Goal: Task Accomplishment & Management: Manage account settings

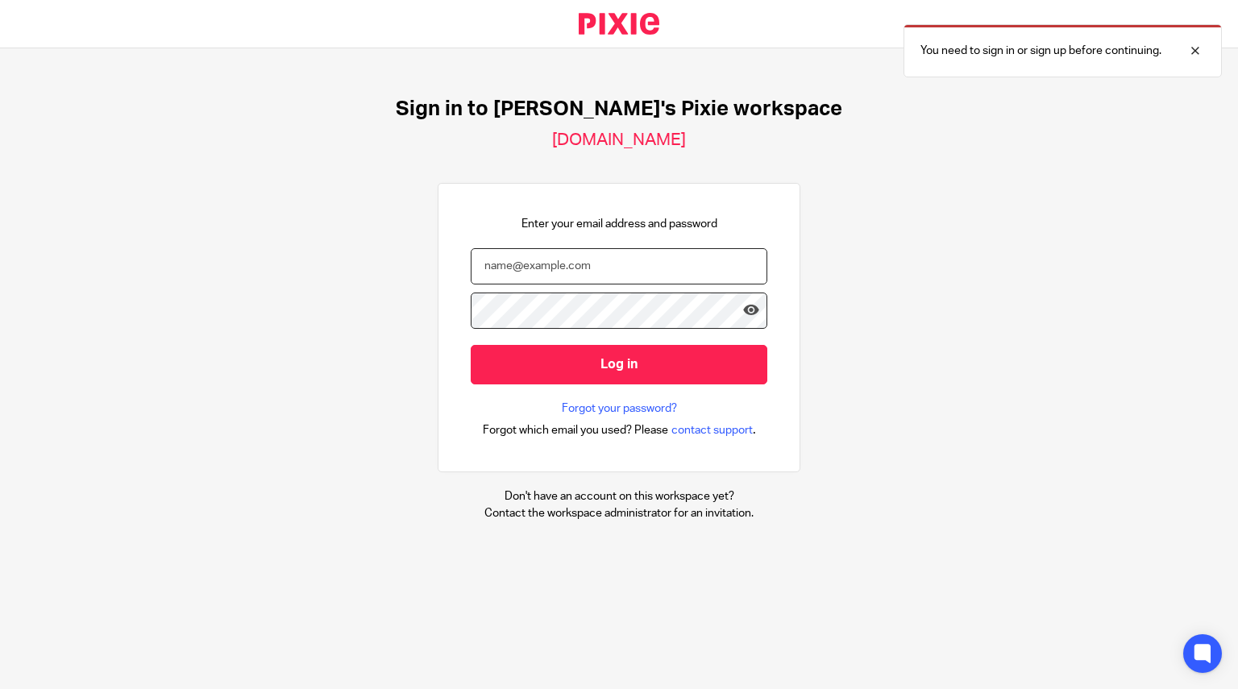
type input "[EMAIL_ADDRESS][DOMAIN_NAME]"
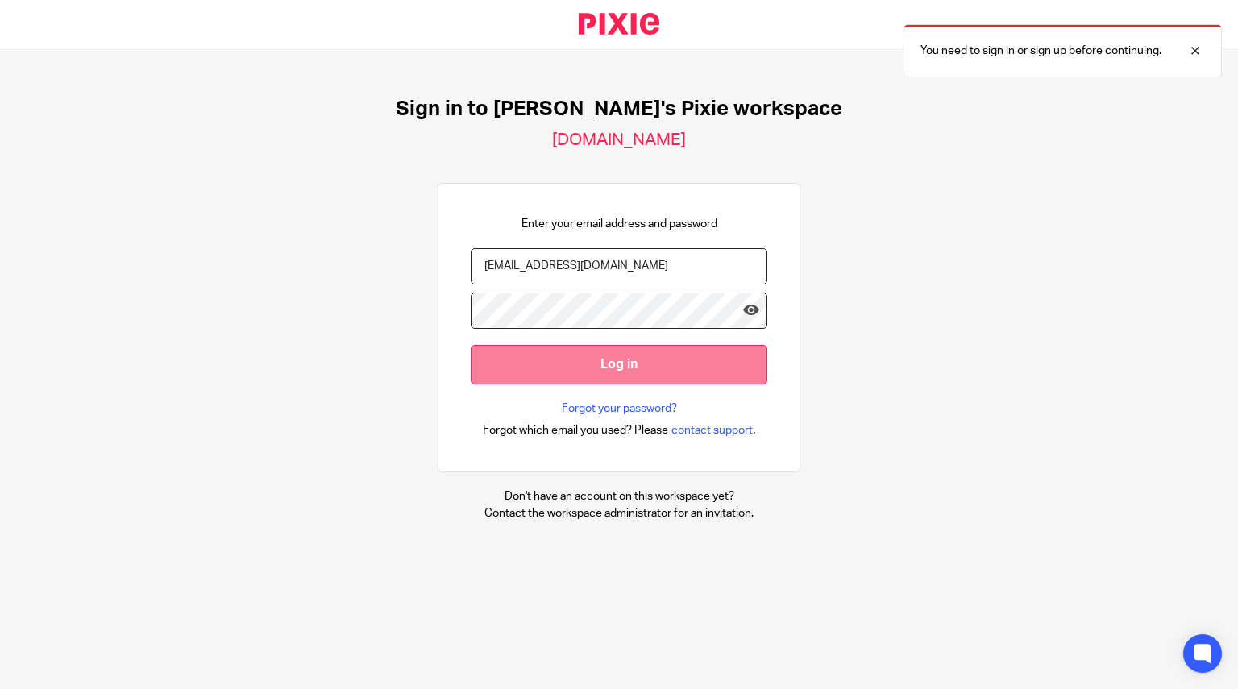
click at [587, 370] on input "Log in" at bounding box center [619, 364] width 297 height 39
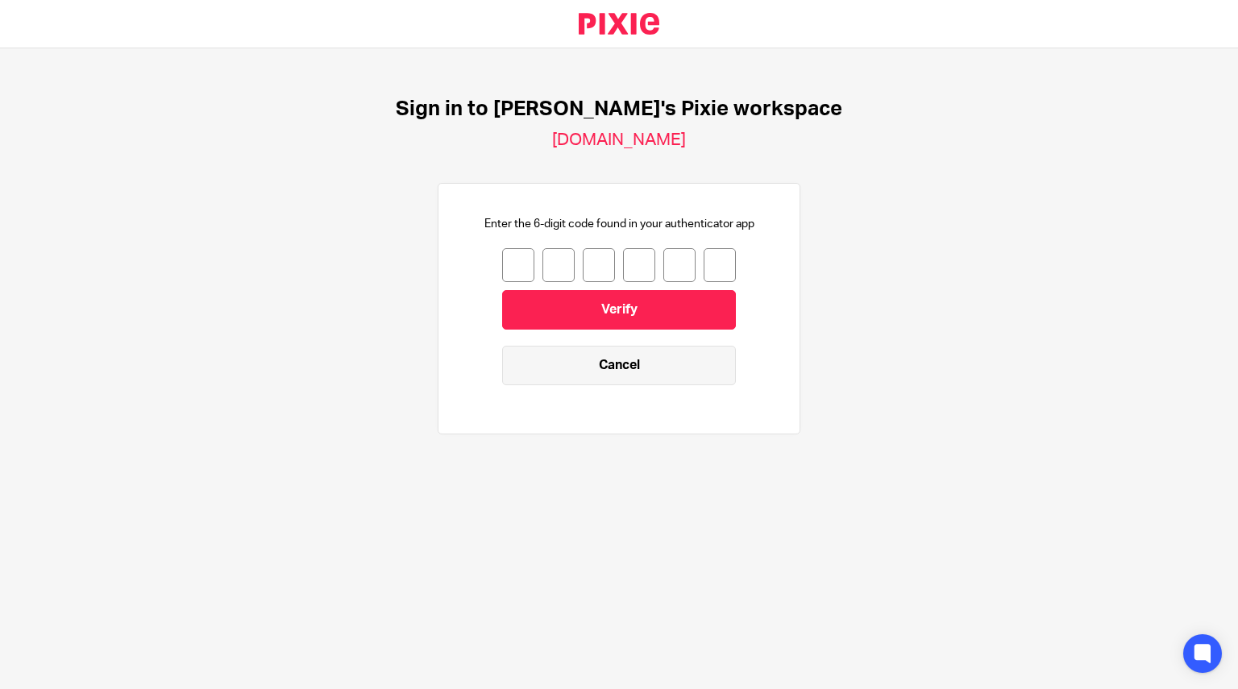
click at [586, 363] on link "Cancel" at bounding box center [619, 365] width 234 height 39
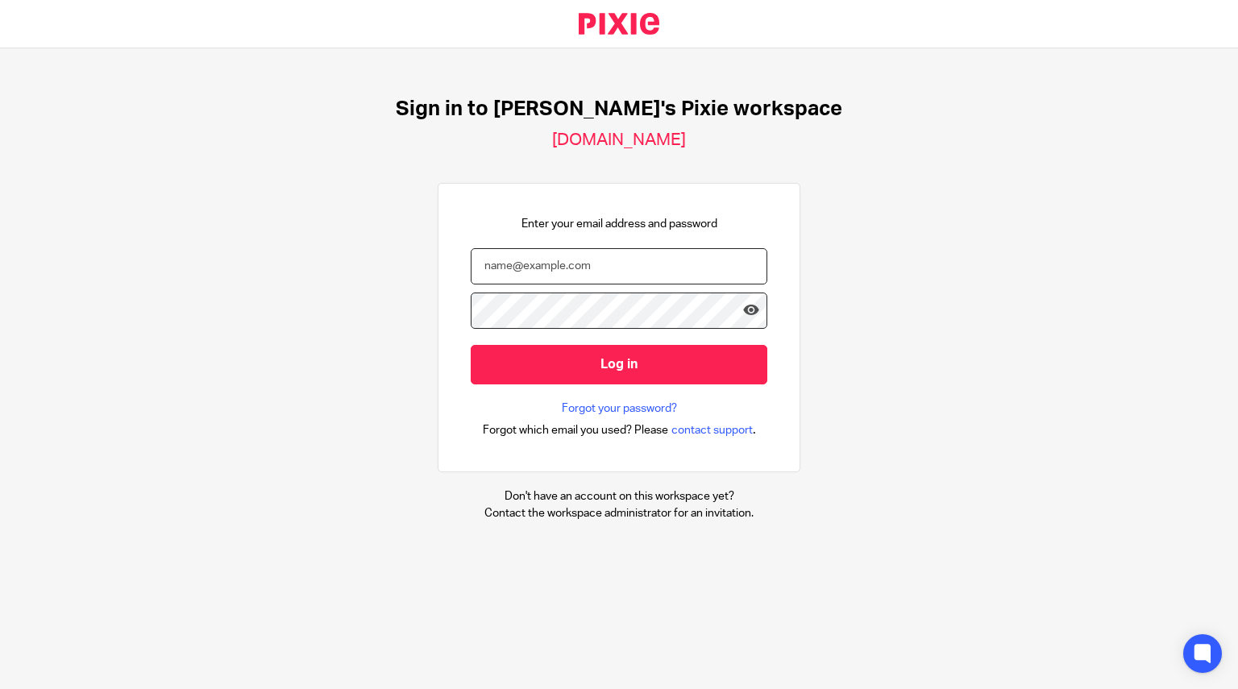
type input "jacky@cypherhq.co.uk"
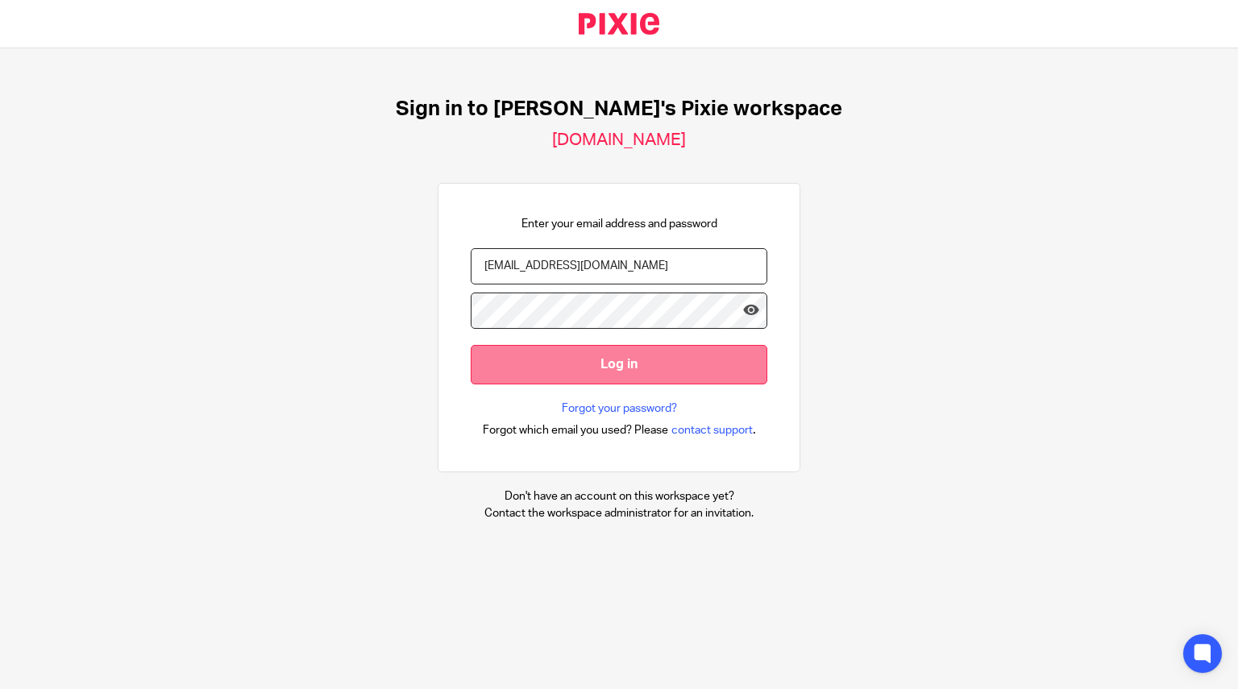
click at [584, 362] on input "Log in" at bounding box center [619, 364] width 297 height 39
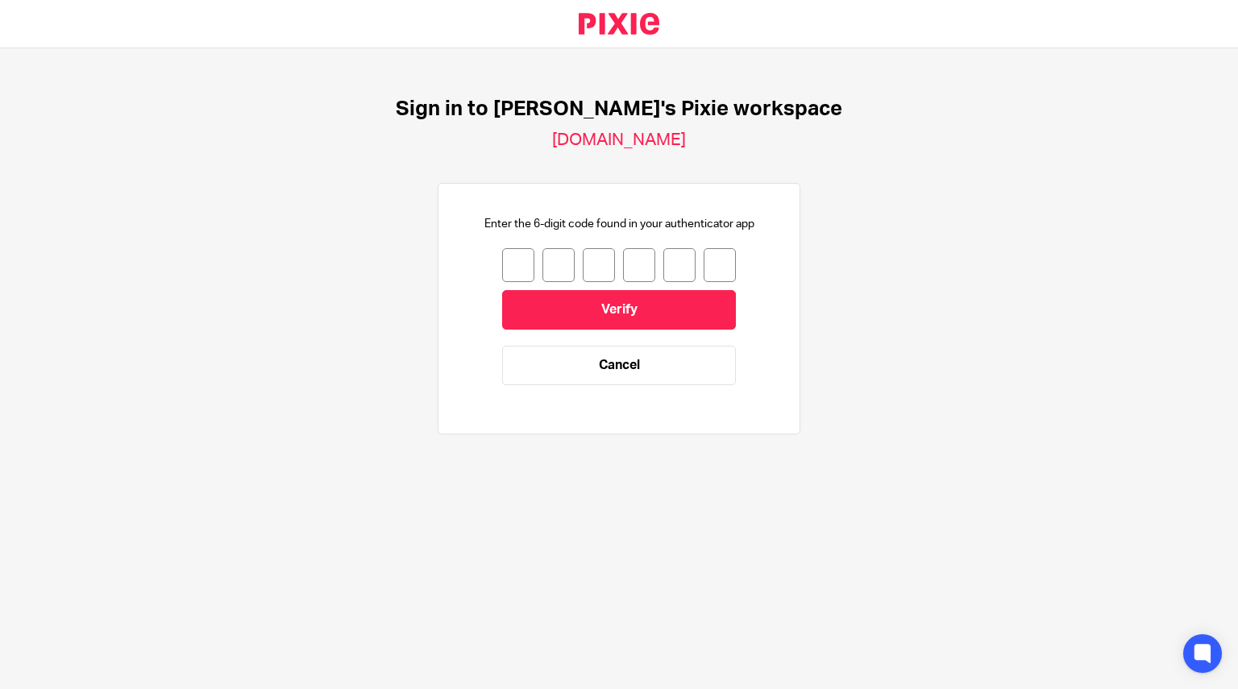
click at [519, 263] on input "number" at bounding box center [518, 265] width 32 height 34
type input "8"
type input "6"
type input "2"
type input "7"
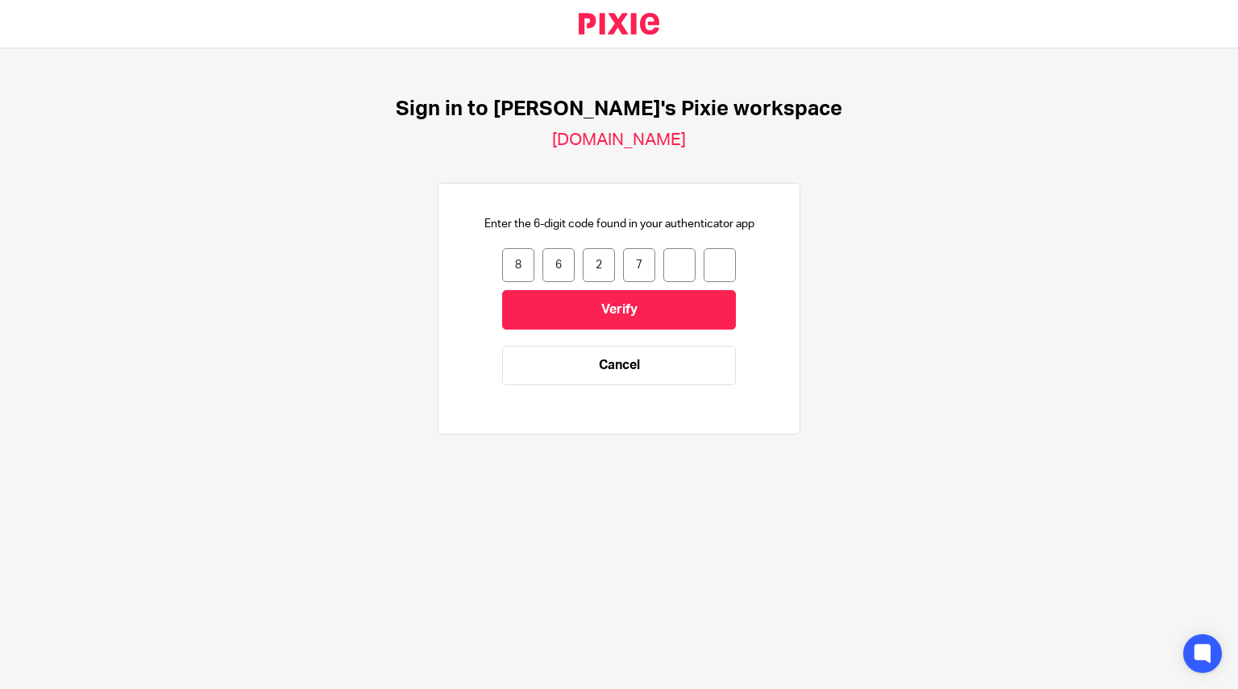
type input "9"
type input "5"
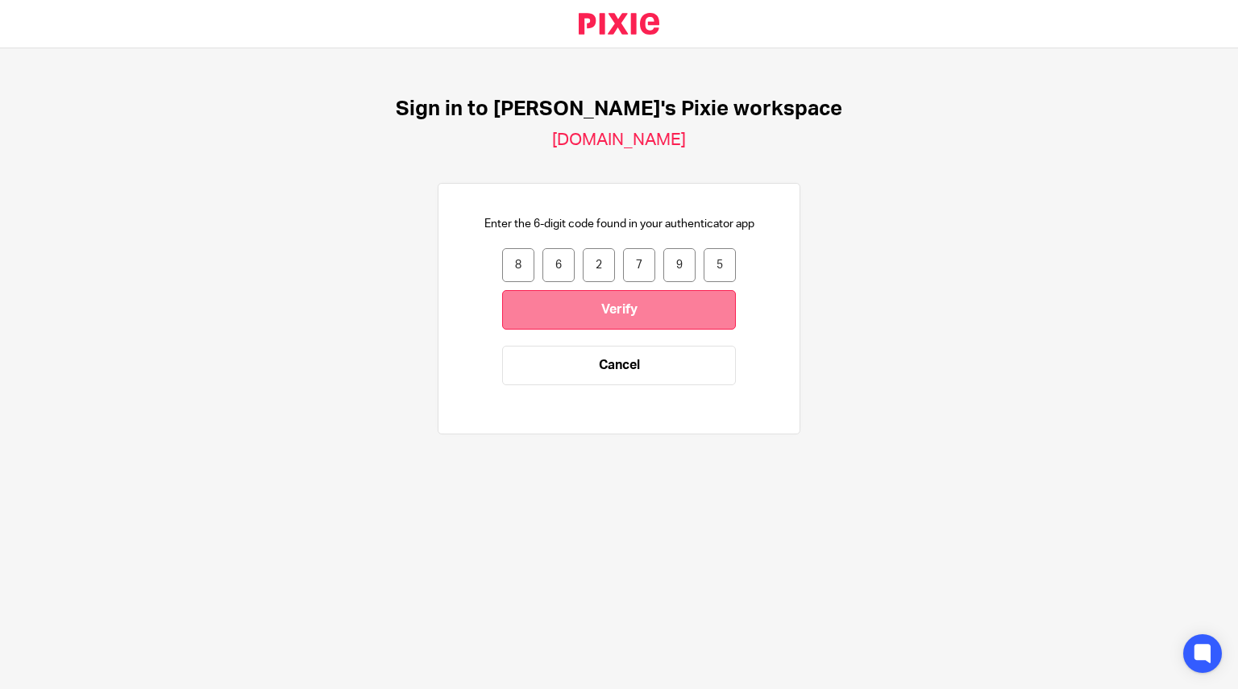
click at [552, 300] on input "Verify" at bounding box center [619, 309] width 234 height 39
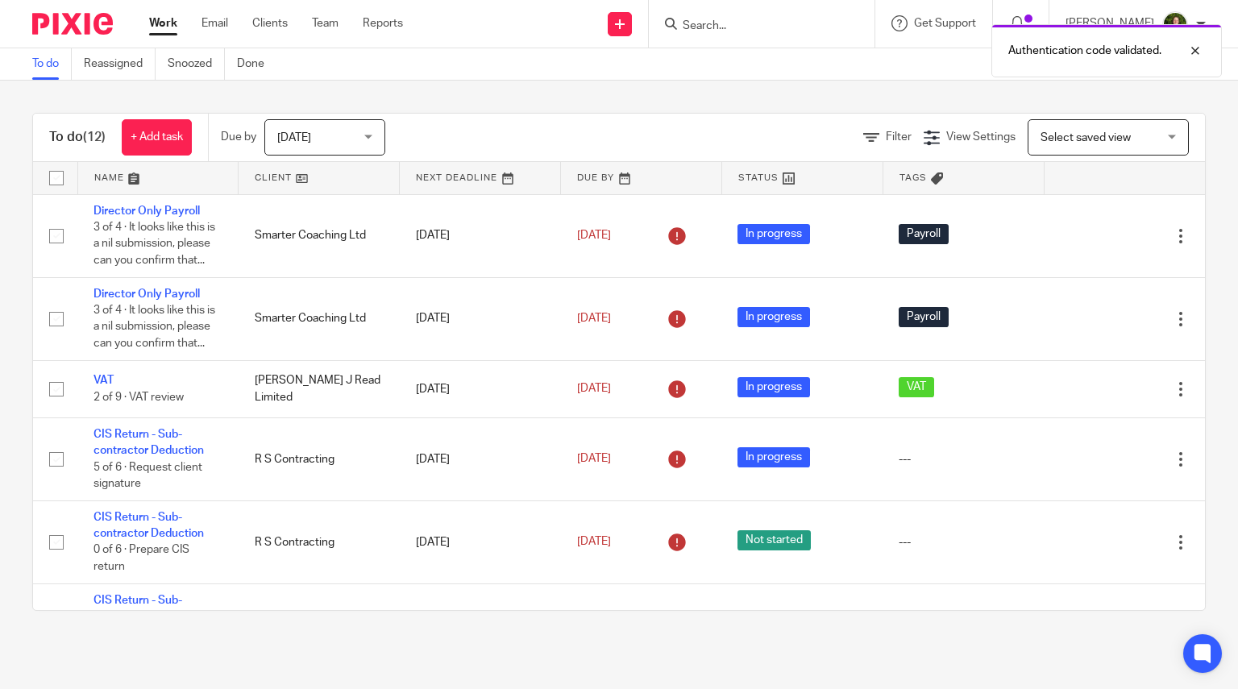
click at [700, 23] on div "Authentication code validated." at bounding box center [920, 46] width 603 height 61
click at [699, 18] on div "Authentication code validated." at bounding box center [920, 46] width 603 height 61
click at [705, 23] on div "Authentication code validated." at bounding box center [920, 46] width 603 height 61
click at [1192, 50] on div at bounding box center [1183, 50] width 44 height 19
click at [722, 30] on input "Search" at bounding box center [753, 26] width 145 height 15
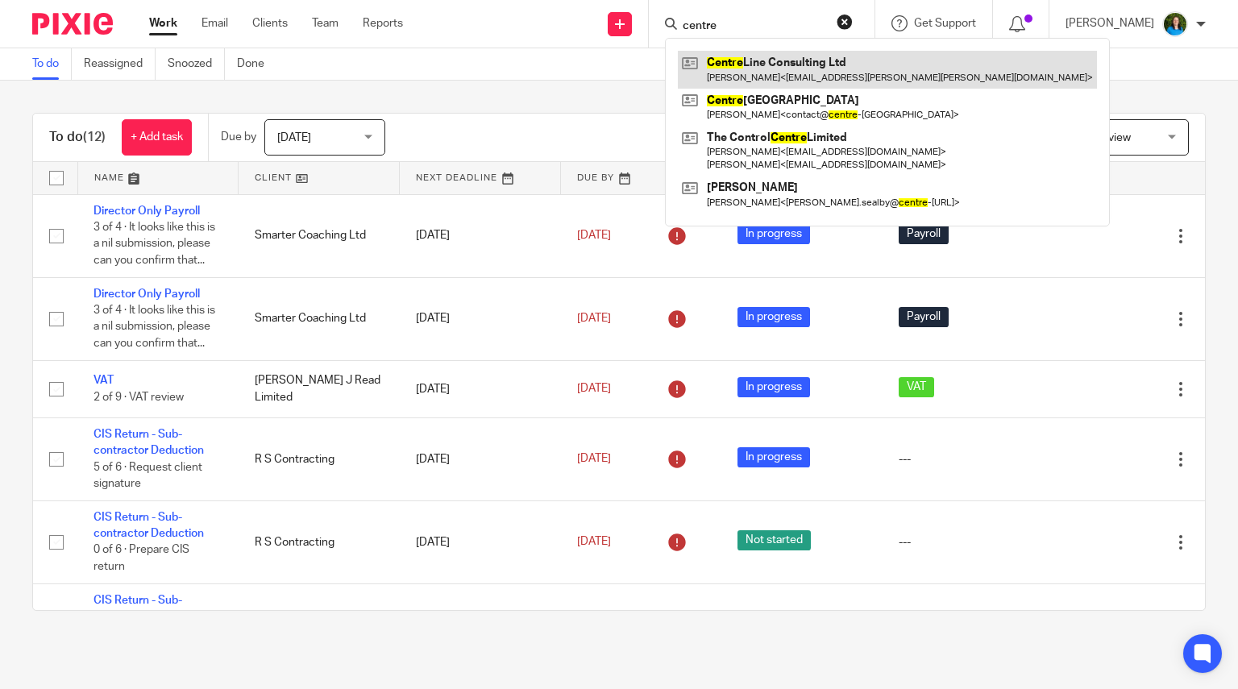
type input "centre"
click at [798, 74] on link at bounding box center [887, 69] width 419 height 37
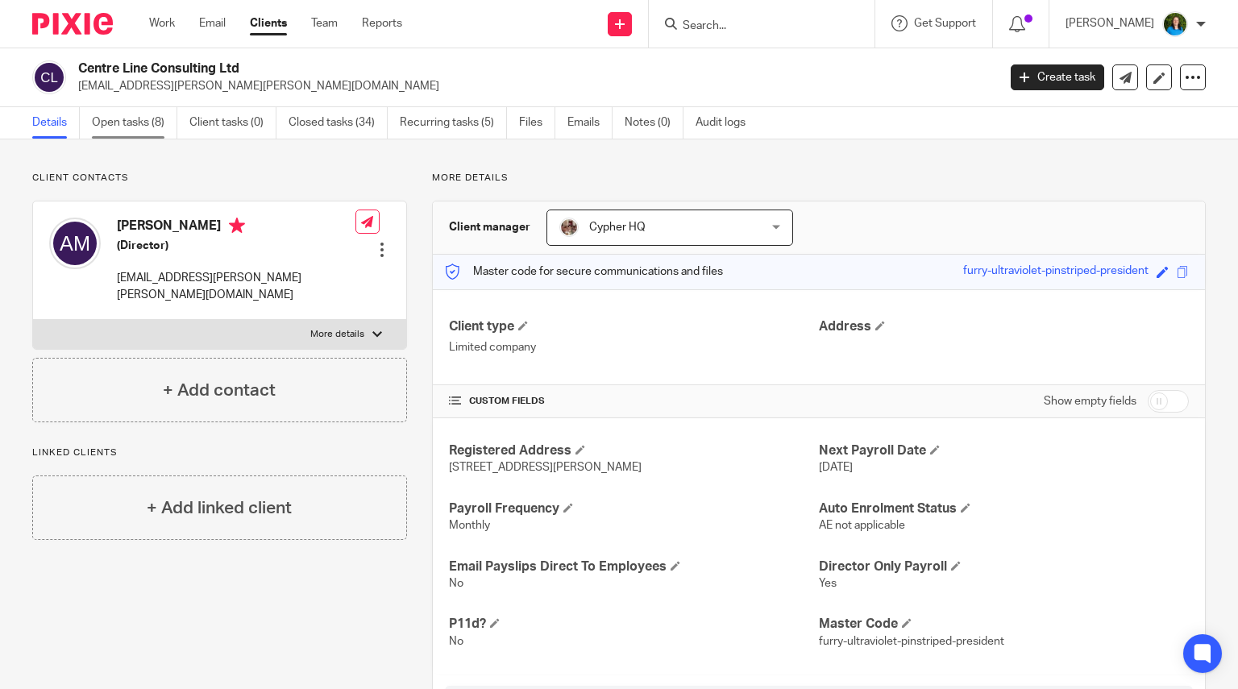
click at [123, 122] on link "Open tasks (8)" at bounding box center [134, 122] width 85 height 31
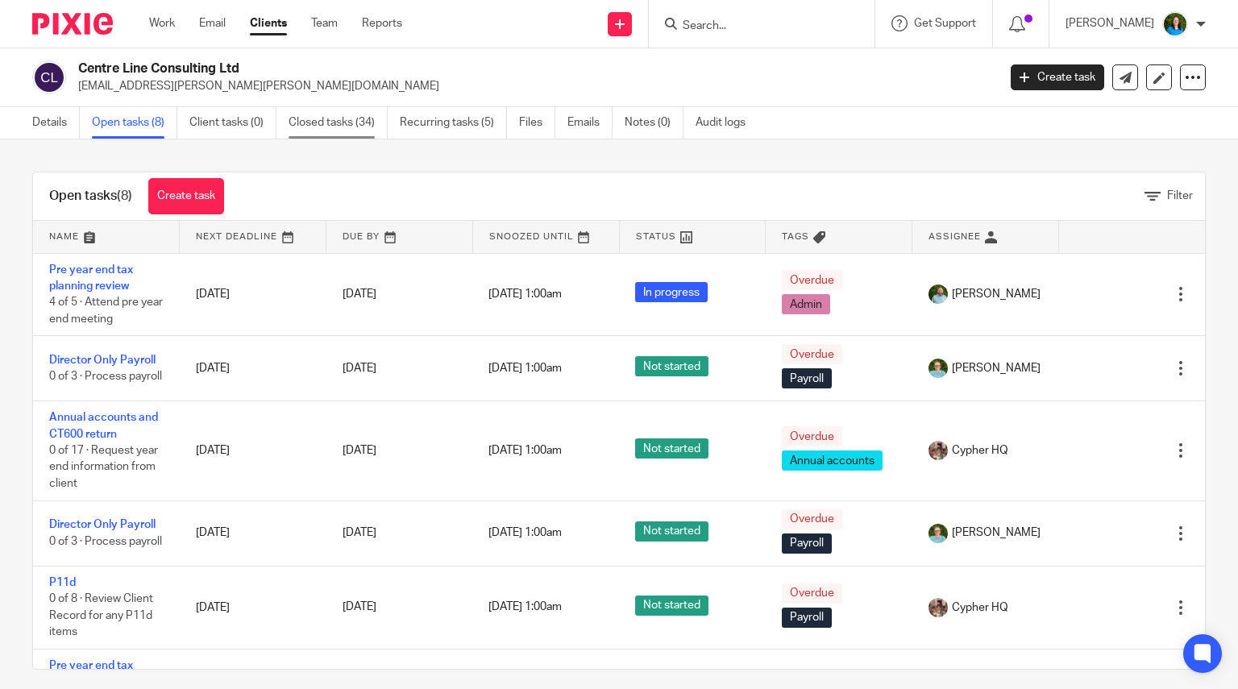
click at [320, 122] on link "Closed tasks (34)" at bounding box center [337, 122] width 99 height 31
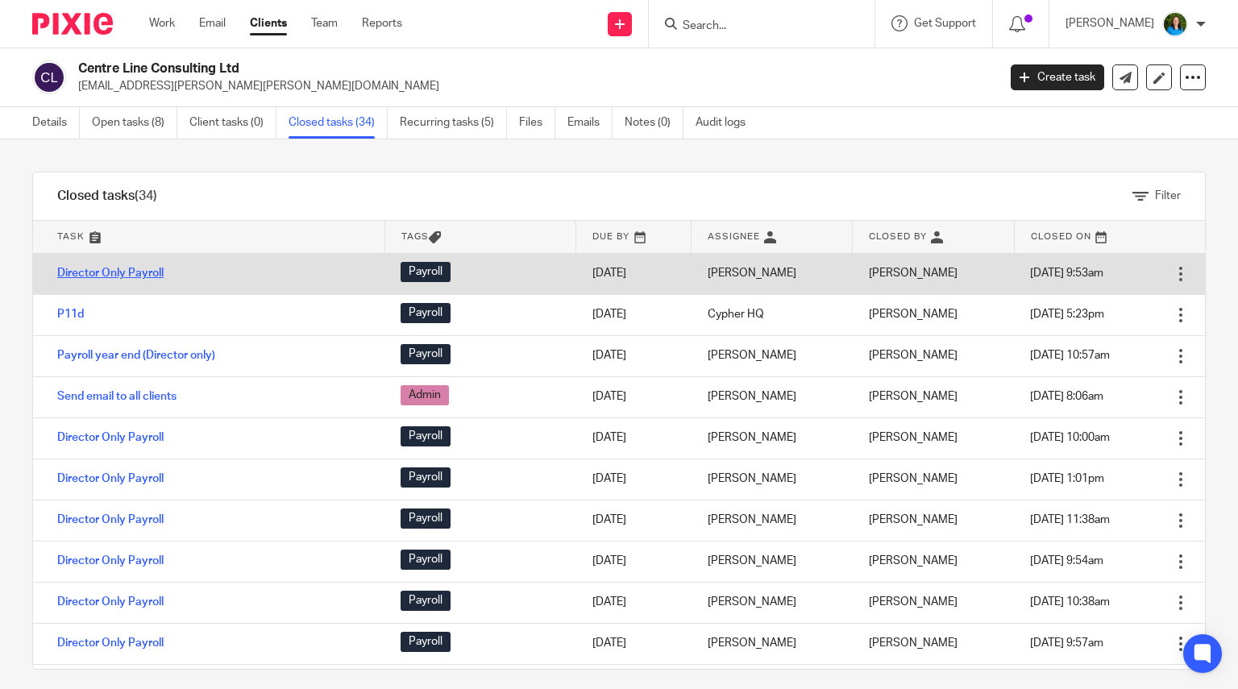
click at [136, 272] on link "Director Only Payroll" at bounding box center [110, 273] width 106 height 11
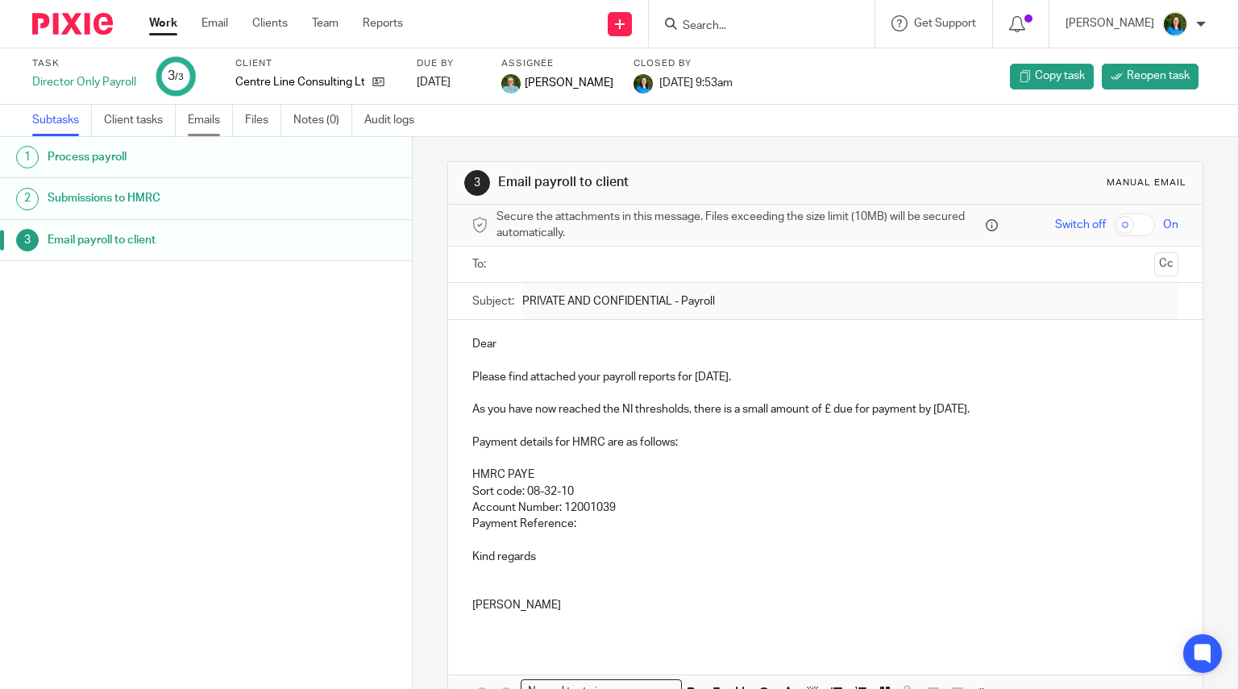
click at [208, 118] on link "Emails" at bounding box center [210, 120] width 45 height 31
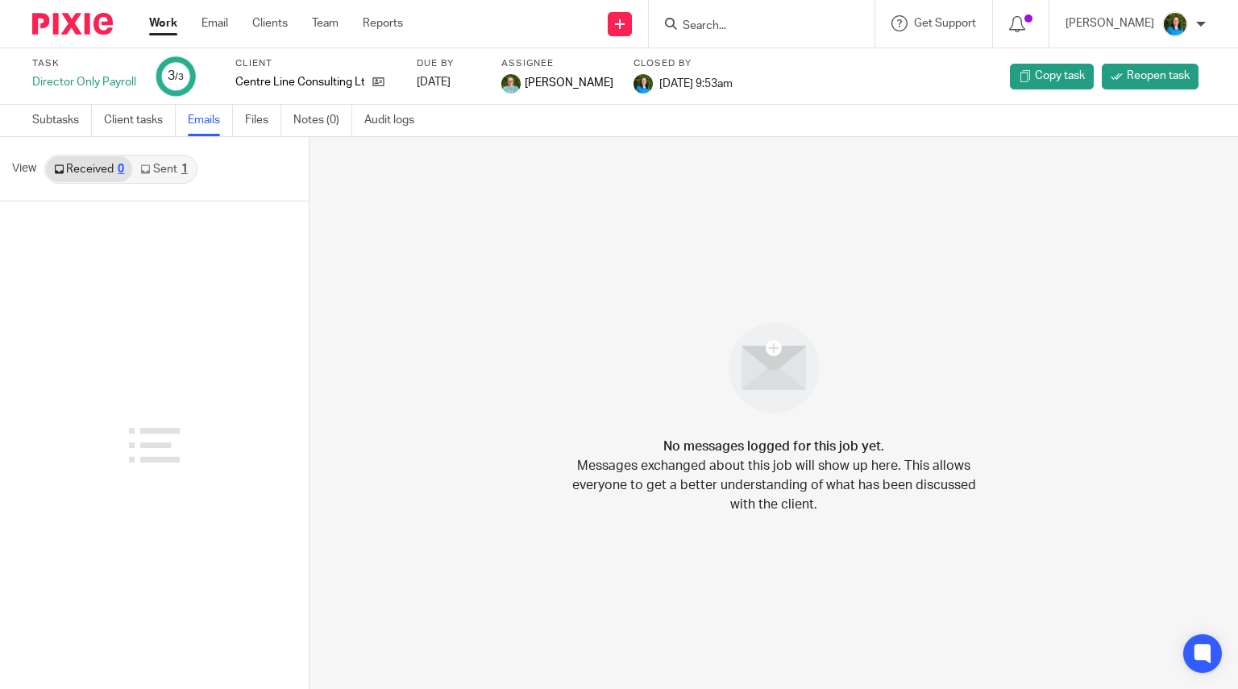
click at [159, 174] on link "Sent 1" at bounding box center [163, 169] width 63 height 26
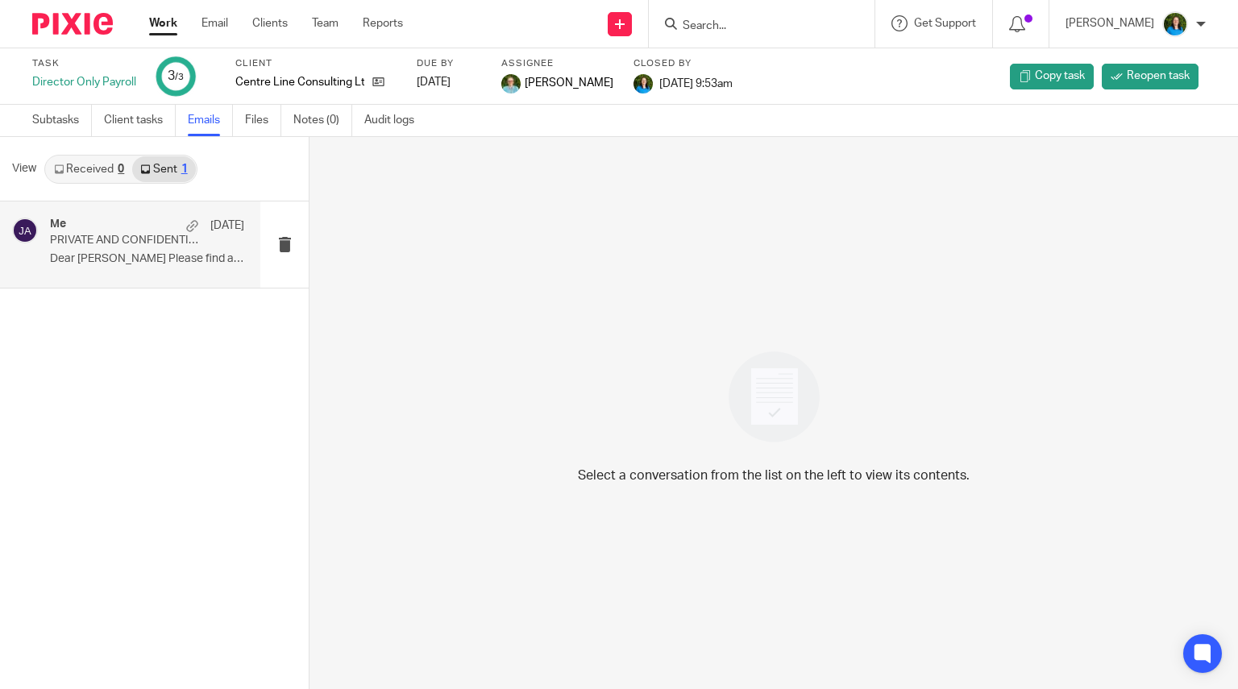
click at [127, 244] on p "PRIVATE AND CONFIDENTIAL - Payroll" at bounding box center [128, 241] width 156 height 14
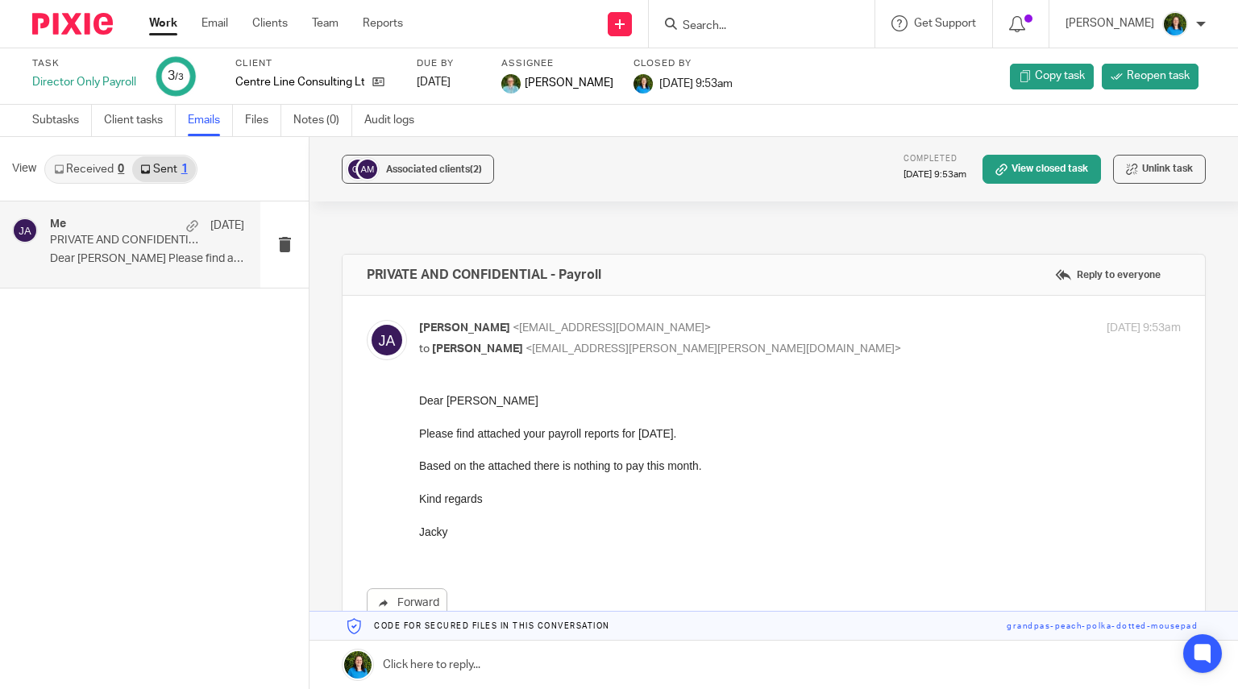
scroll to position [81, 0]
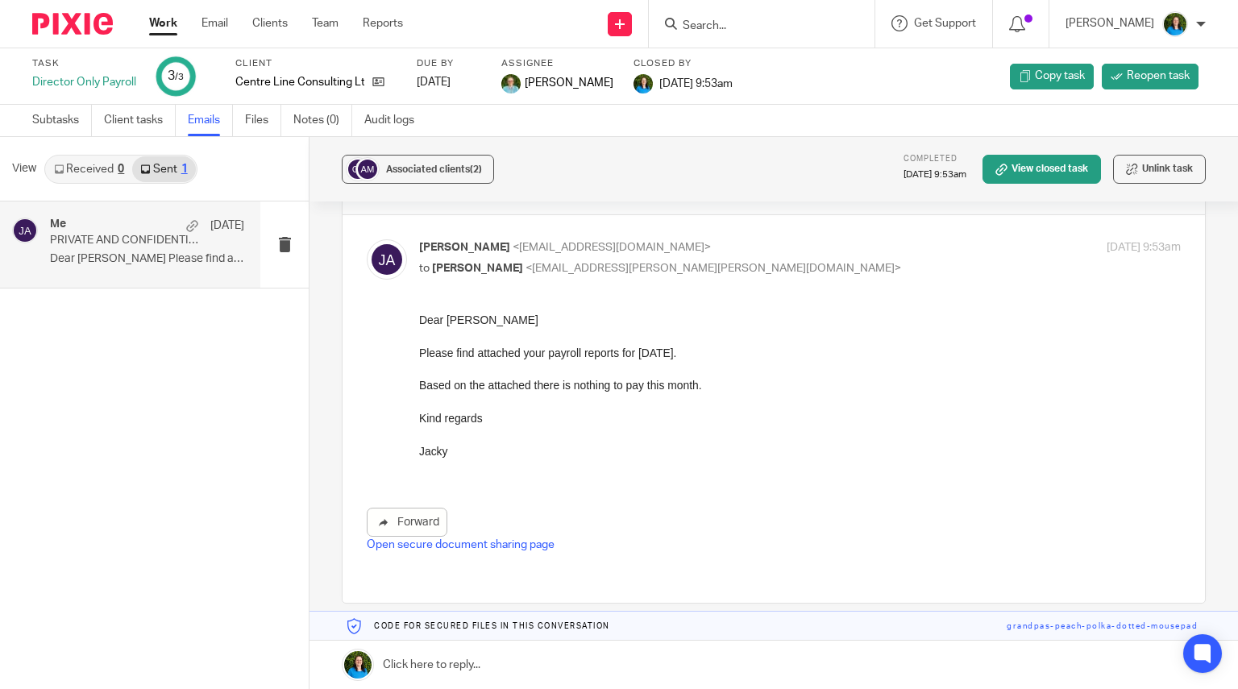
click at [691, 21] on input "Search" at bounding box center [753, 26] width 145 height 15
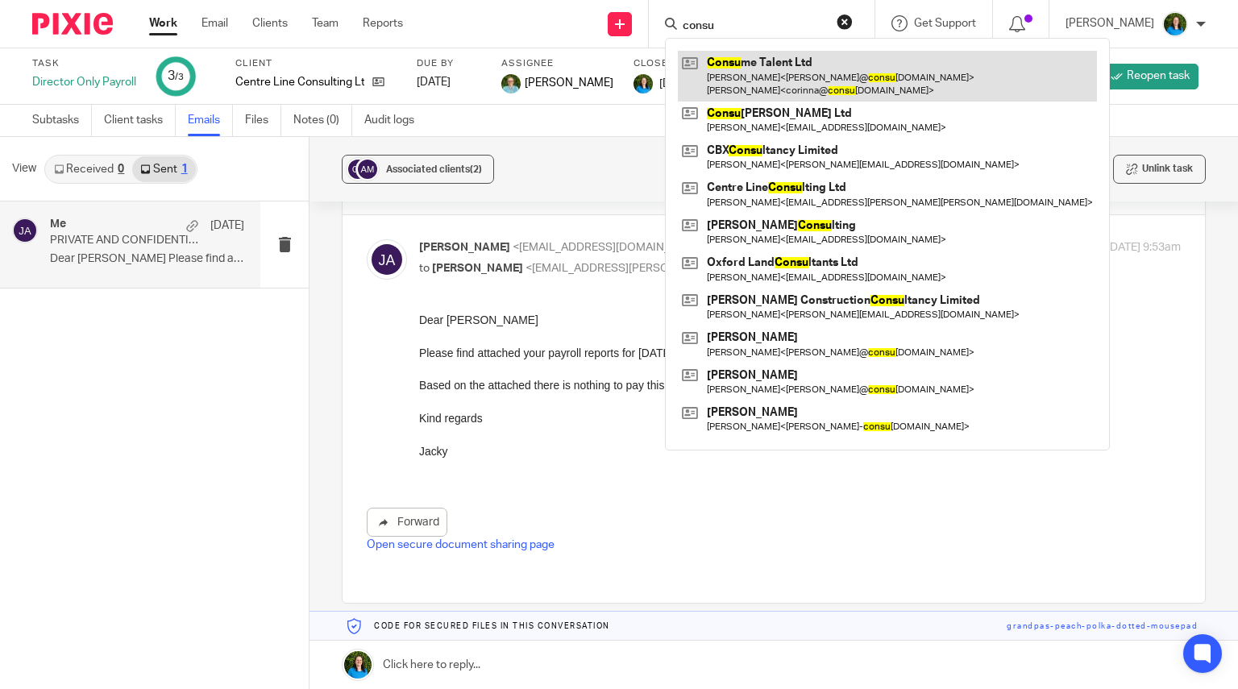
type input "consu"
click at [748, 77] on link at bounding box center [887, 76] width 419 height 50
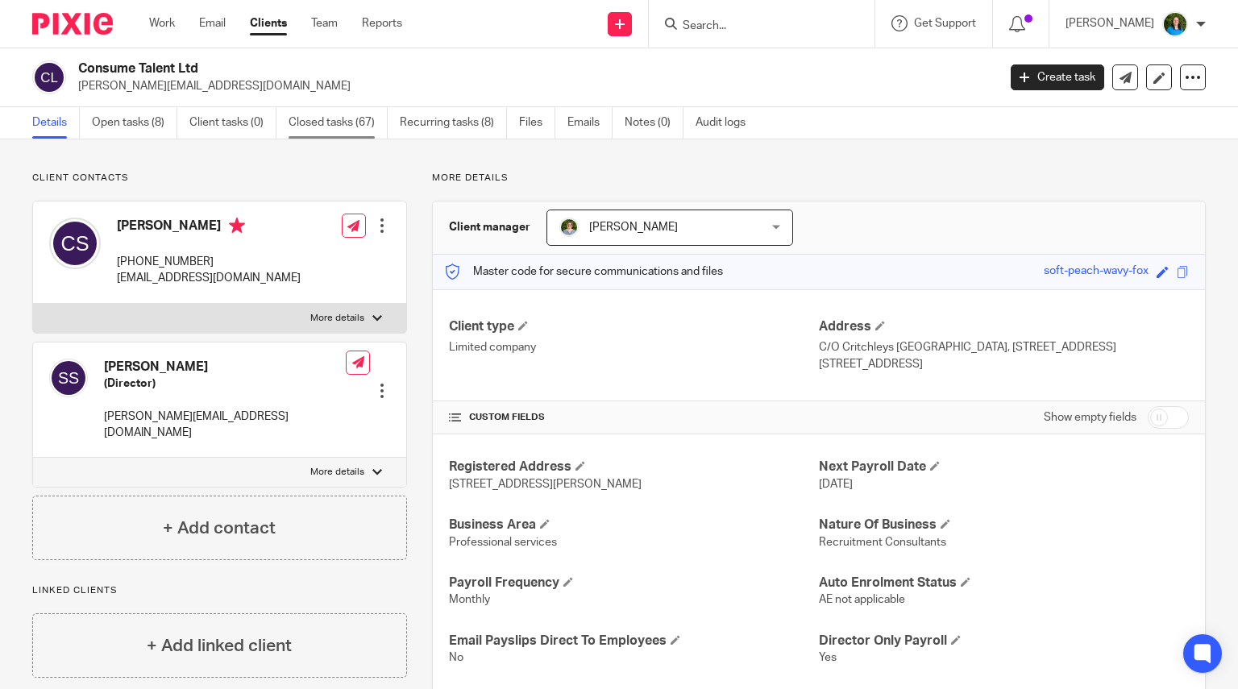
click at [334, 117] on link "Closed tasks (67)" at bounding box center [337, 122] width 99 height 31
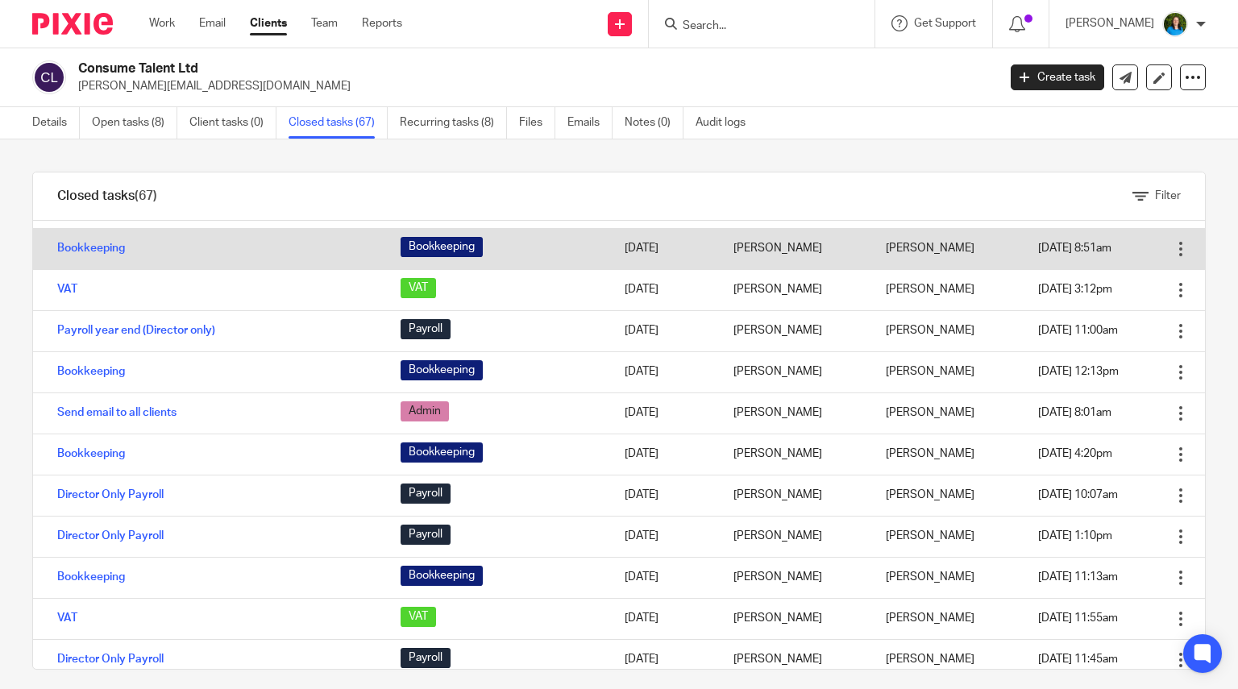
scroll to position [242, 0]
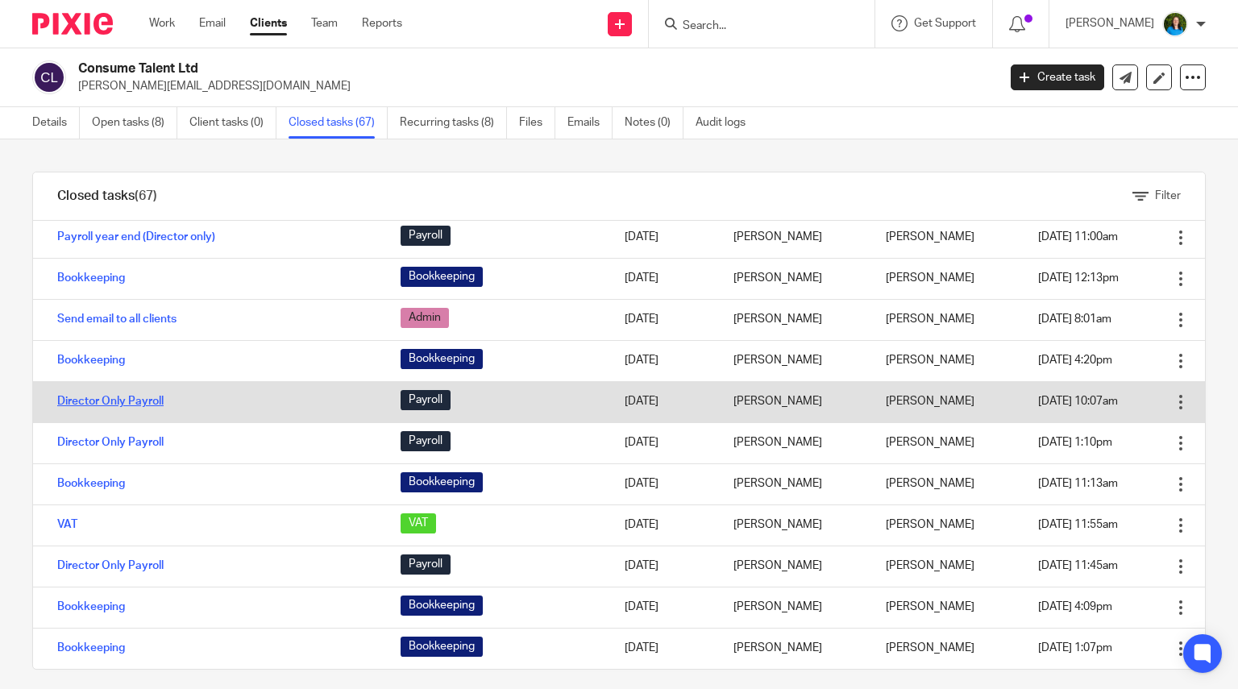
click at [147, 399] on link "Director Only Payroll" at bounding box center [110, 401] width 106 height 11
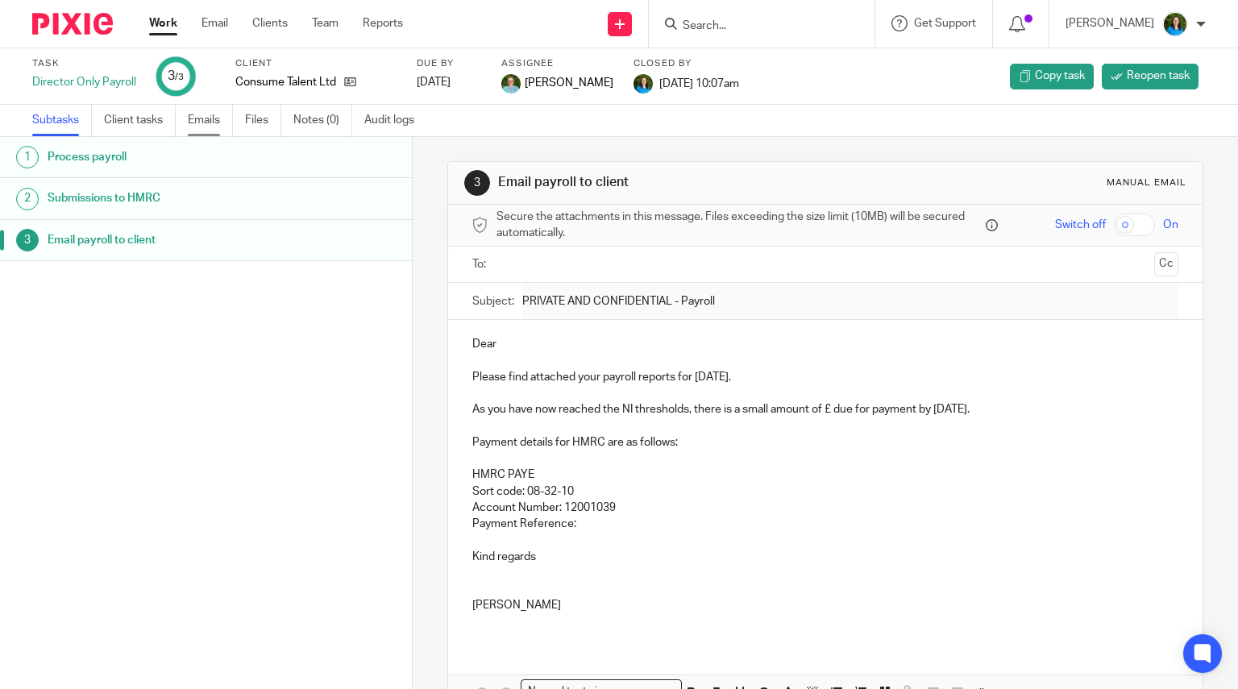
click at [207, 113] on link "Emails" at bounding box center [210, 120] width 45 height 31
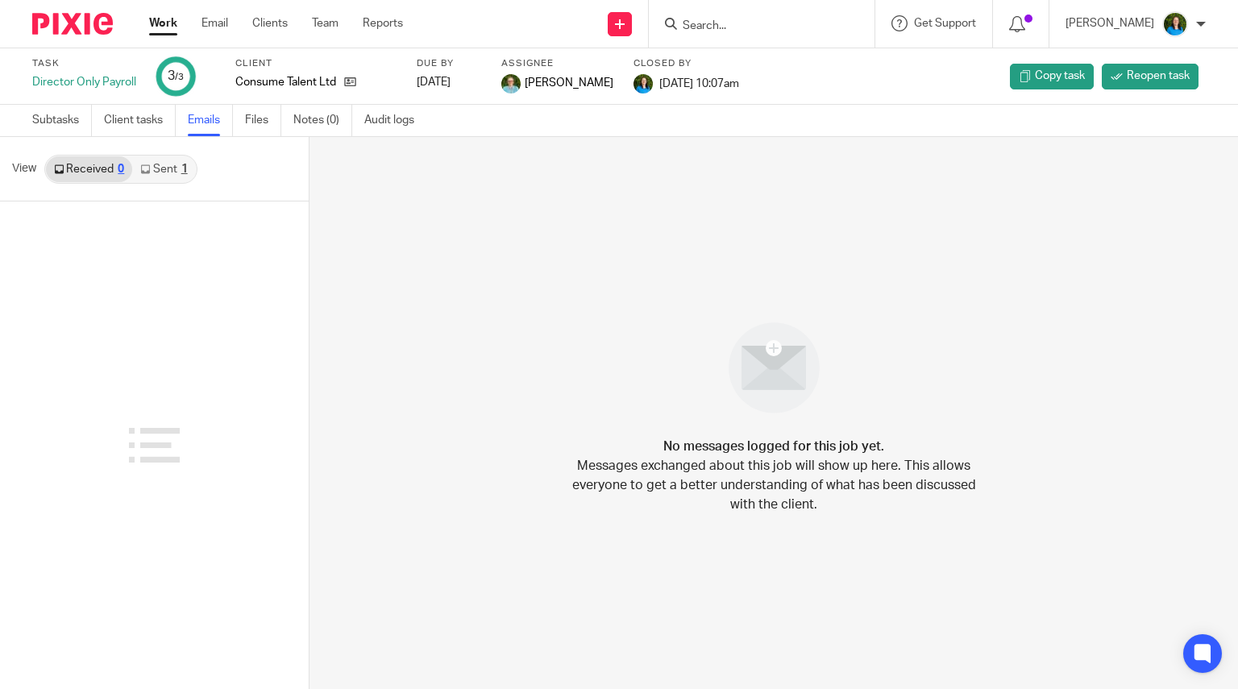
click at [174, 171] on link "Sent 1" at bounding box center [163, 169] width 63 height 26
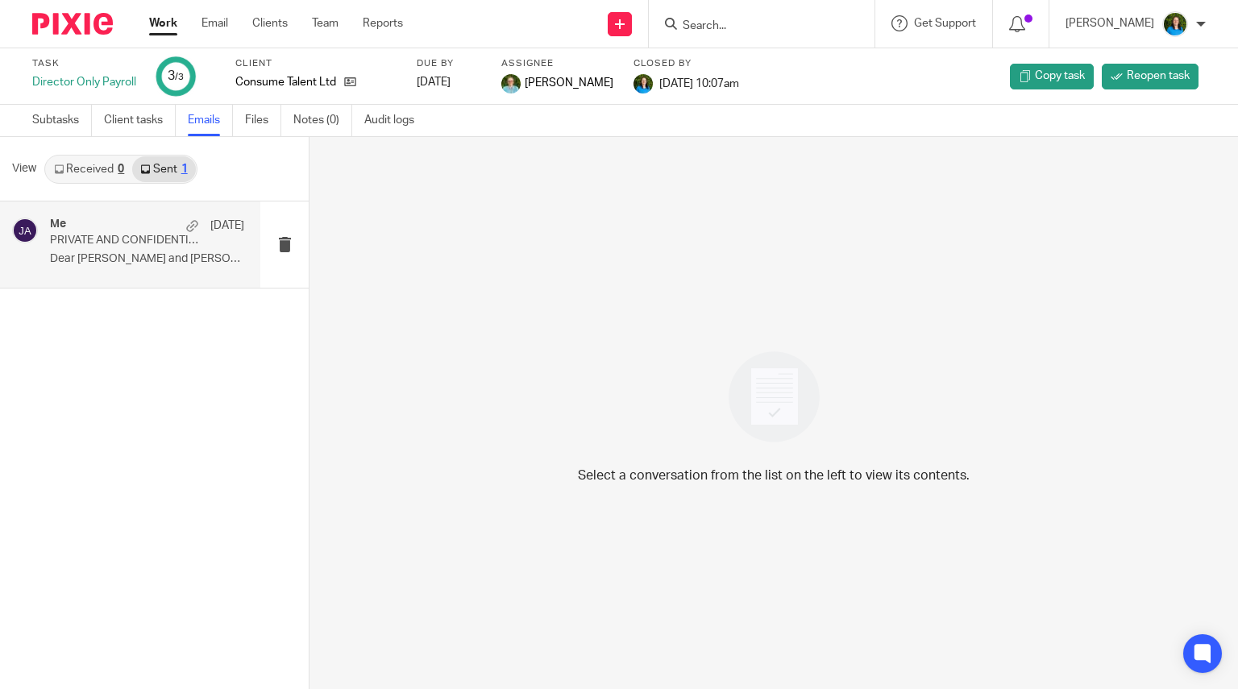
click at [151, 251] on div "Me 12 Mar PRIVATE AND CONFIDENTIAL - Payroll Dear Steve and Corinna Please find…" at bounding box center [147, 245] width 194 height 54
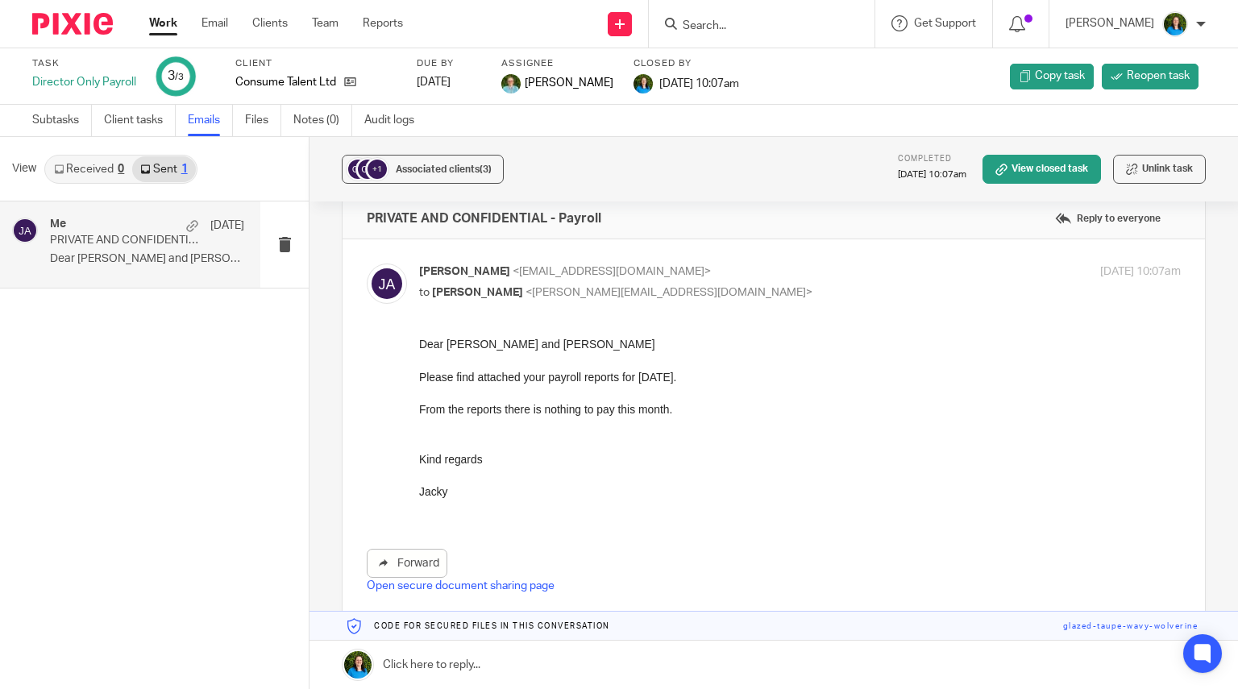
scroll to position [81, 0]
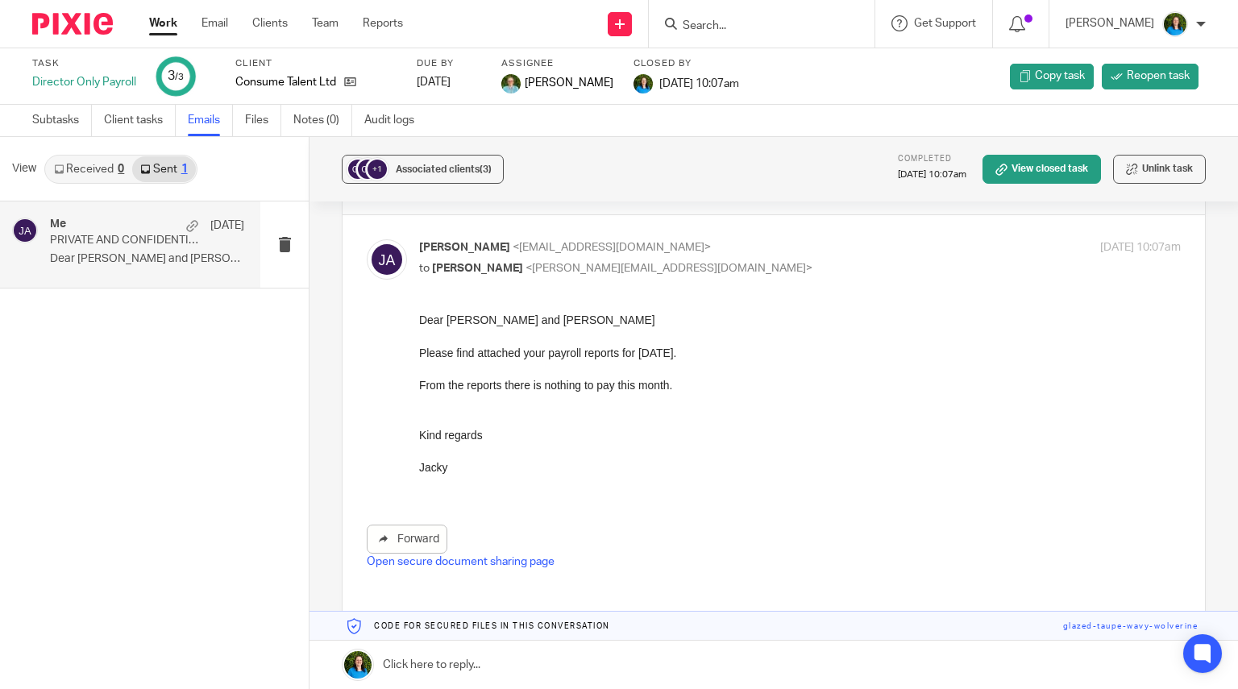
click at [746, 20] on input "Search" at bounding box center [753, 26] width 145 height 15
type input "dylo"
click at [770, 66] on link at bounding box center [824, 69] width 292 height 37
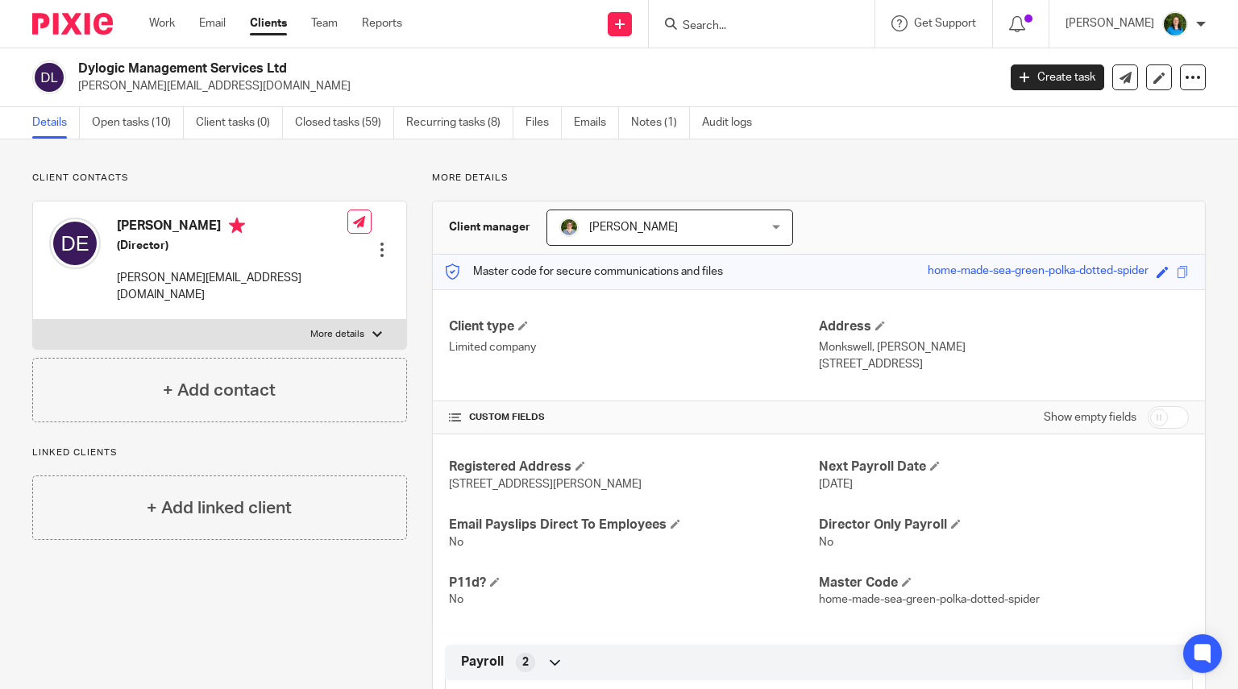
click at [702, 19] on input "Search" at bounding box center [753, 26] width 145 height 15
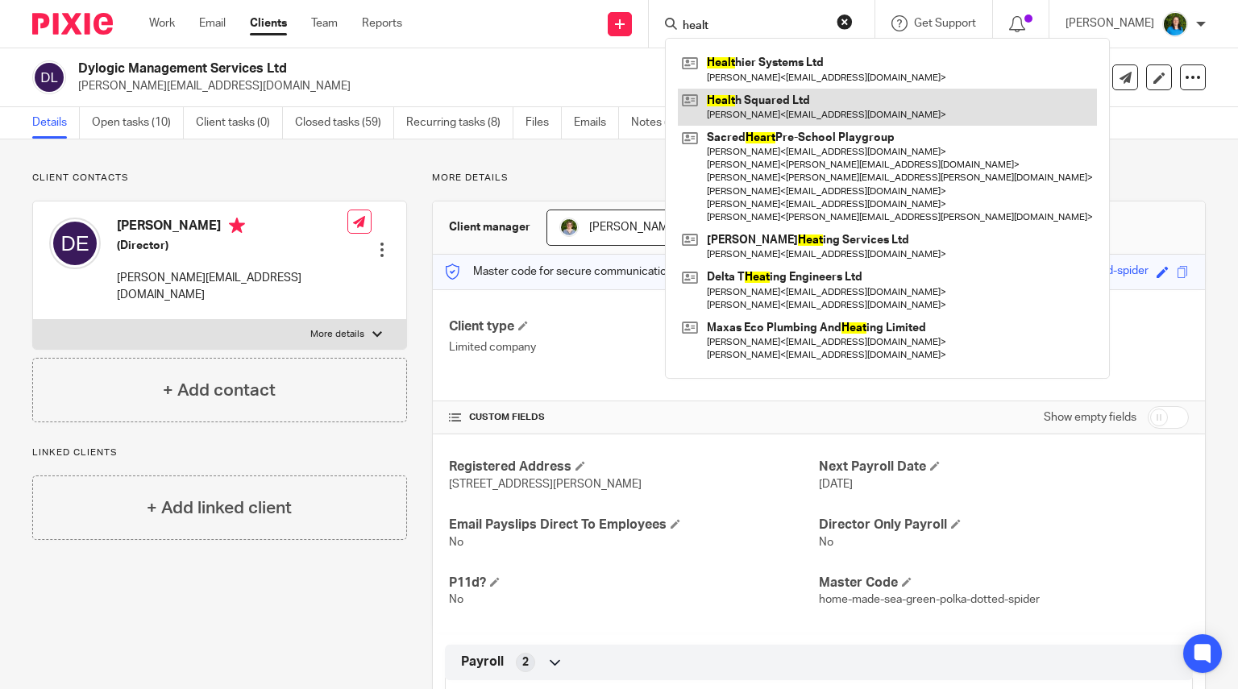
type input "healt"
click at [794, 102] on link at bounding box center [887, 107] width 419 height 37
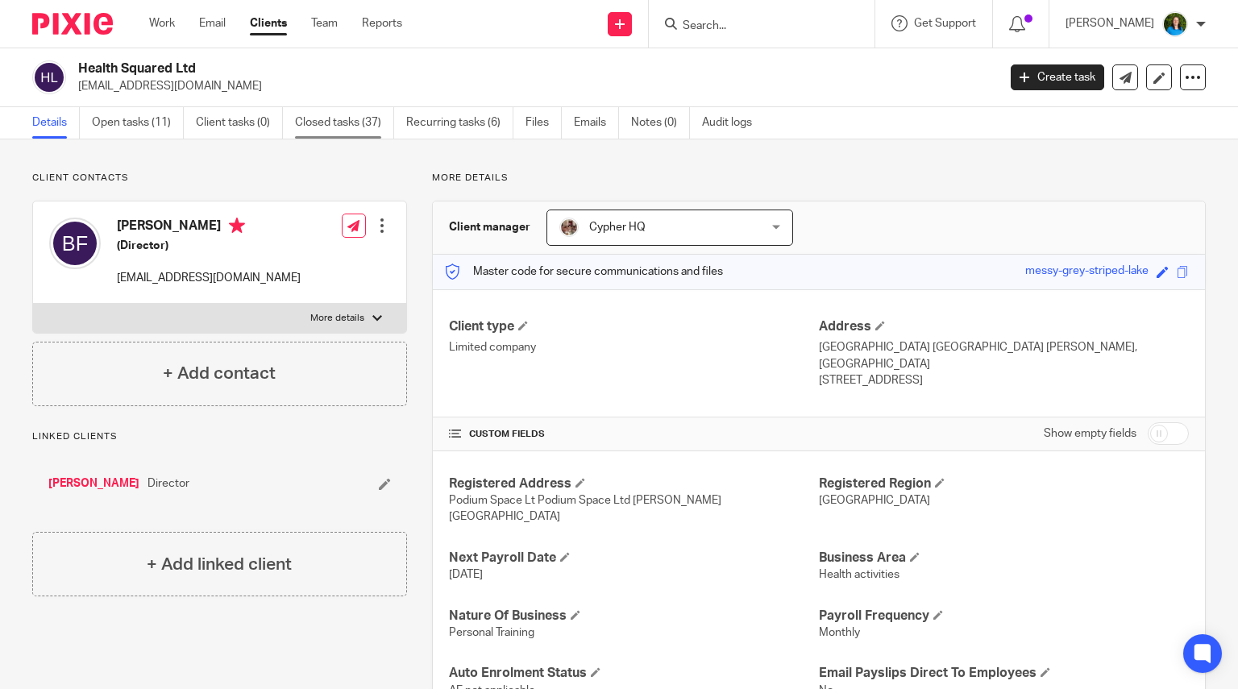
click at [339, 123] on link "Closed tasks (37)" at bounding box center [344, 122] width 99 height 31
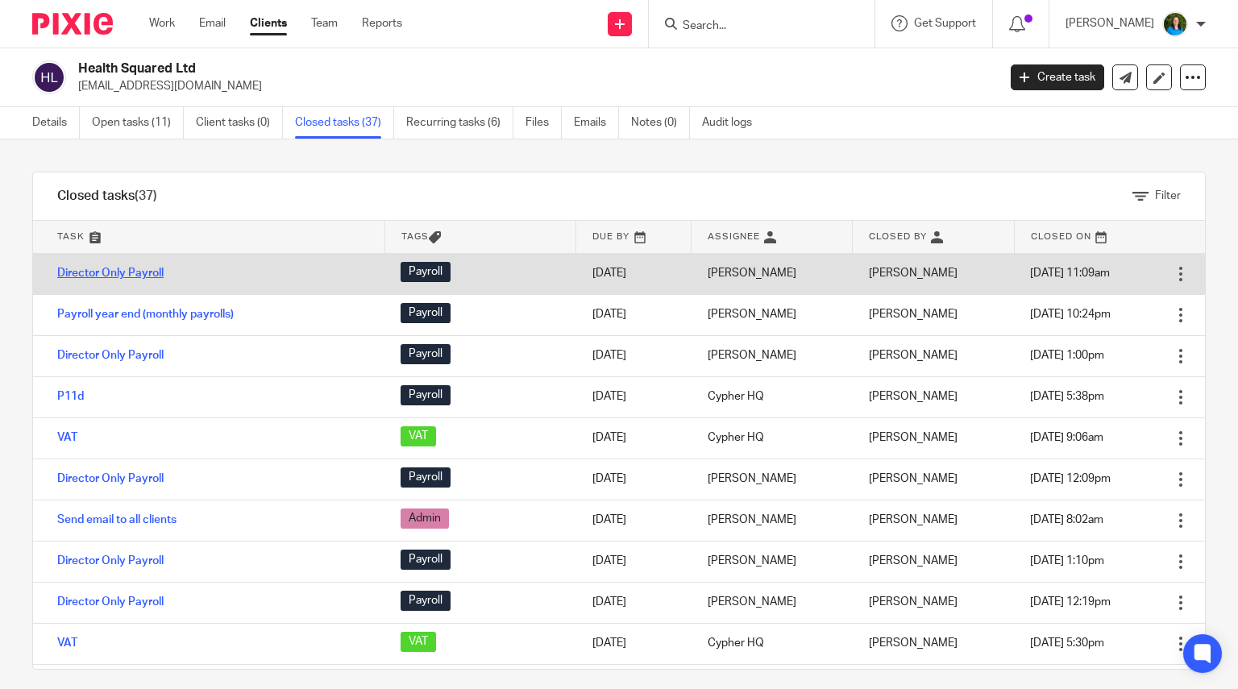
click at [102, 273] on link "Director Only Payroll" at bounding box center [110, 273] width 106 height 11
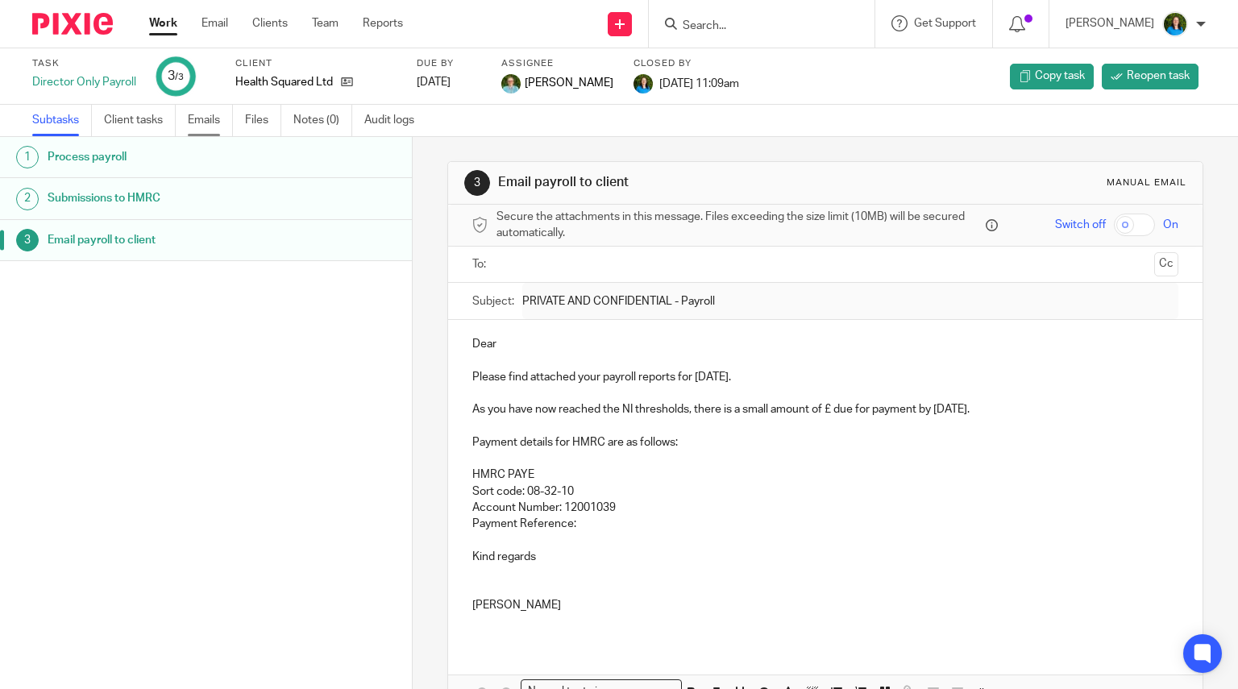
click at [207, 111] on link "Emails" at bounding box center [210, 120] width 45 height 31
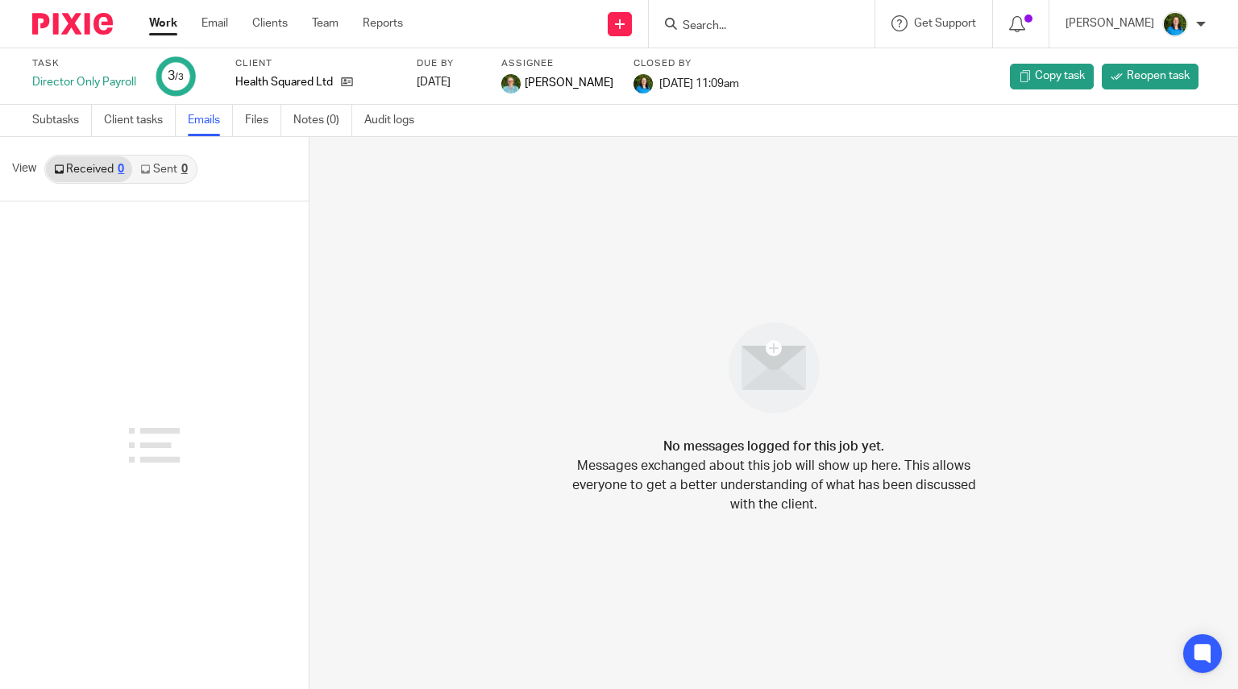
click at [165, 168] on link "Sent 0" at bounding box center [163, 169] width 63 height 26
click at [86, 172] on link "Received 0" at bounding box center [89, 169] width 86 height 26
click at [61, 119] on link "Subtasks" at bounding box center [62, 120] width 60 height 31
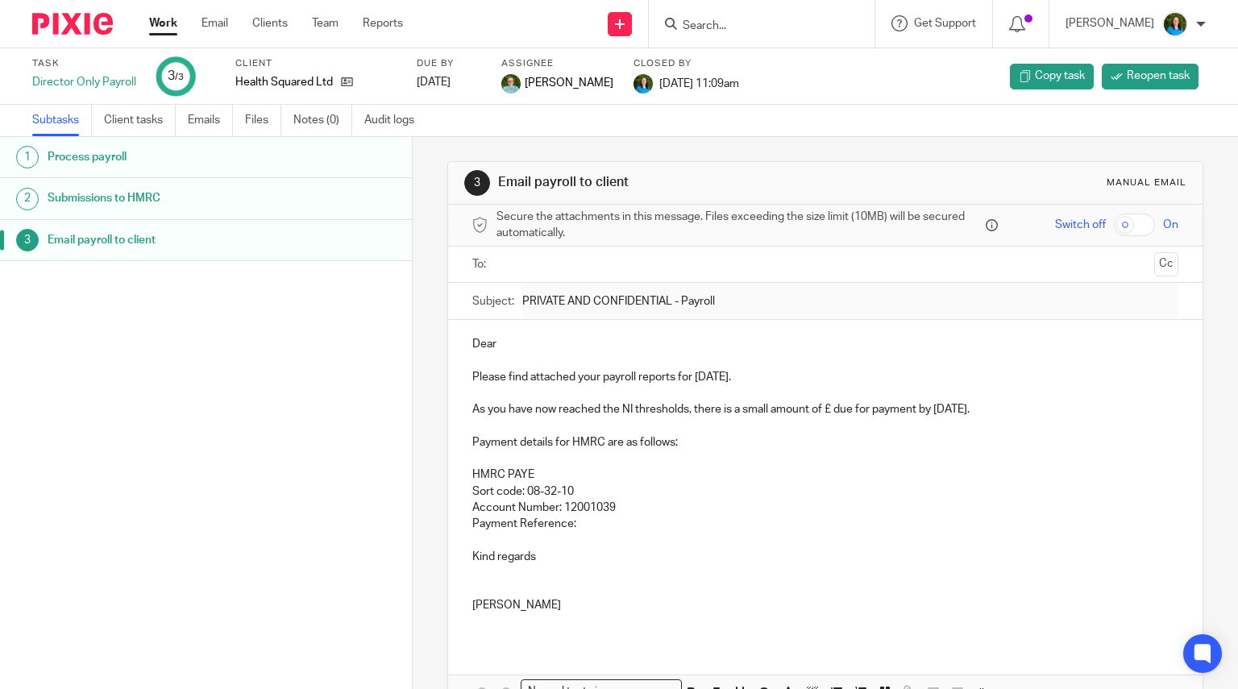
click at [176, 191] on h1 "Submissions to HMRC" at bounding box center [164, 198] width 232 height 24
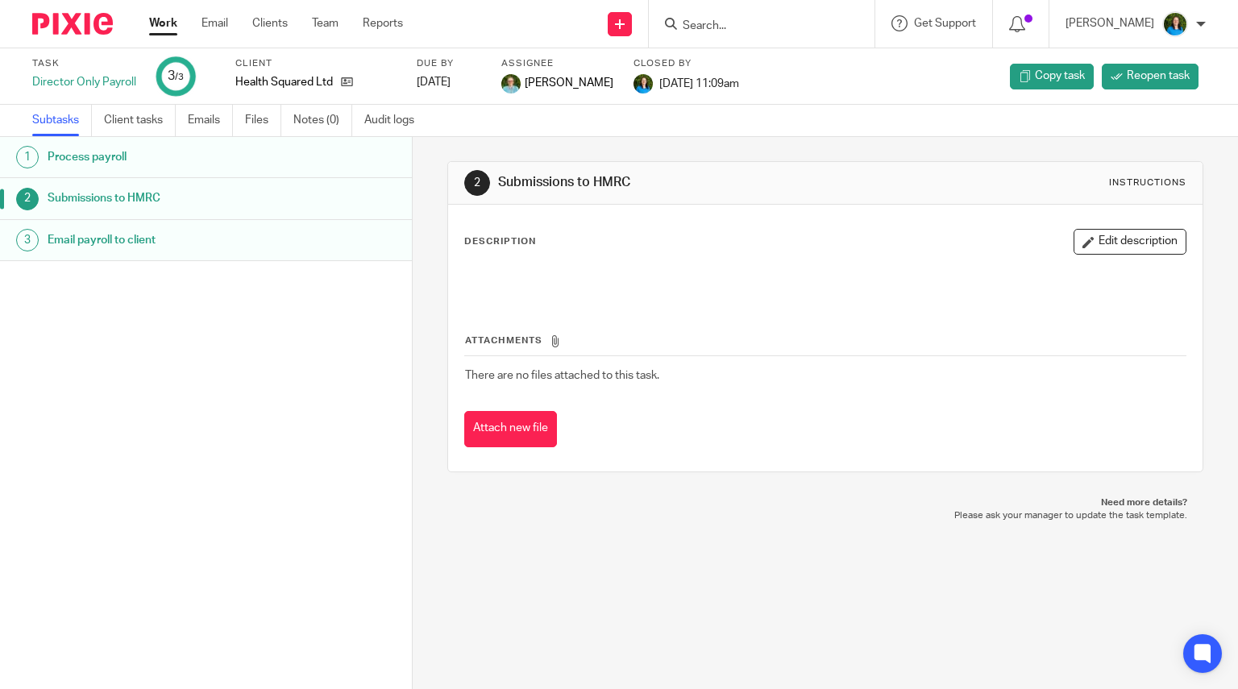
click at [160, 241] on h1 "Email payroll to client" at bounding box center [164, 240] width 232 height 24
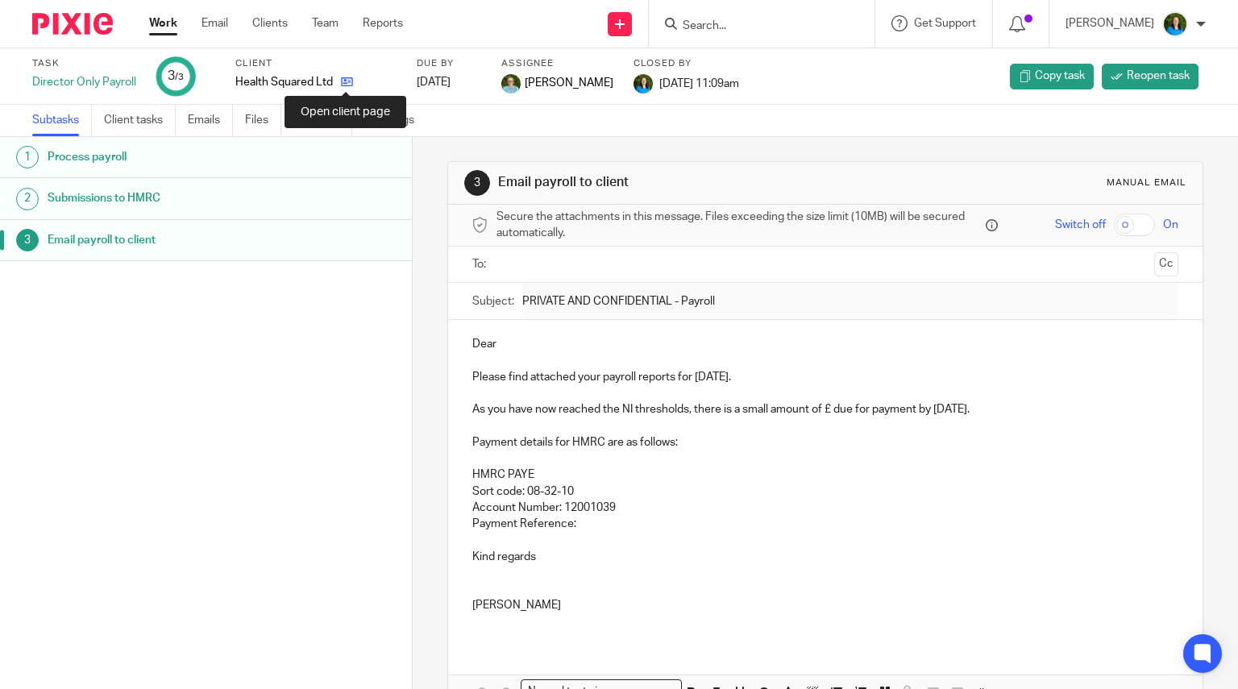
click at [346, 81] on icon at bounding box center [347, 82] width 12 height 12
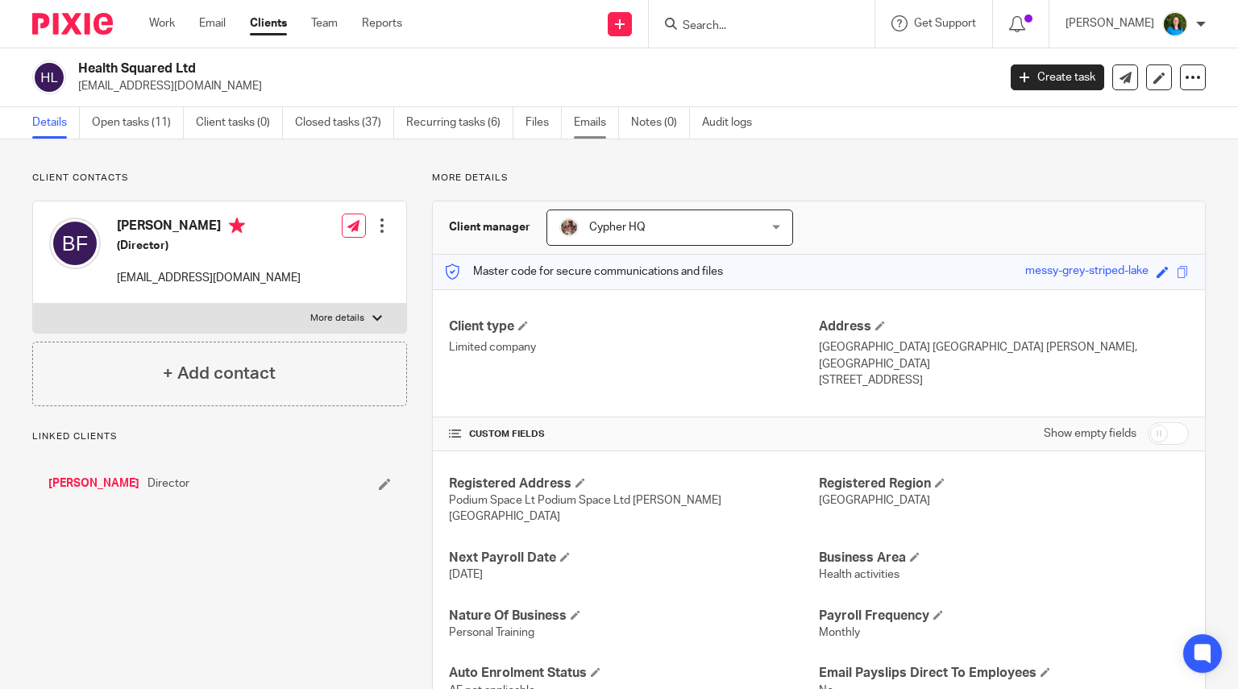
click at [592, 124] on link "Emails" at bounding box center [596, 122] width 45 height 31
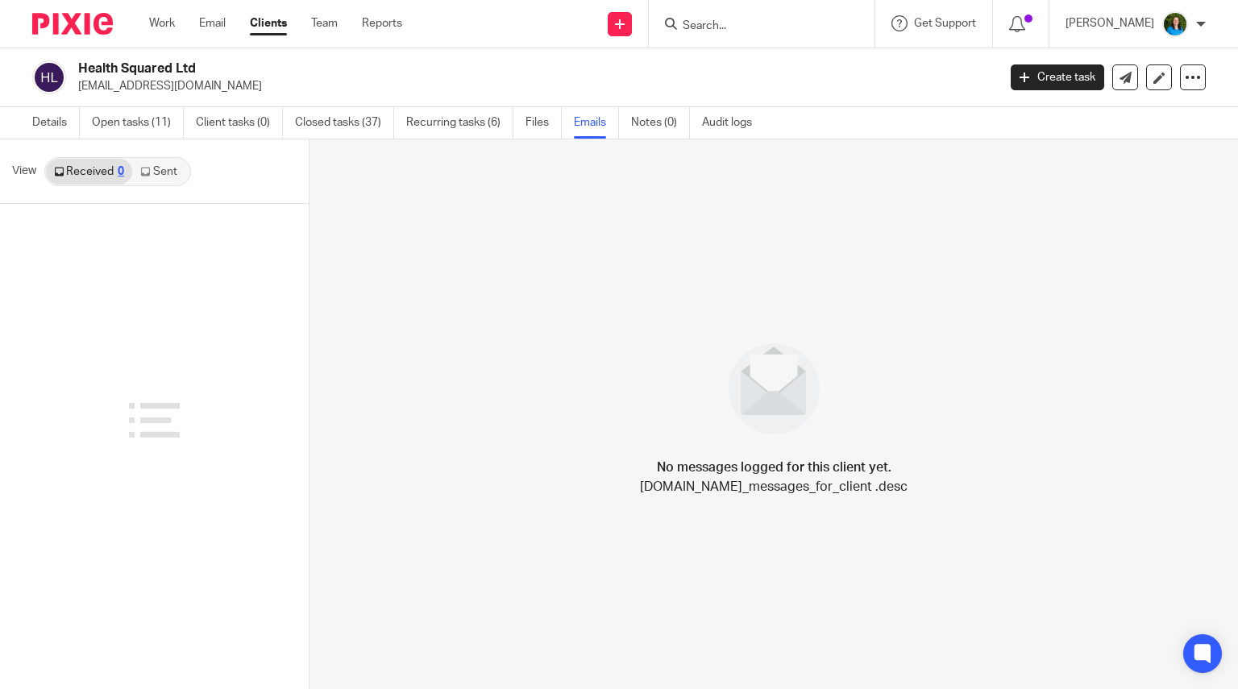
click at [160, 166] on link "Sent" at bounding box center [160, 172] width 56 height 26
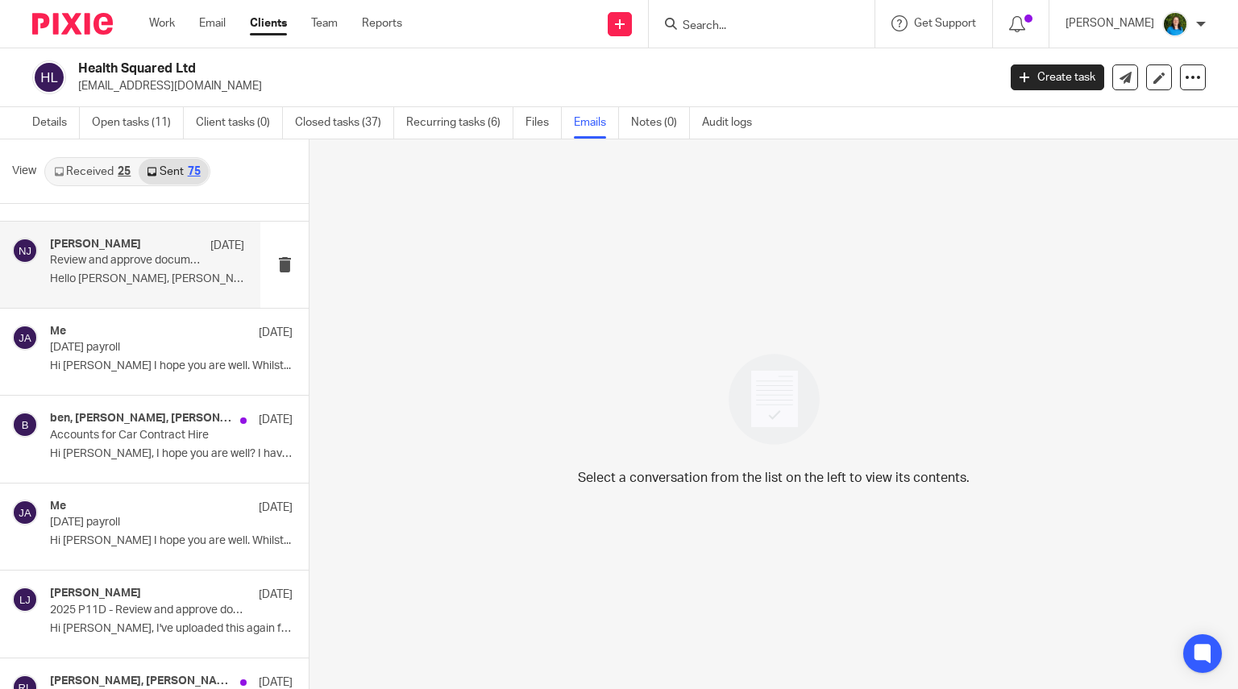
scroll to position [161, 0]
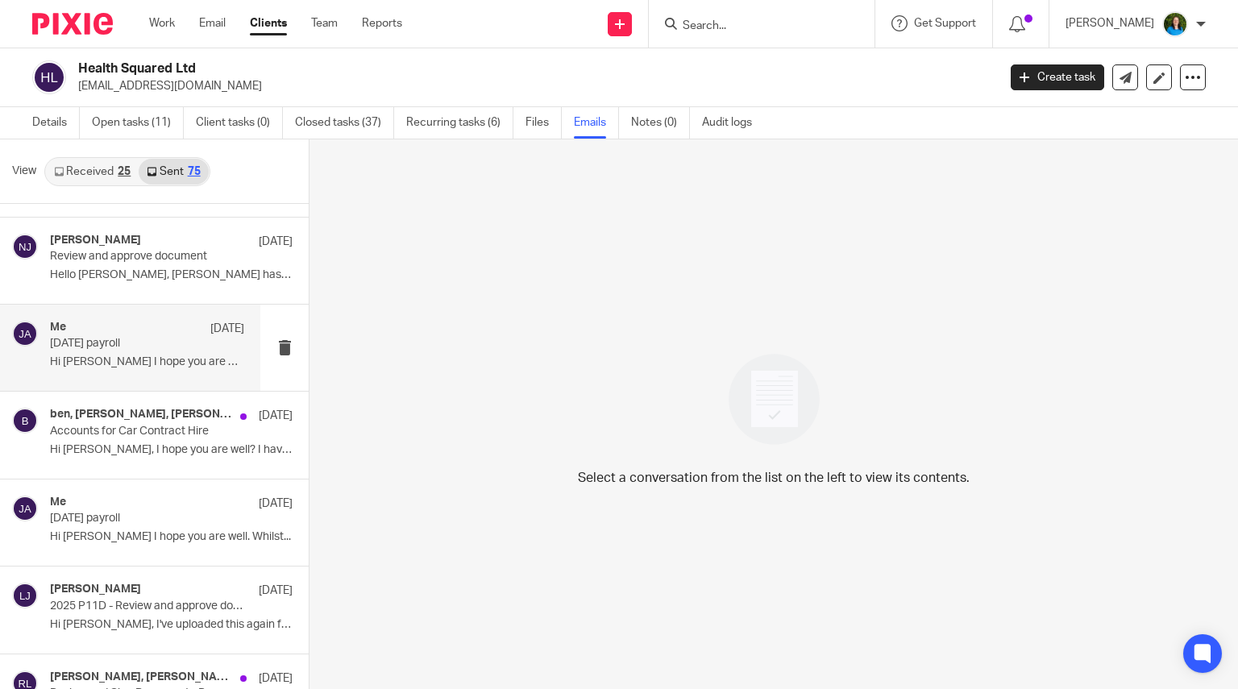
click at [147, 343] on p "July 2025 payroll" at bounding box center [128, 344] width 156 height 14
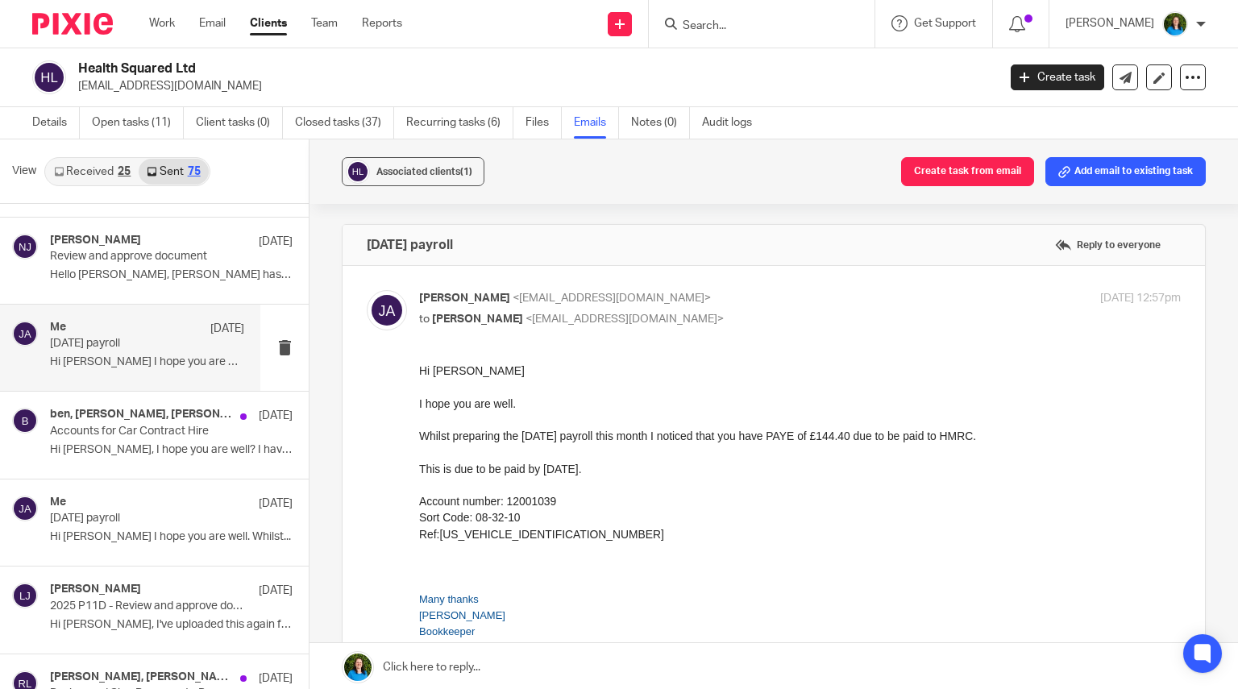
scroll to position [0, 0]
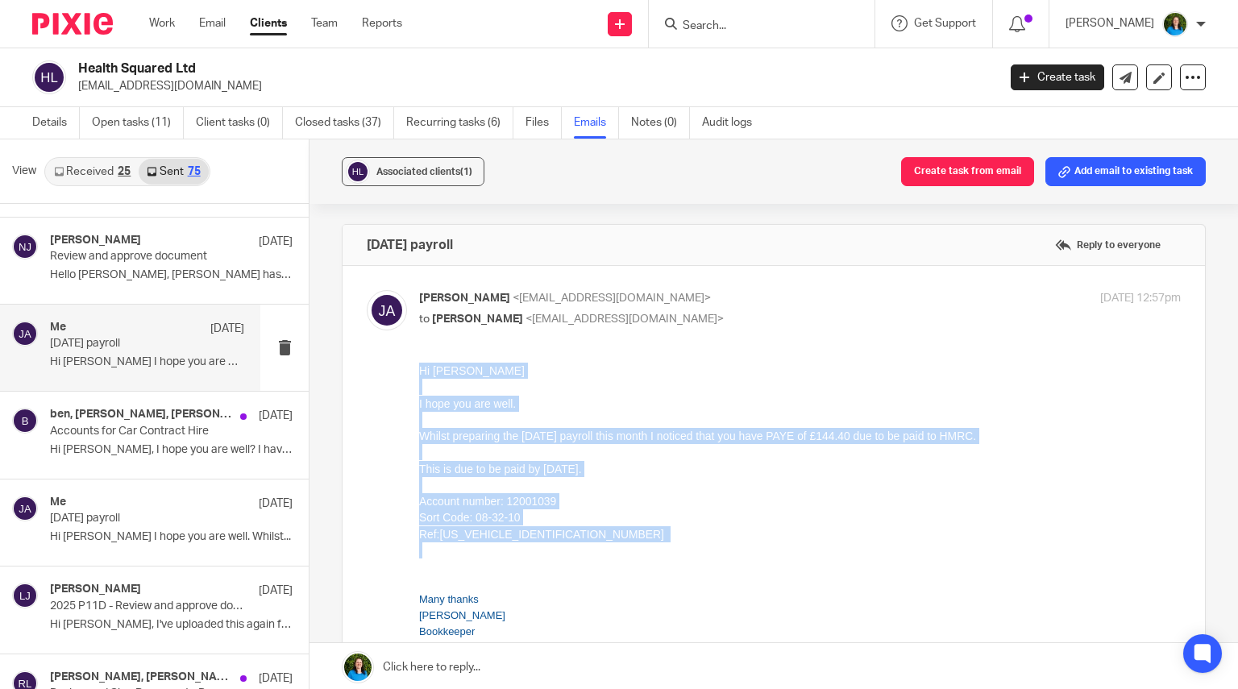
drag, startPoint x: 419, startPoint y: 370, endPoint x: 1005, endPoint y: 554, distance: 613.9
click at [1005, 554] on div "Hi Ben I hope you are well. Whilst preparing the July 2025 payroll this month I…" at bounding box center [799, 469] width 761 height 212
copy div "Hi Ben I hope you are well. Whilst preparing the July 2025 payroll this month I…"
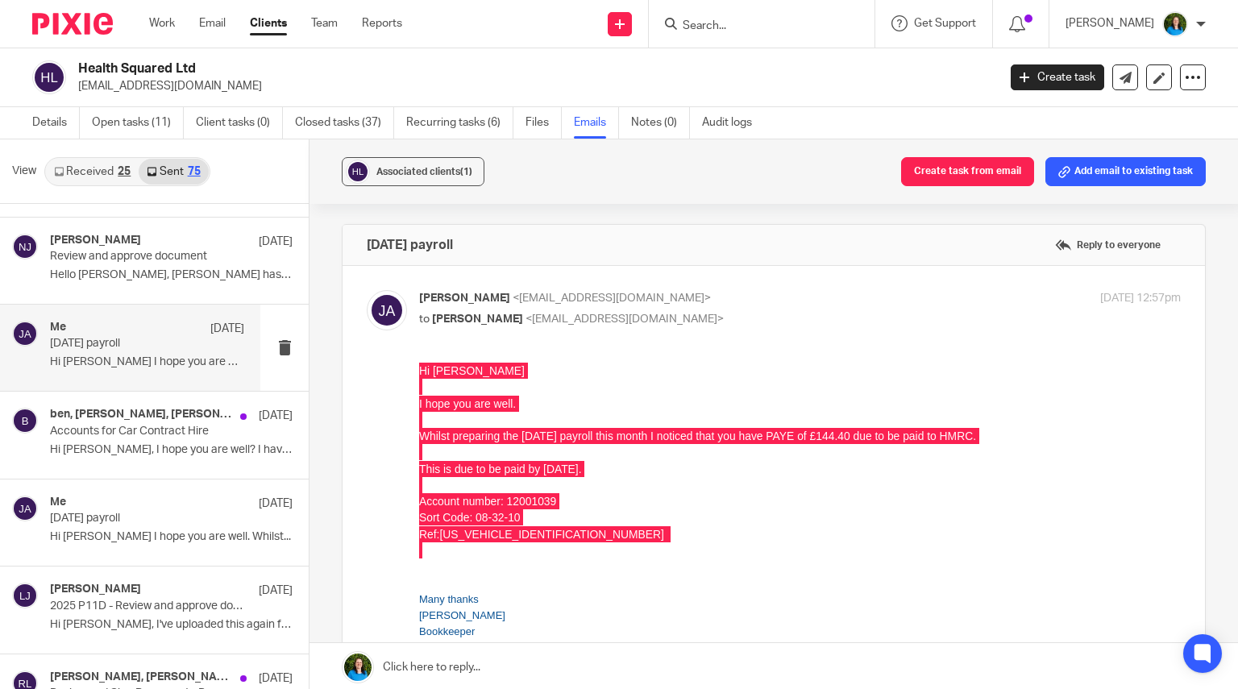
click at [700, 23] on input "Search" at bounding box center [753, 26] width 145 height 15
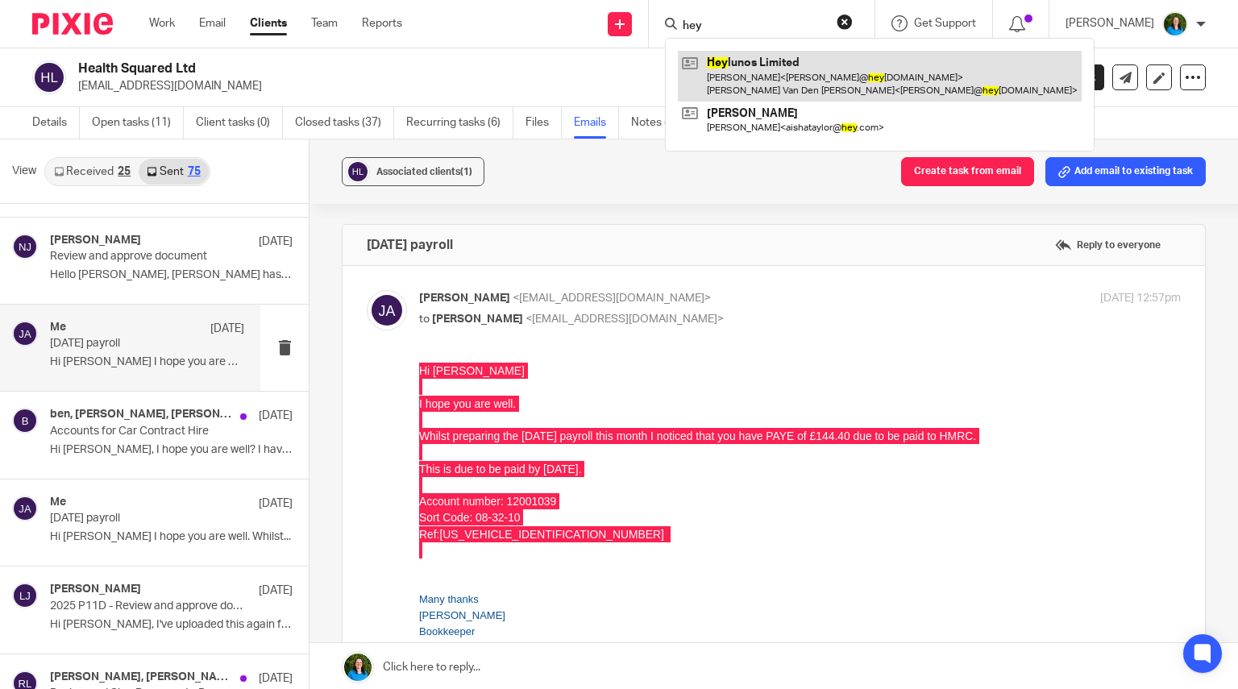
type input "hey"
click at [775, 85] on link at bounding box center [880, 76] width 404 height 50
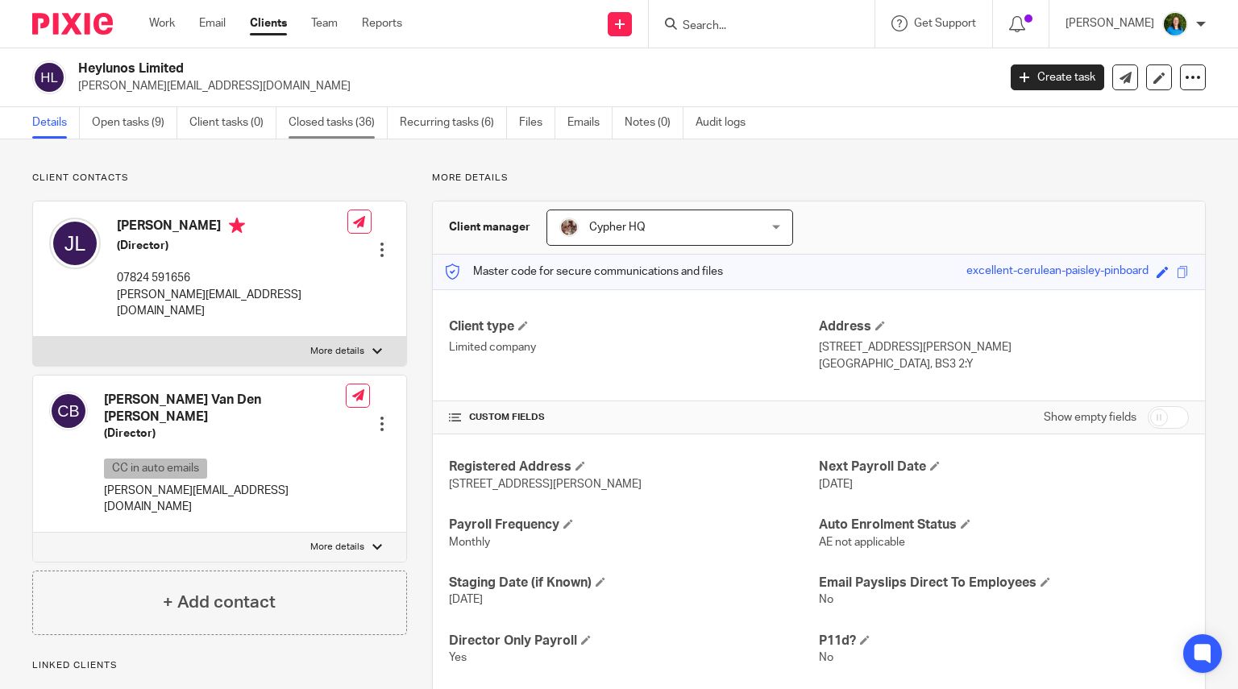
click at [355, 122] on link "Closed tasks (36)" at bounding box center [337, 122] width 99 height 31
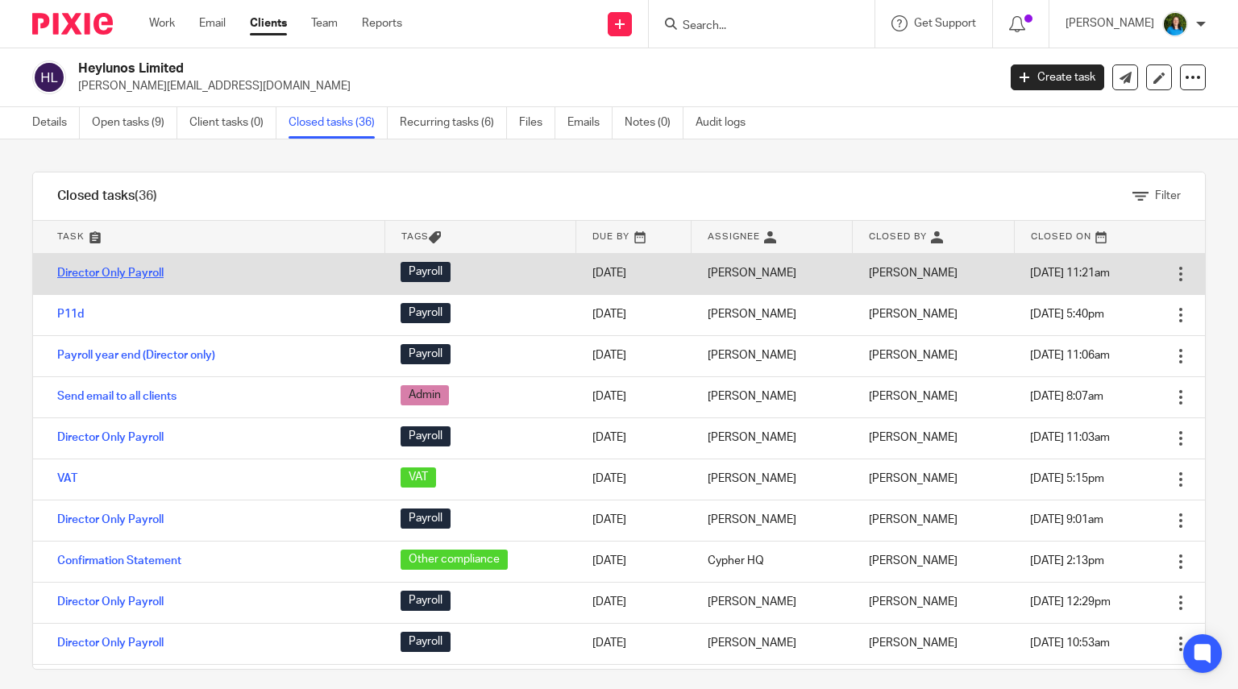
click at [147, 268] on link "Director Only Payroll" at bounding box center [110, 273] width 106 height 11
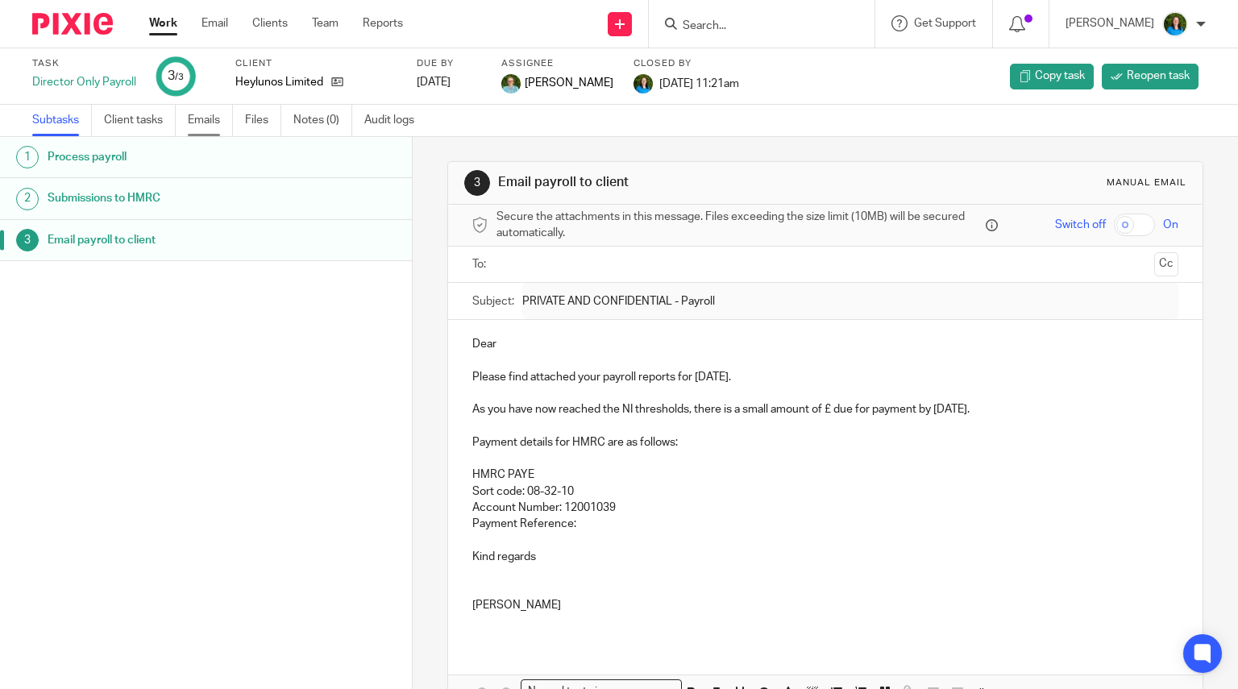
click at [205, 122] on link "Emails" at bounding box center [210, 120] width 45 height 31
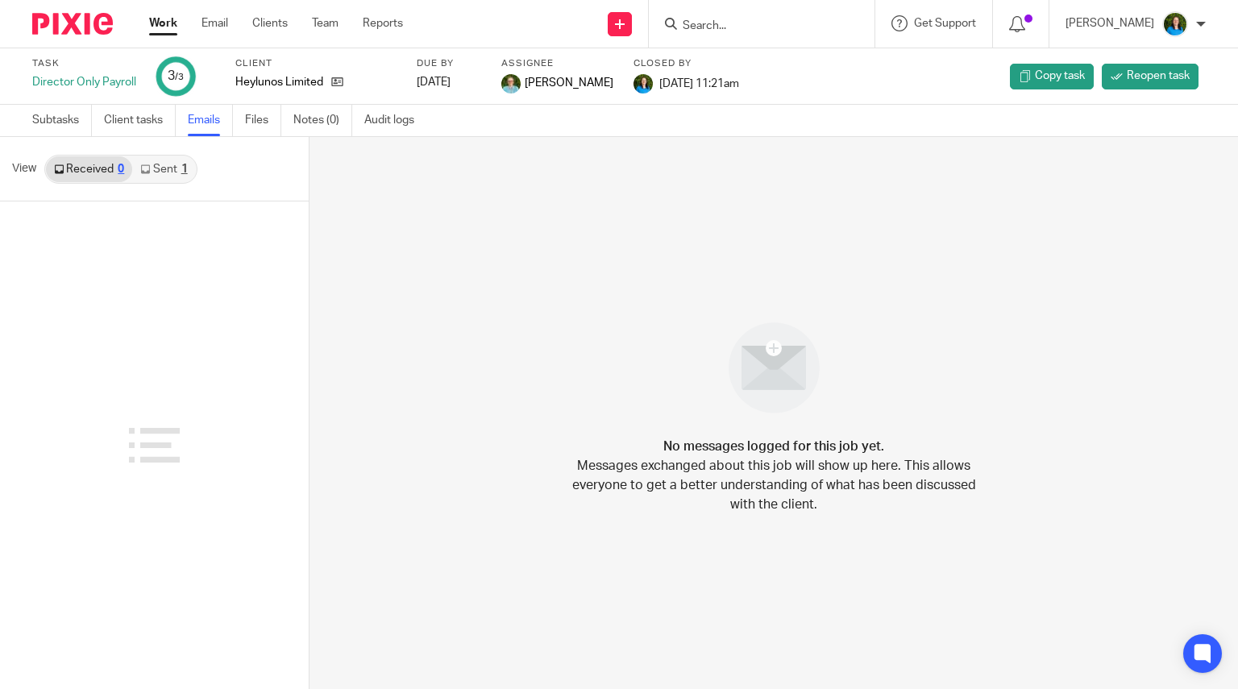
click at [181, 164] on div "1" at bounding box center [184, 169] width 6 height 11
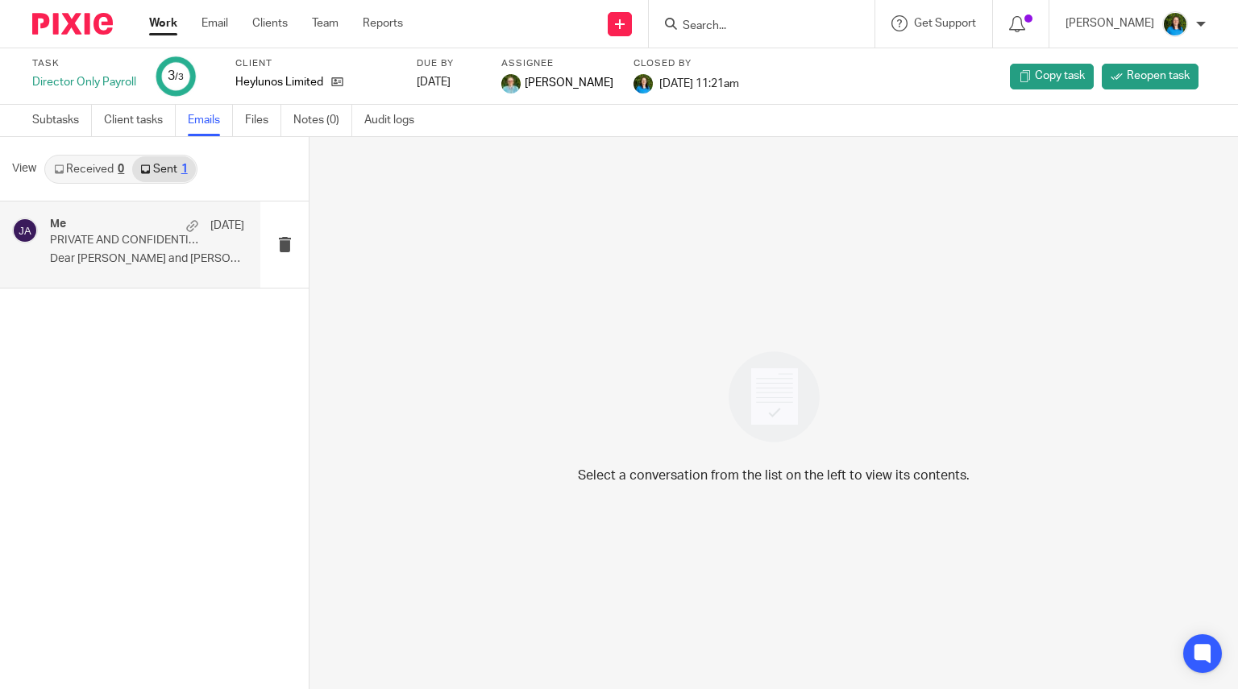
click at [159, 238] on p "PRIVATE AND CONFIDENTIAL - Payroll" at bounding box center [128, 241] width 156 height 14
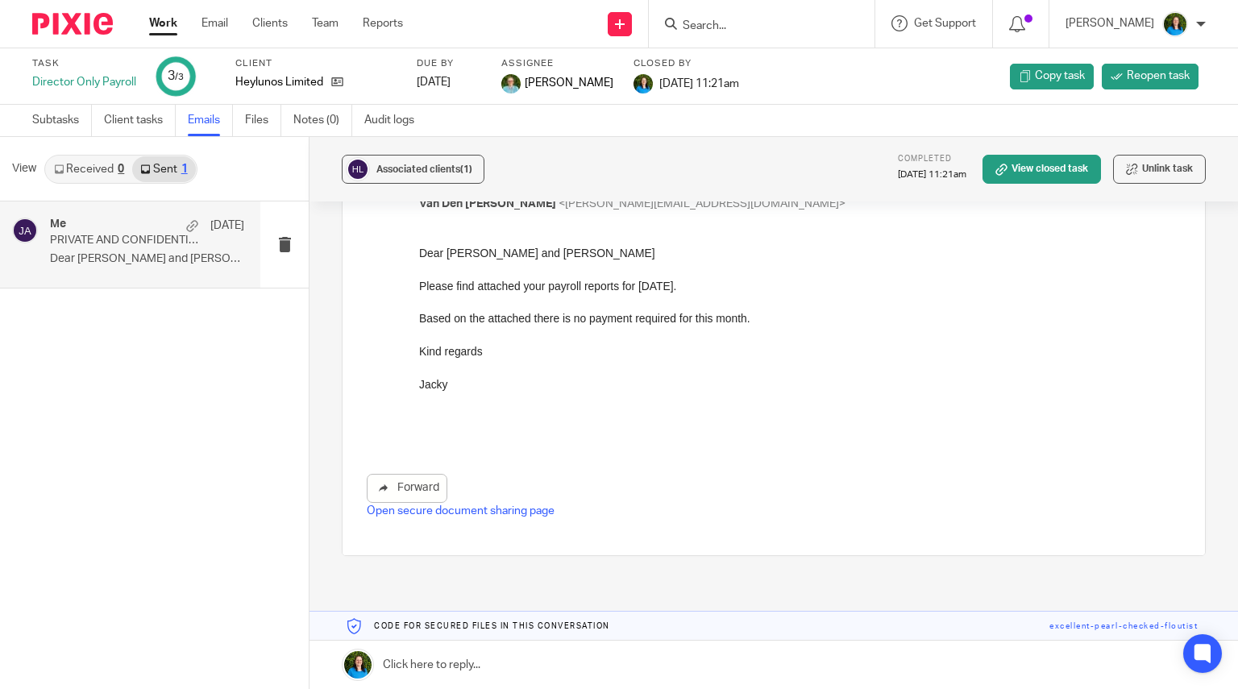
scroll to position [81, 0]
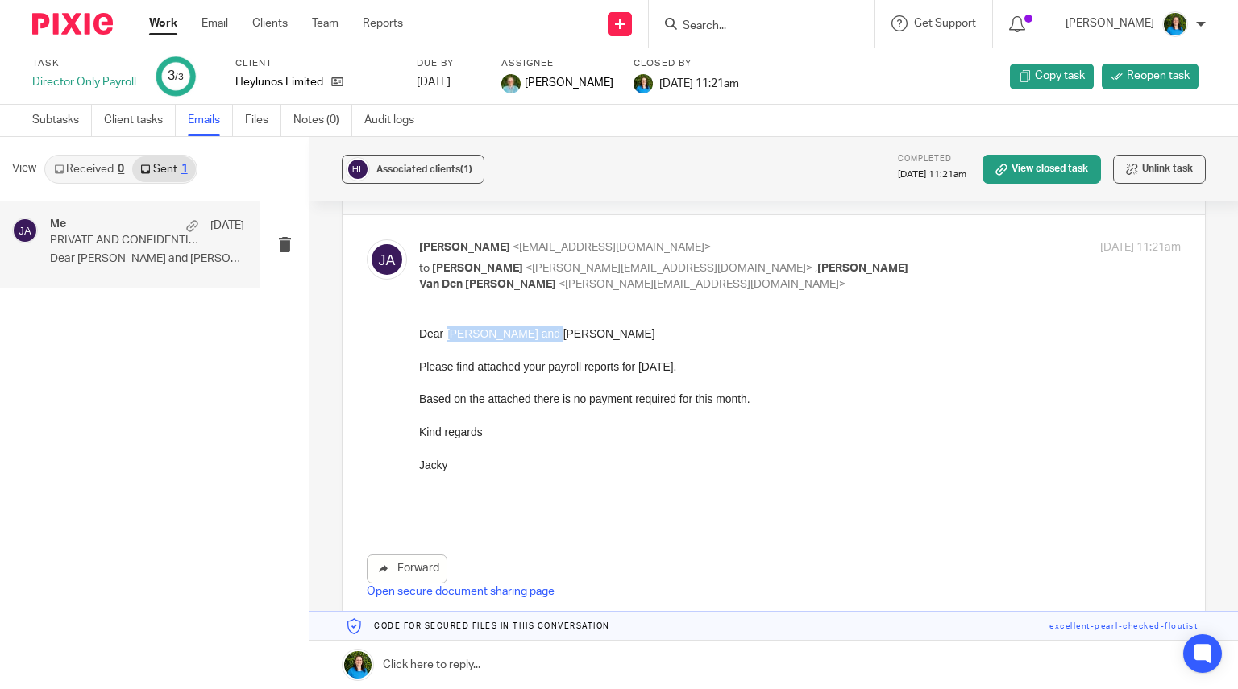
drag, startPoint x: 445, startPoint y: 333, endPoint x: 551, endPoint y: 338, distance: 106.5
click at [551, 338] on p "Dear James and Caroline" at bounding box center [799, 333] width 761 height 16
copy p "James and Caroline"
click at [503, 453] on p at bounding box center [799, 447] width 761 height 16
click at [699, 14] on form at bounding box center [767, 24] width 172 height 20
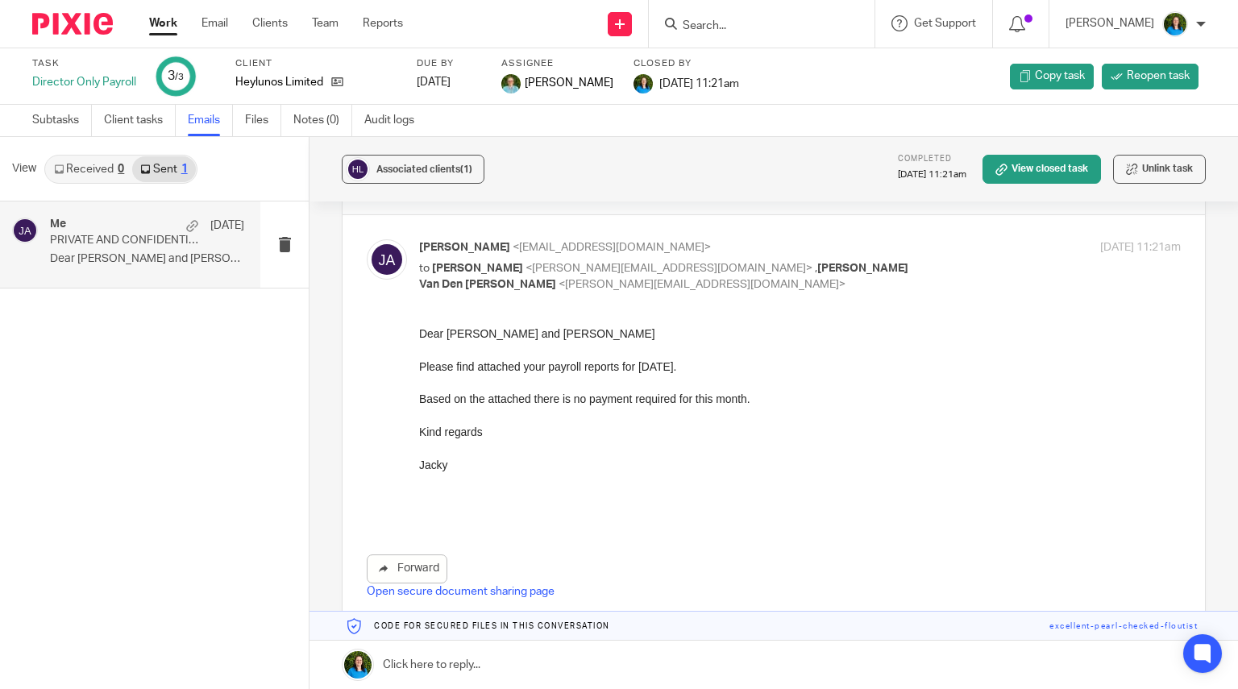
click at [704, 27] on input "Search" at bounding box center [753, 26] width 145 height 15
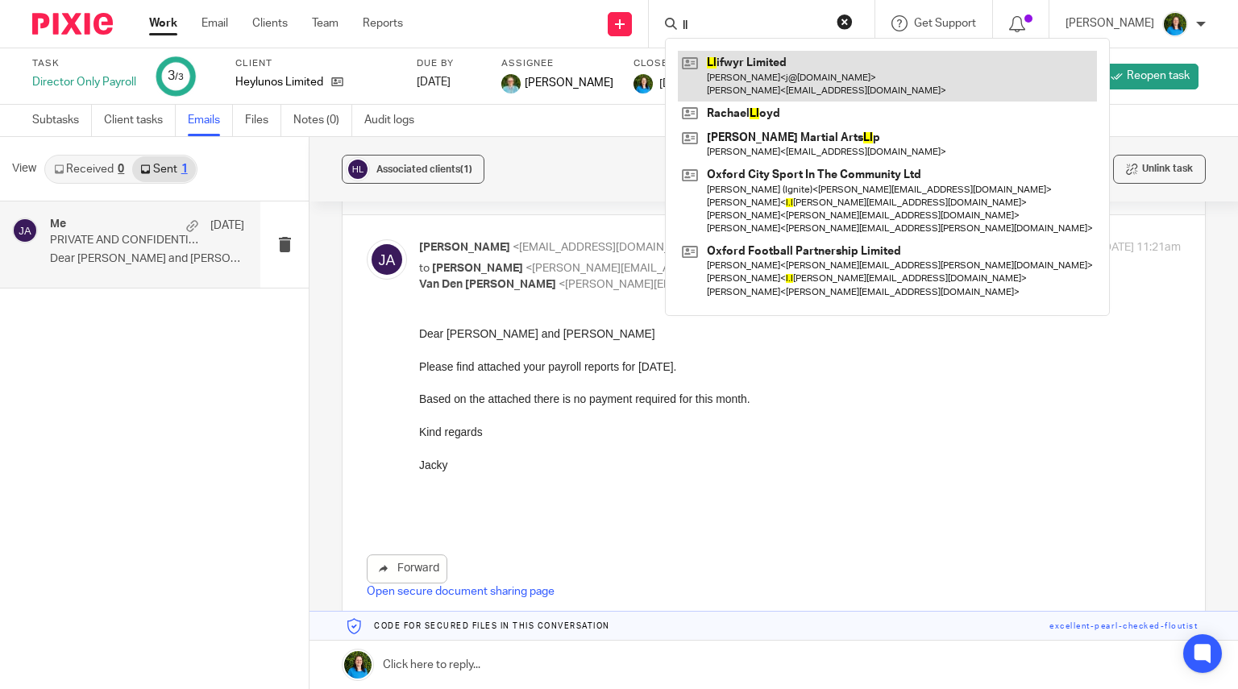
type input "ll"
click at [788, 81] on link at bounding box center [887, 76] width 419 height 50
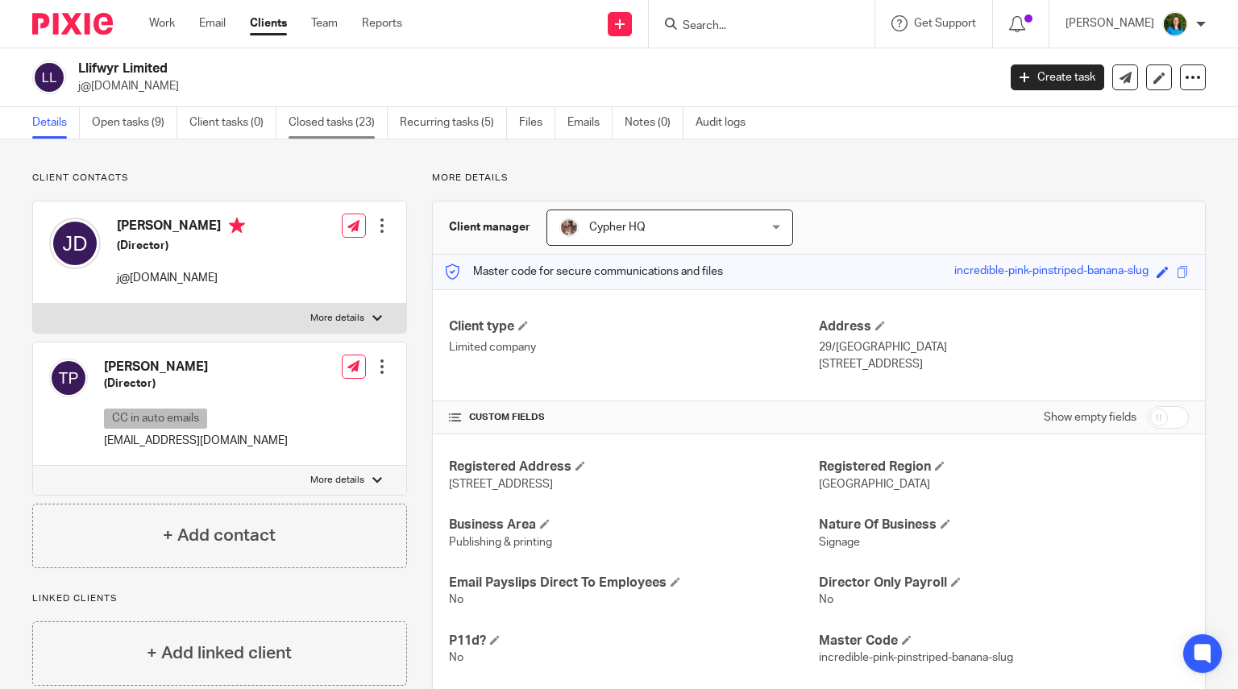
click at [347, 125] on link "Closed tasks (23)" at bounding box center [337, 122] width 99 height 31
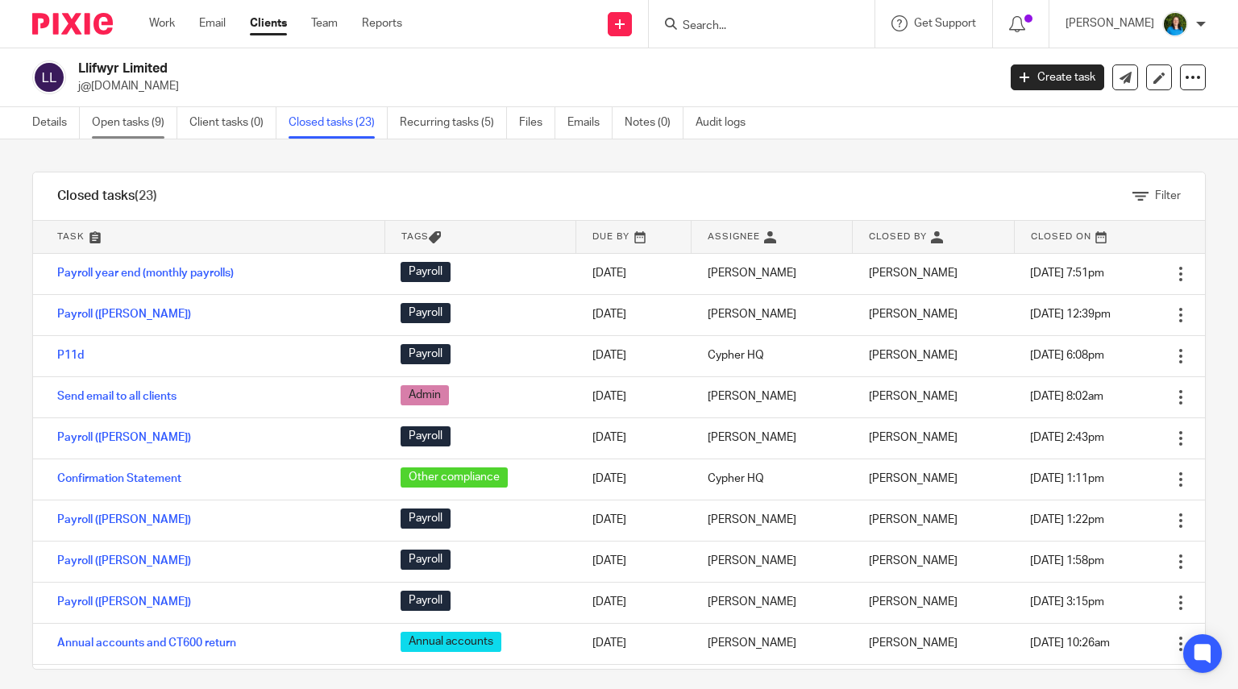
click at [129, 118] on link "Open tasks (9)" at bounding box center [134, 122] width 85 height 31
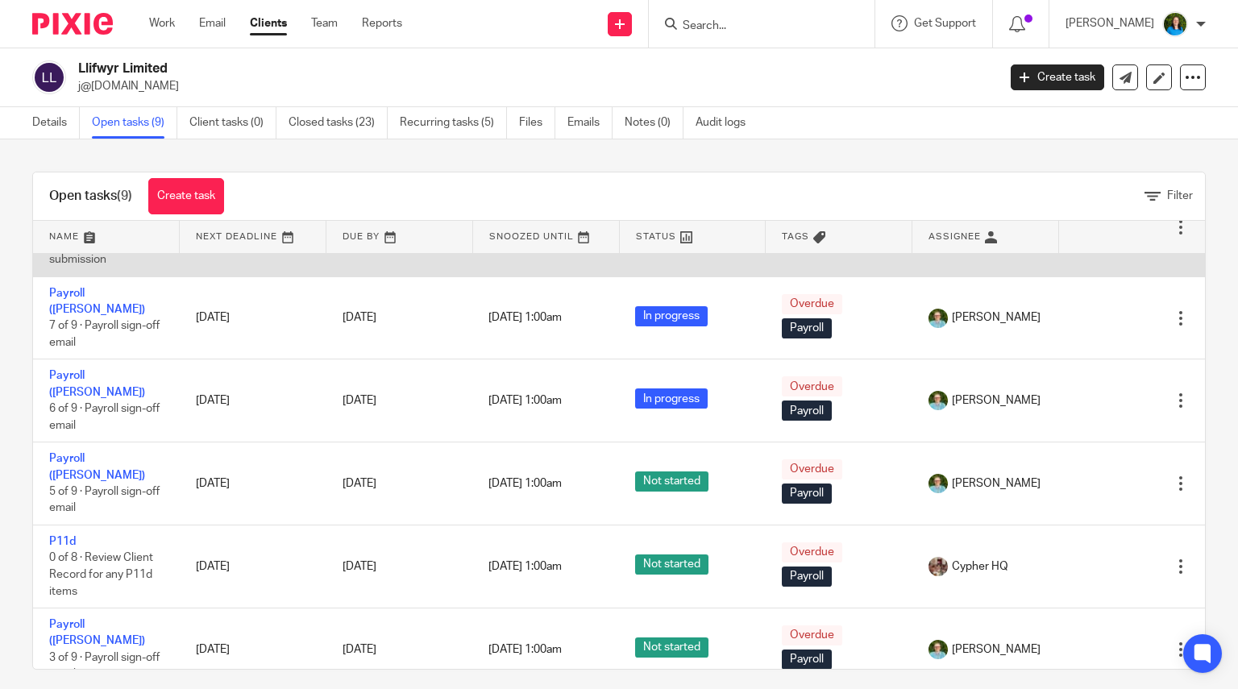
scroll to position [281, 0]
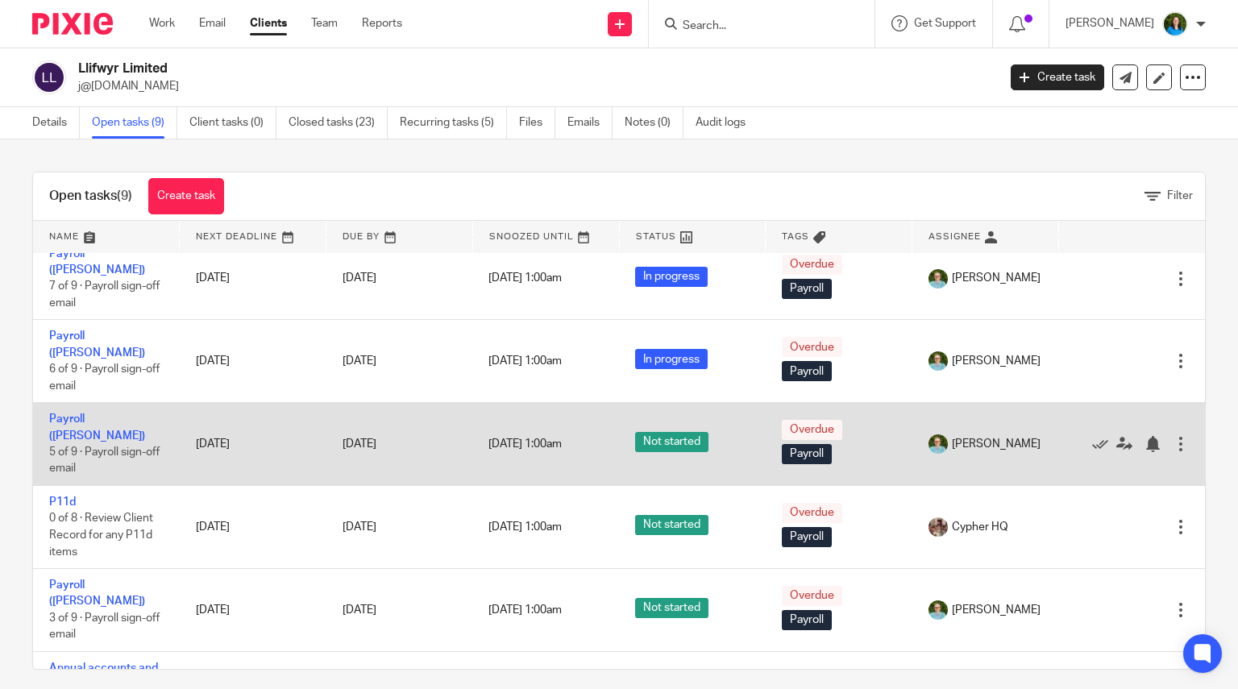
click at [107, 446] on span "5 of 9 · Payroll sign-off email" at bounding box center [104, 460] width 110 height 28
click at [99, 413] on link "Payroll ([PERSON_NAME])" at bounding box center [97, 426] width 96 height 27
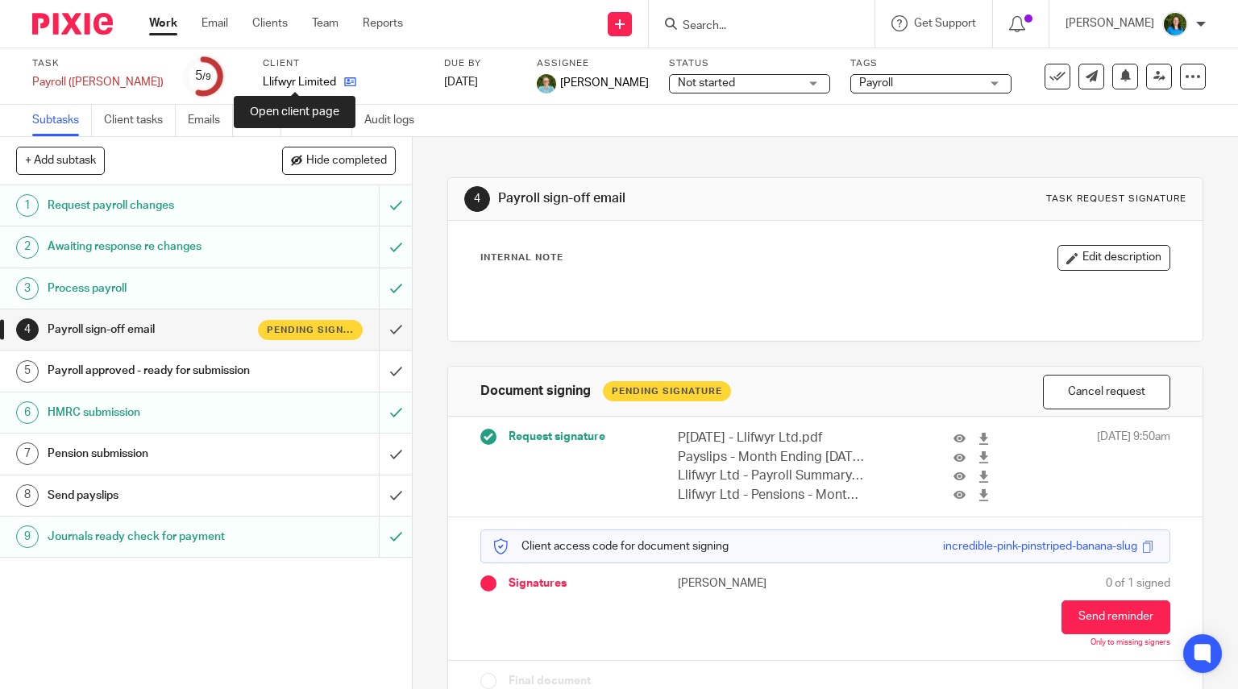
click at [344, 82] on icon at bounding box center [350, 82] width 12 height 12
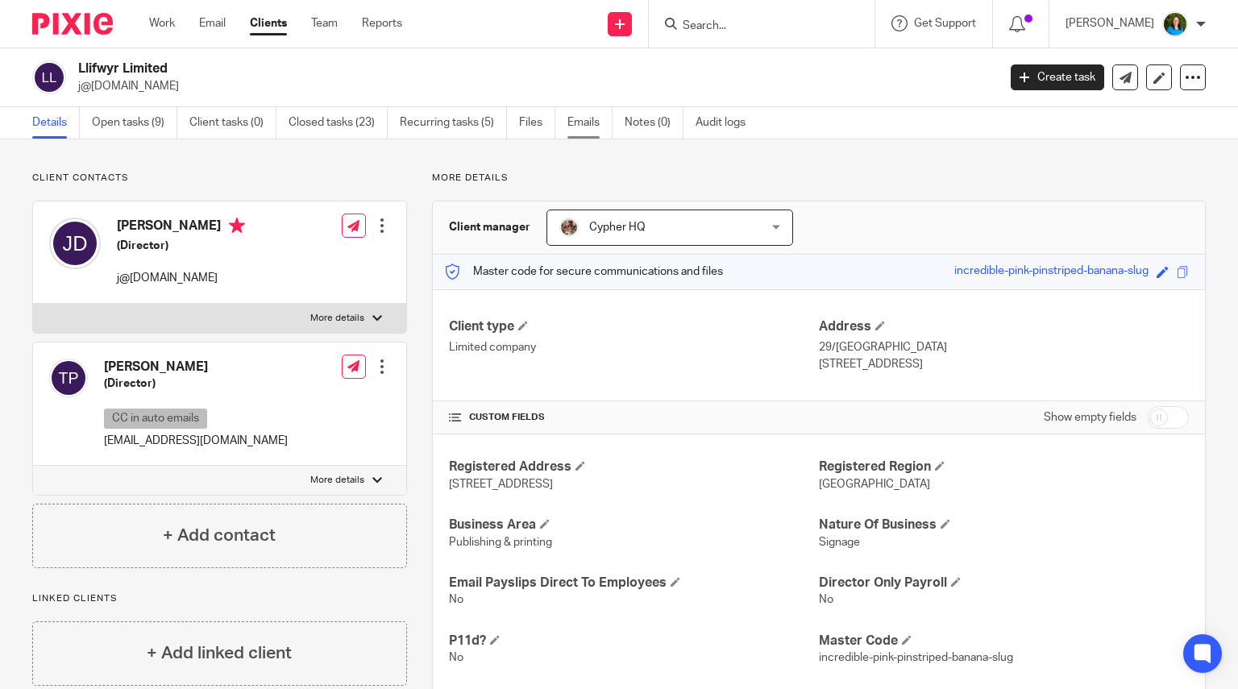
click at [591, 121] on link "Emails" at bounding box center [589, 122] width 45 height 31
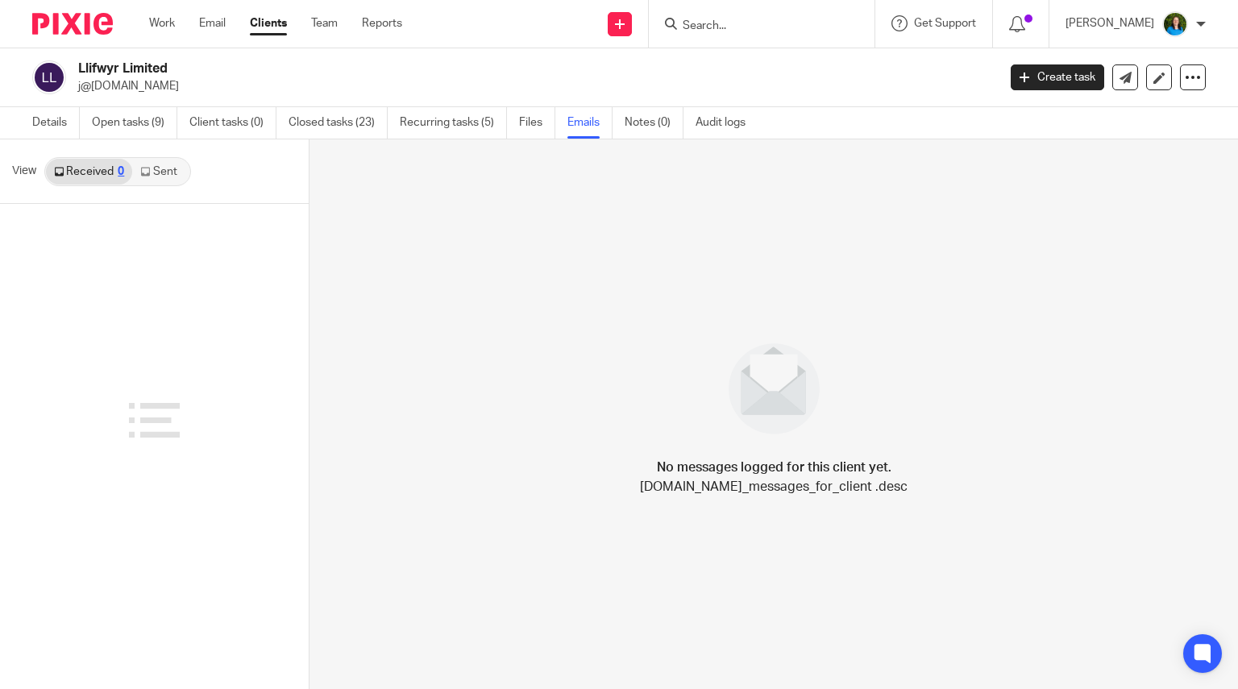
click at [172, 171] on link "Sent" at bounding box center [160, 172] width 56 height 26
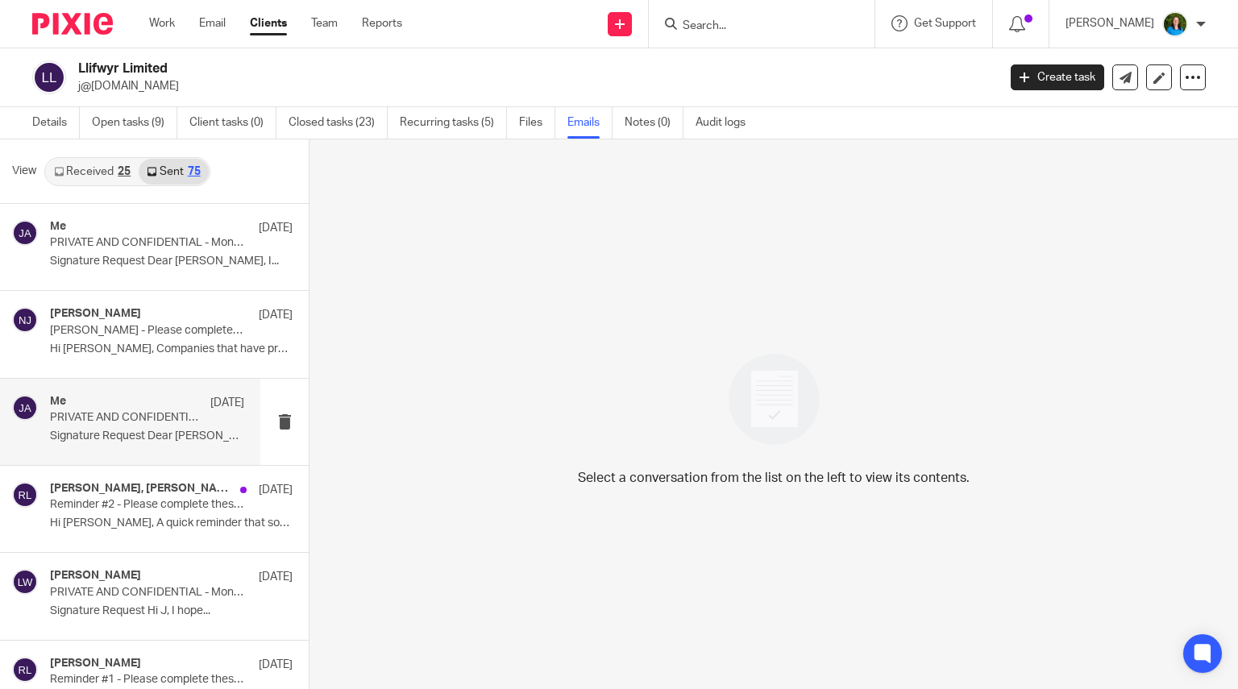
click at [116, 411] on p "PRIVATE AND CONFIDENTIAL - Monthly payroll for approval" at bounding box center [128, 418] width 156 height 14
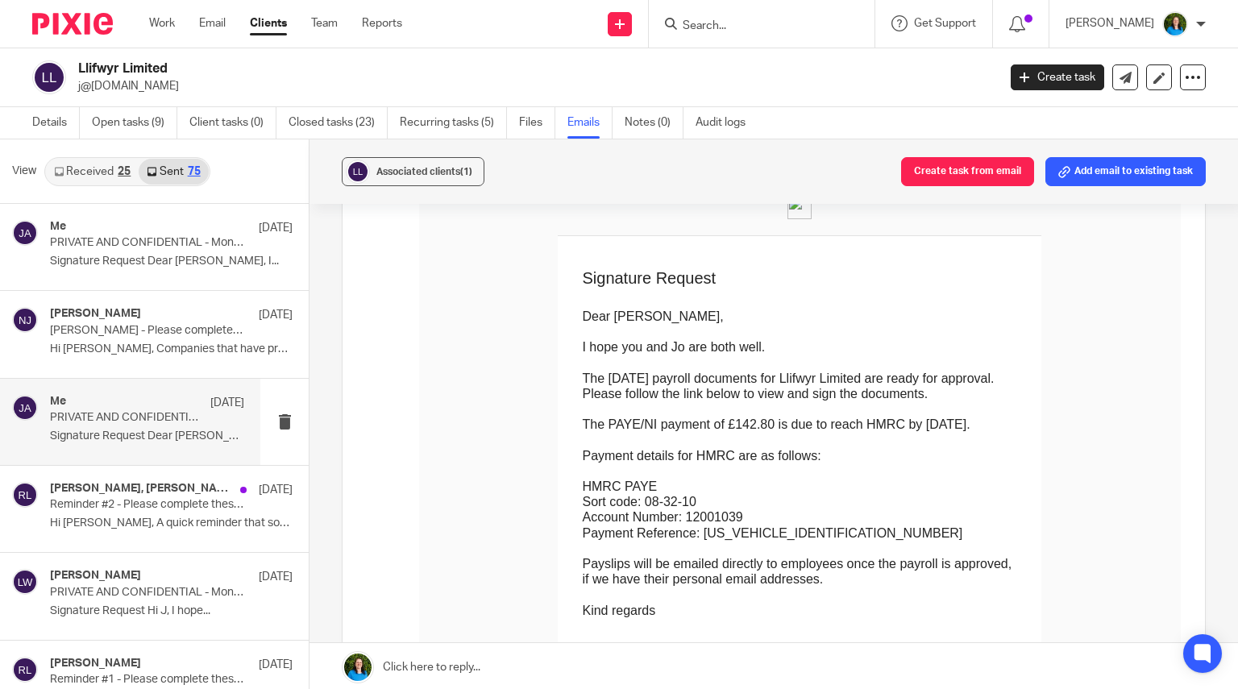
scroll to position [242, 0]
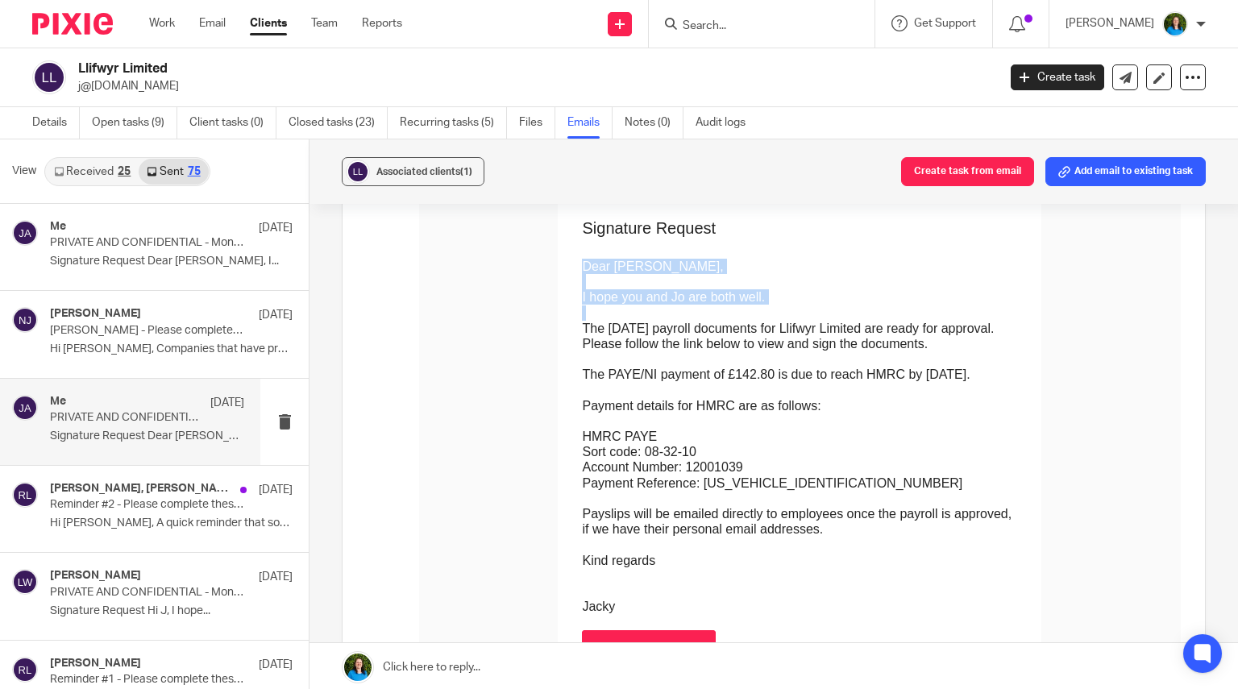
drag, startPoint x: 487, startPoint y: 269, endPoint x: 1087, endPoint y: 361, distance: 606.5
click at [1017, 361] on td "Dear Jason, I hope you and Jo are both well. The June 2025 payroll documents fo…" at bounding box center [799, 426] width 435 height 376
click at [713, 429] on p "HMRC PAYE" at bounding box center [799, 436] width 435 height 15
click at [114, 120] on link "Open tasks (9)" at bounding box center [134, 122] width 85 height 31
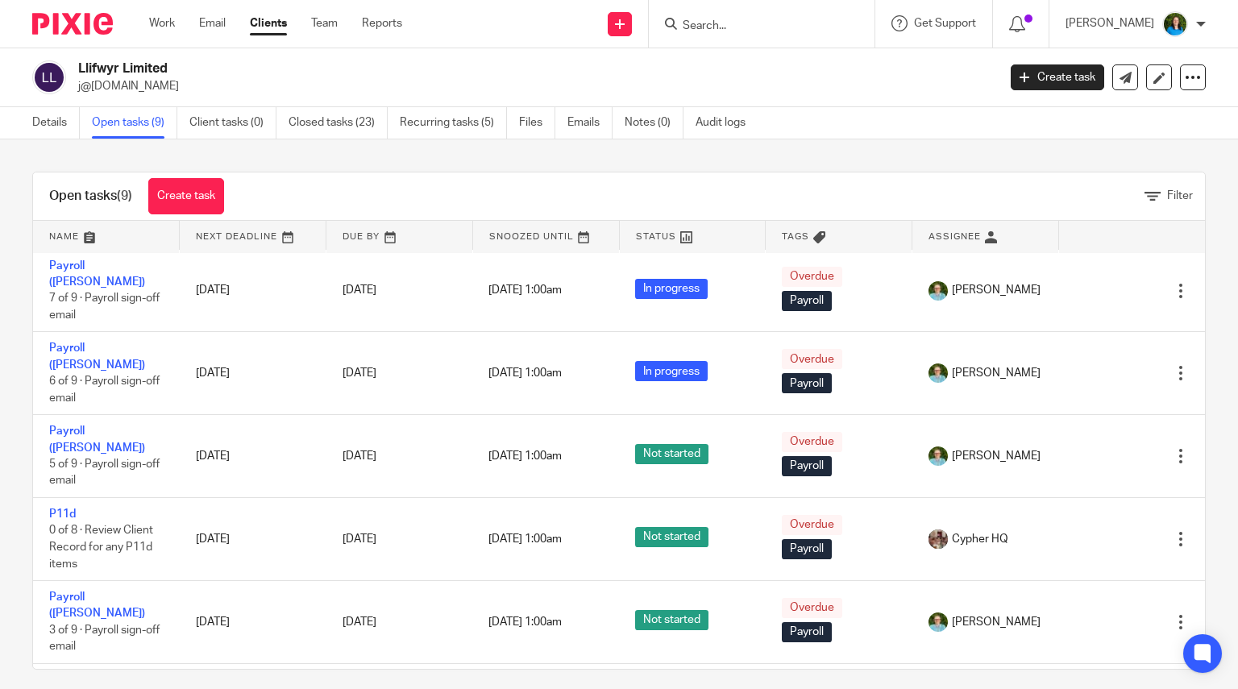
scroll to position [281, 0]
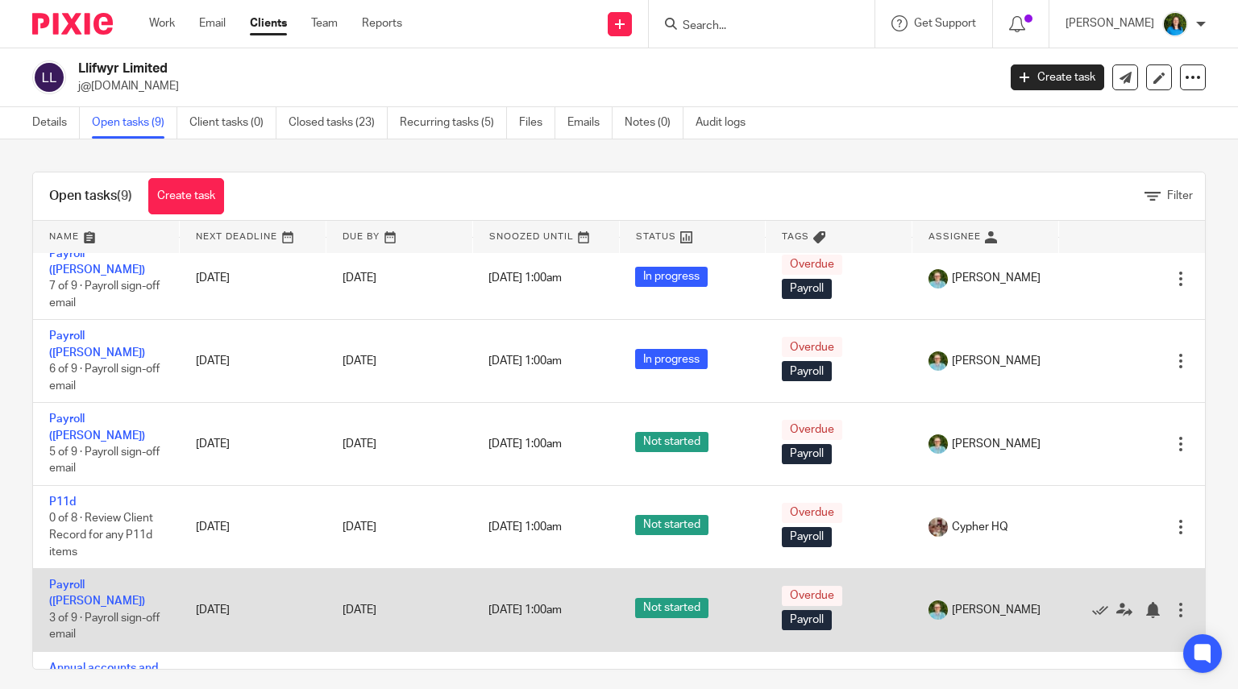
click at [92, 612] on span "3 of 9 · Payroll sign-off email" at bounding box center [104, 626] width 110 height 28
click at [97, 579] on link "Payroll (Louise)" at bounding box center [97, 592] width 96 height 27
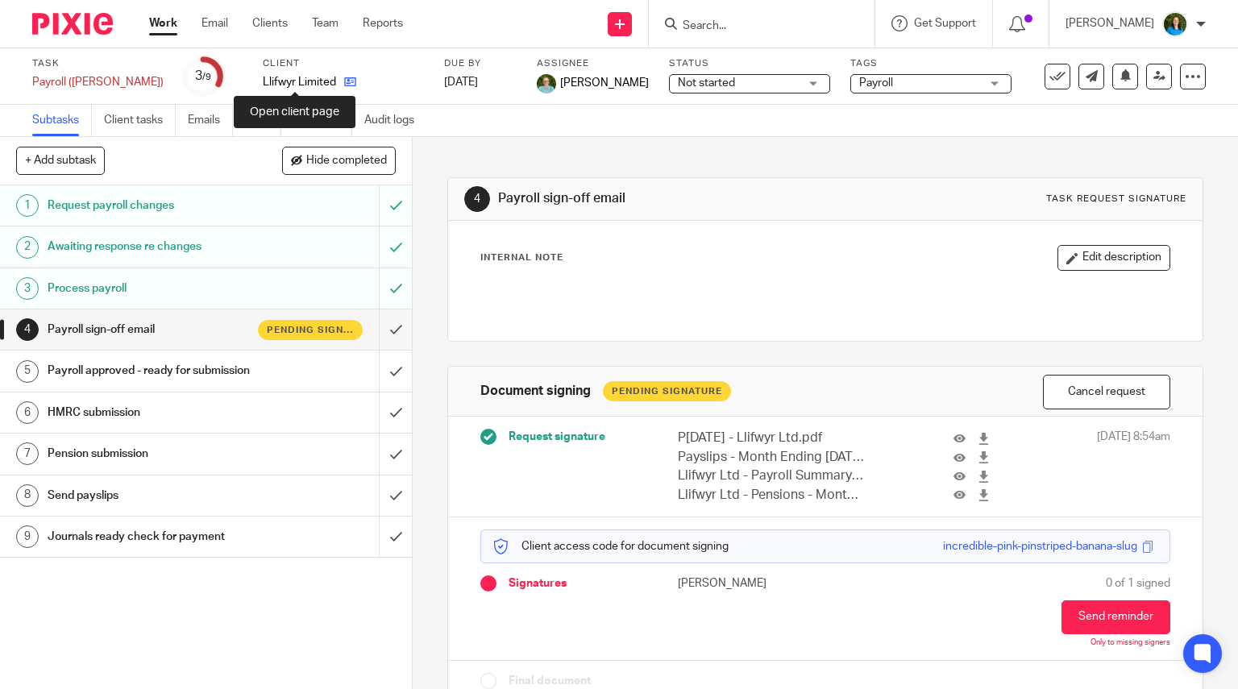
click at [344, 82] on icon at bounding box center [350, 82] width 12 height 12
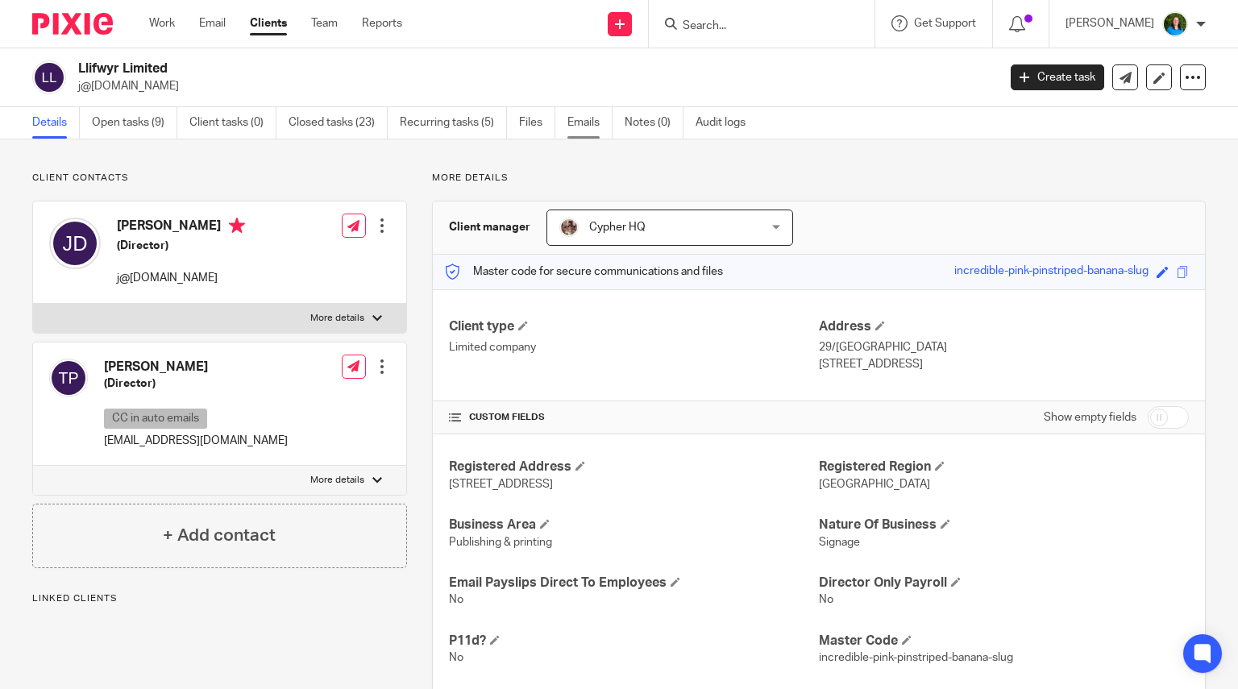
click at [576, 119] on link "Emails" at bounding box center [589, 122] width 45 height 31
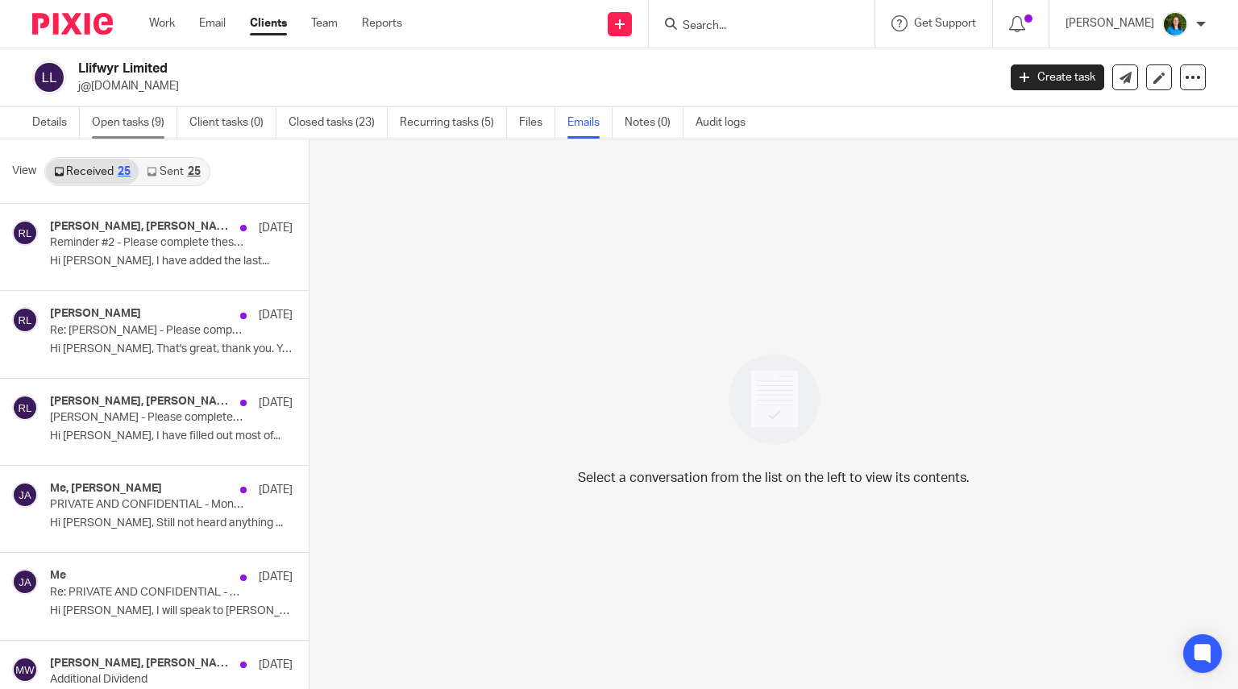
click at [148, 118] on link "Open tasks (9)" at bounding box center [134, 122] width 85 height 31
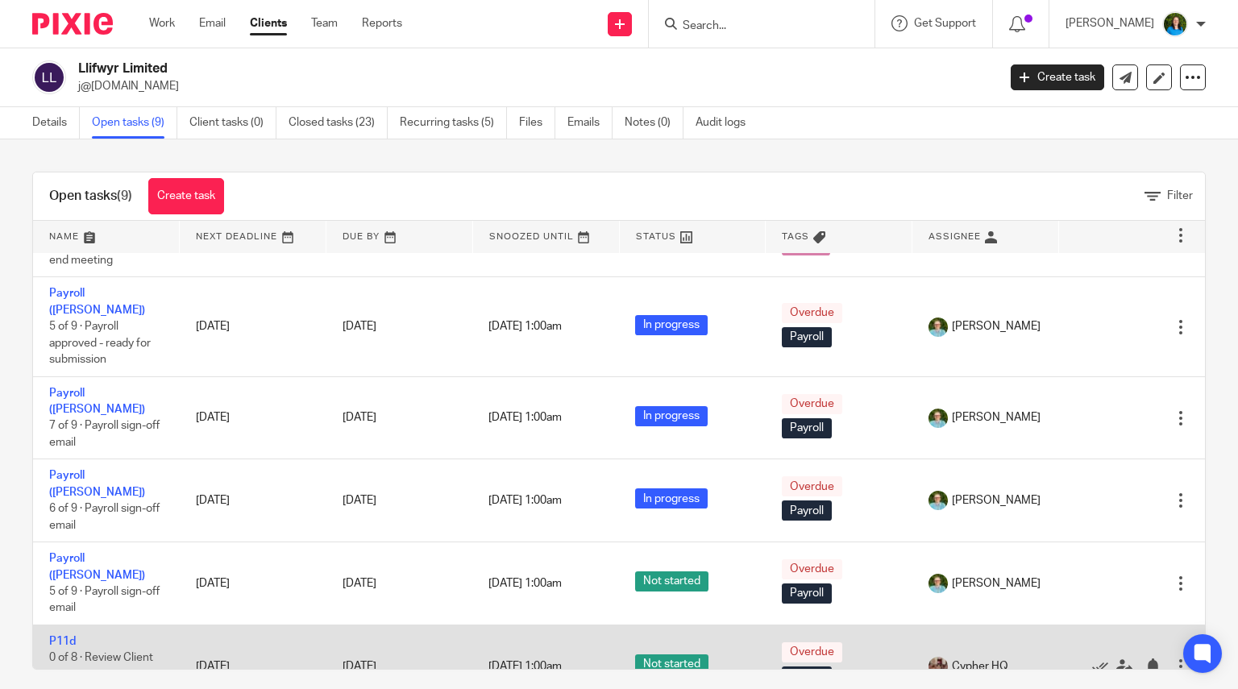
scroll to position [281, 0]
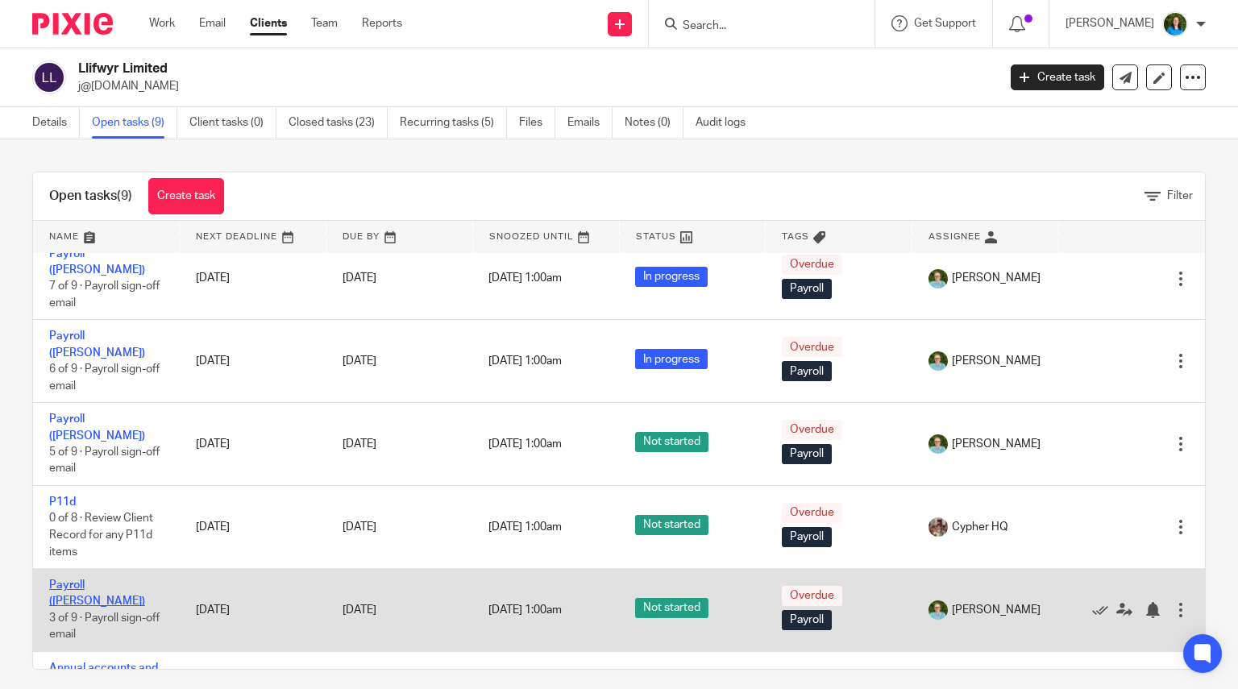
click at [102, 579] on link "Payroll ([PERSON_NAME])" at bounding box center [97, 592] width 96 height 27
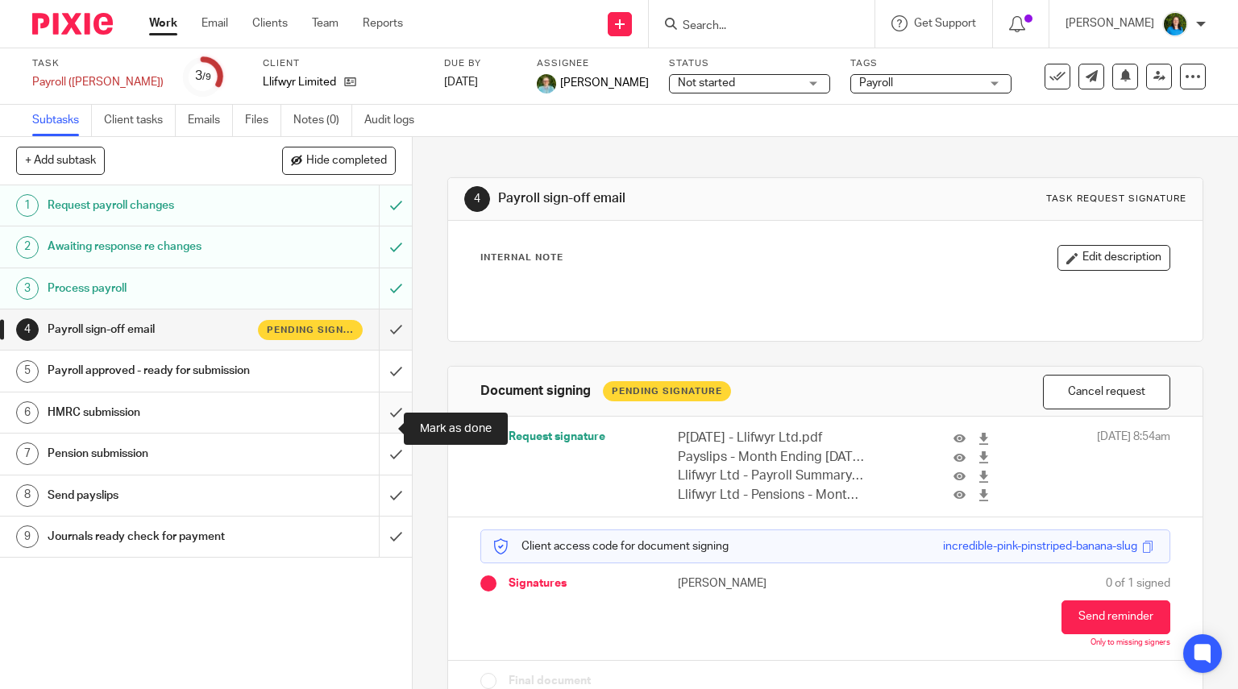
click at [381, 430] on input "submit" at bounding box center [206, 412] width 412 height 40
click at [722, 17] on form at bounding box center [767, 24] width 172 height 20
click at [703, 20] on input "Search" at bounding box center [753, 26] width 145 height 15
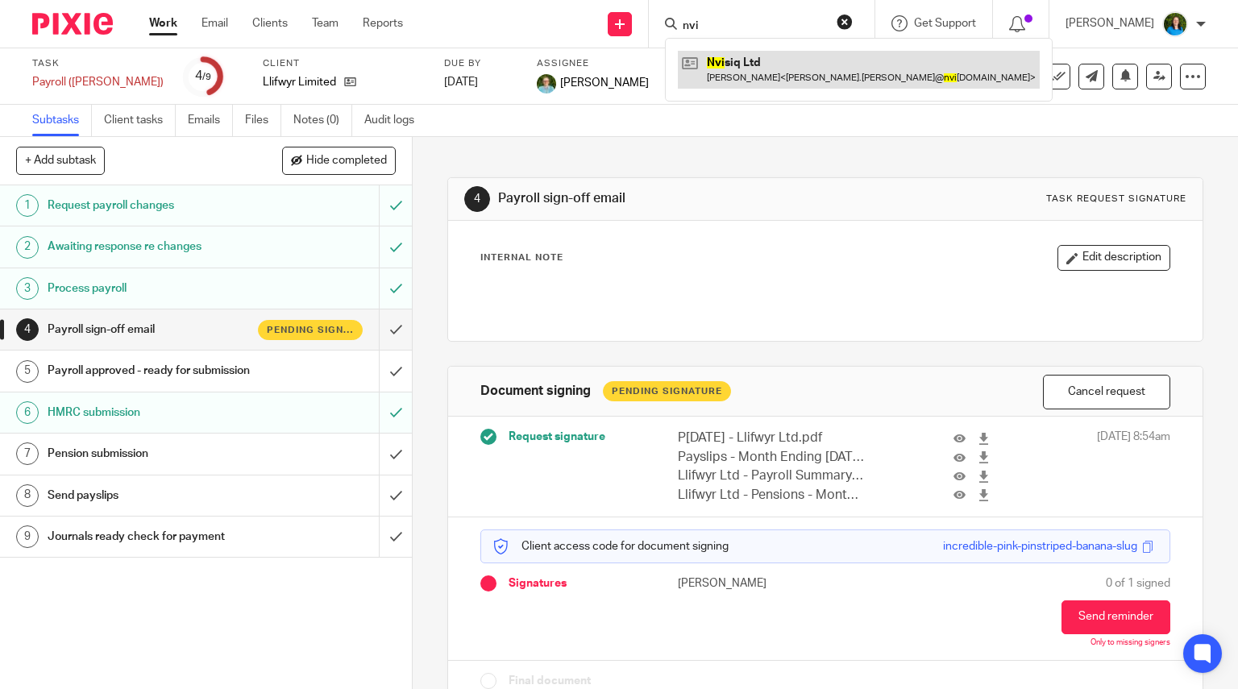
type input "nvi"
click at [747, 69] on link at bounding box center [859, 69] width 362 height 37
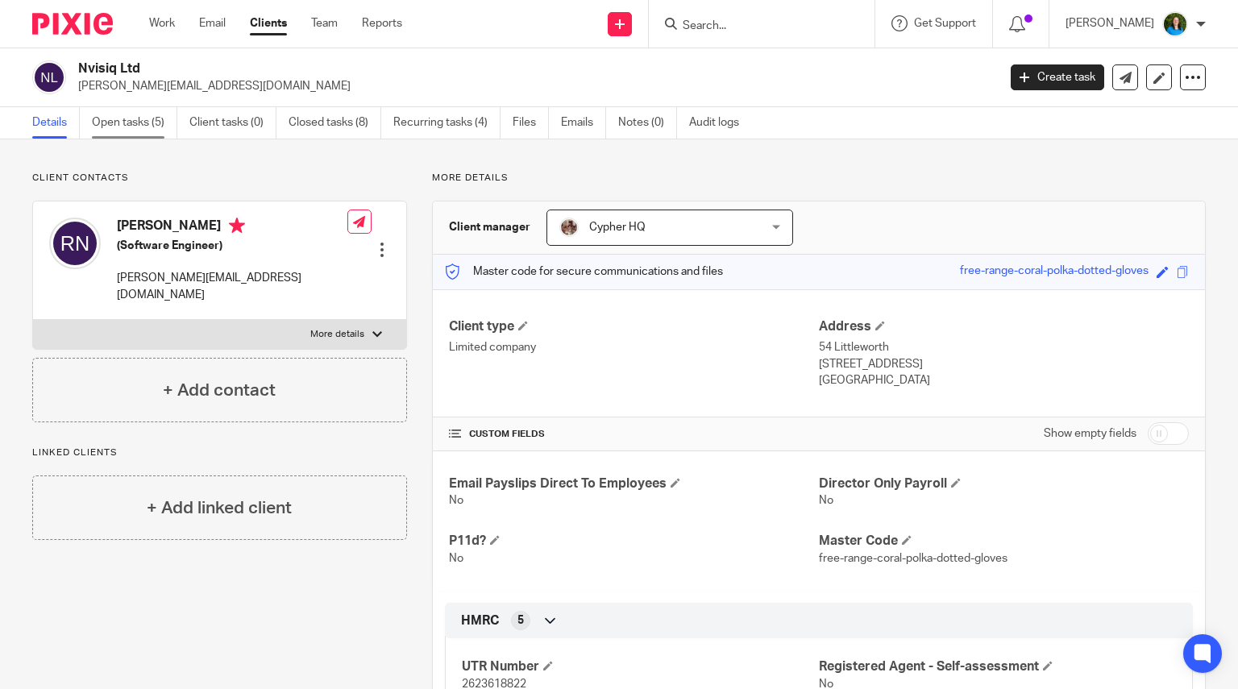
click at [133, 119] on link "Open tasks (5)" at bounding box center [134, 122] width 85 height 31
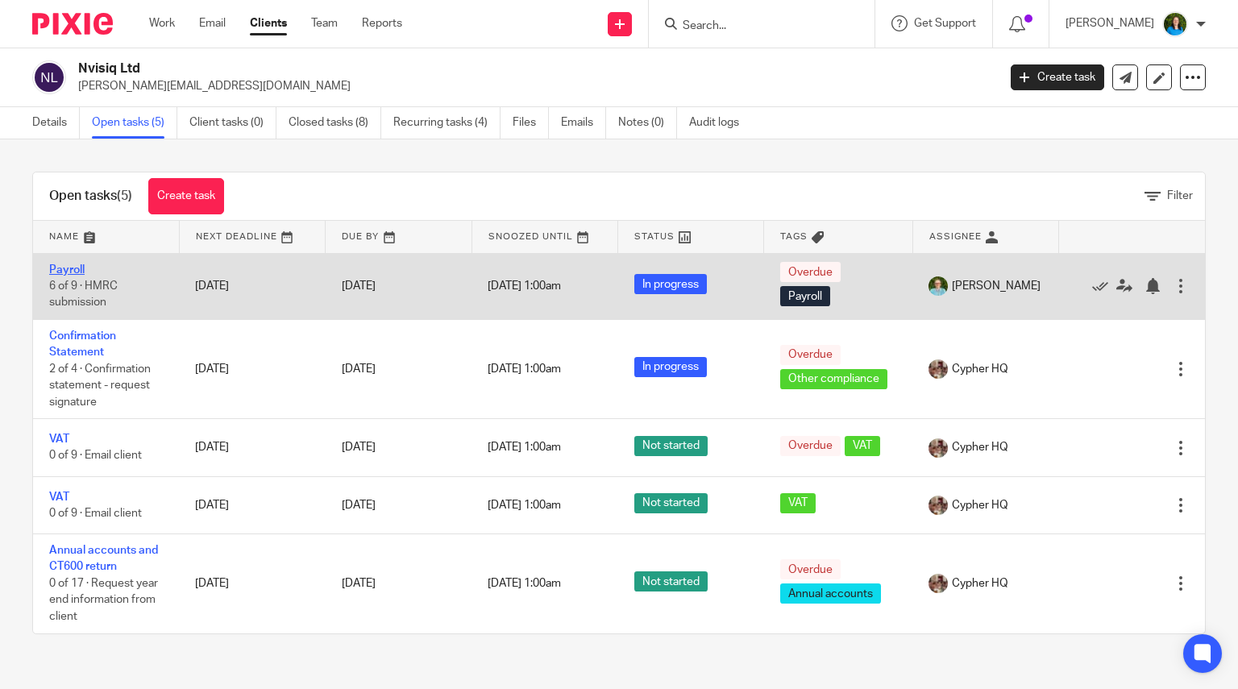
click at [78, 269] on link "Payroll" at bounding box center [66, 269] width 35 height 11
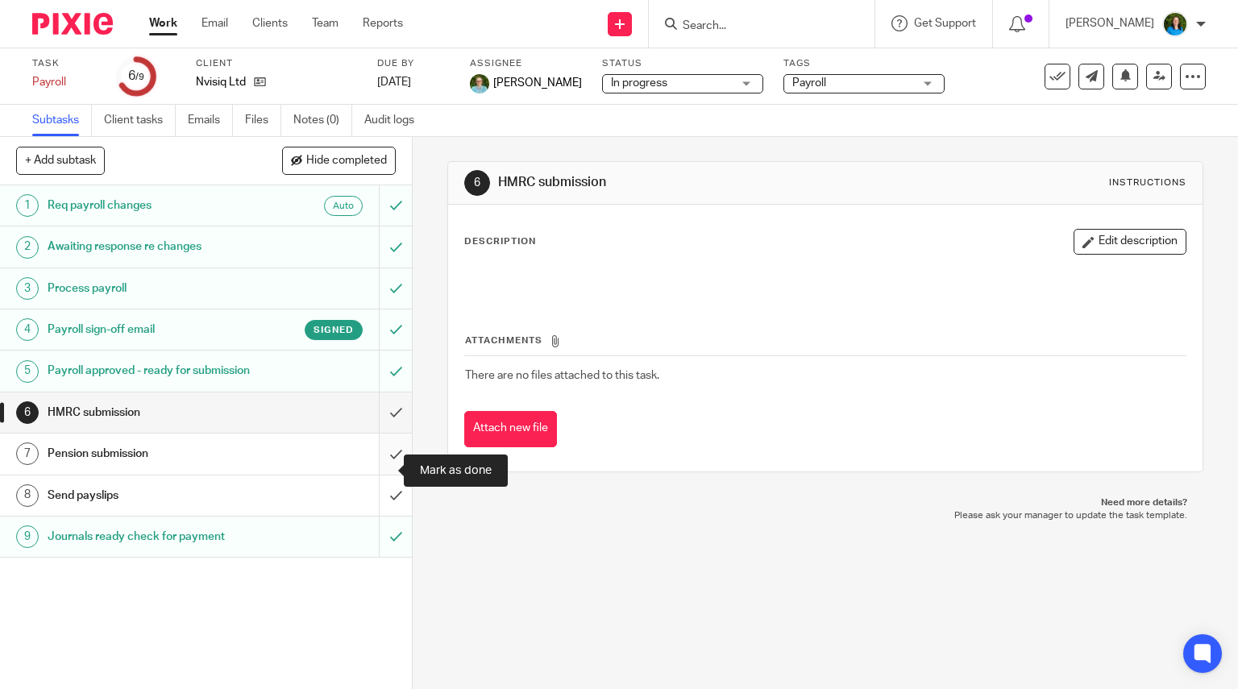
click at [380, 474] on input "submit" at bounding box center [206, 454] width 412 height 40
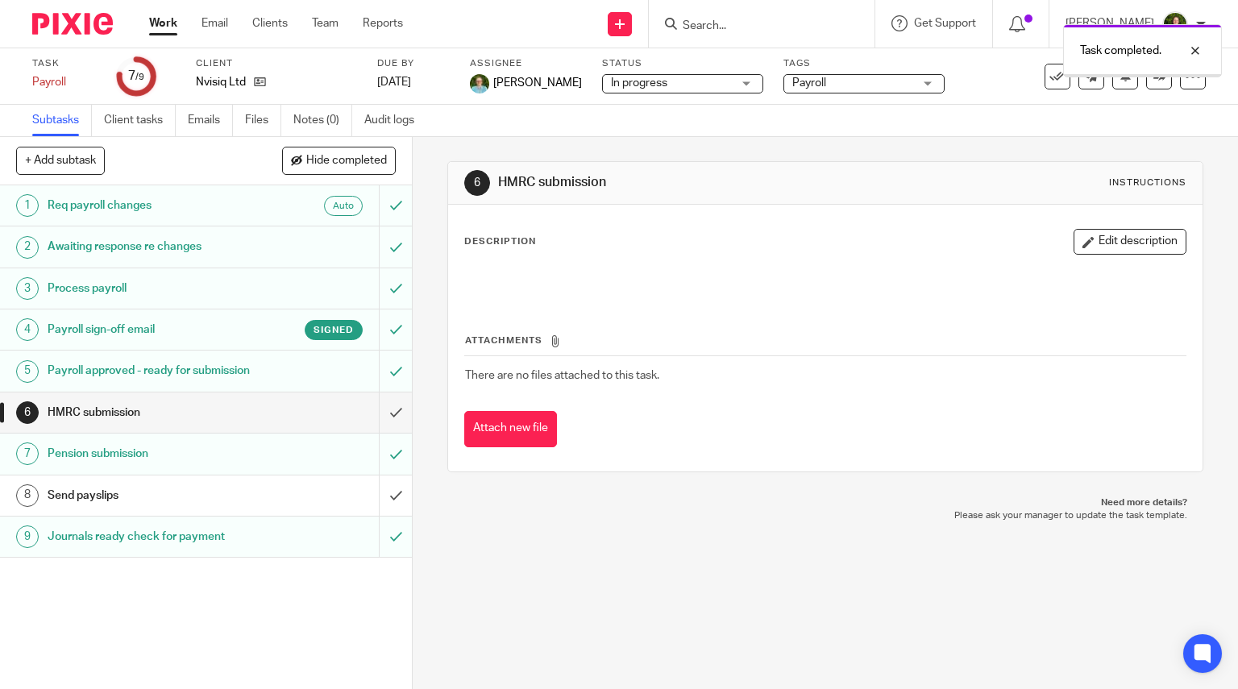
click at [380, 514] on input "submit" at bounding box center [206, 495] width 412 height 40
click at [380, 429] on input "submit" at bounding box center [206, 412] width 412 height 40
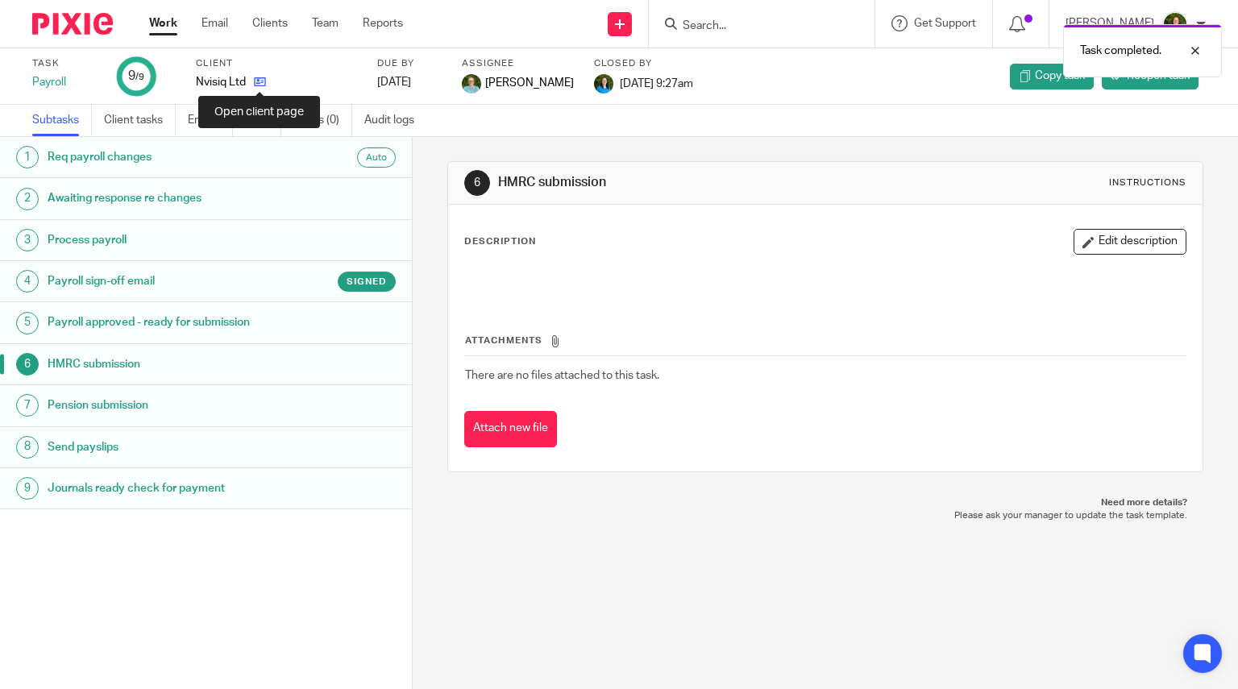
click at [258, 85] on icon at bounding box center [260, 82] width 12 height 12
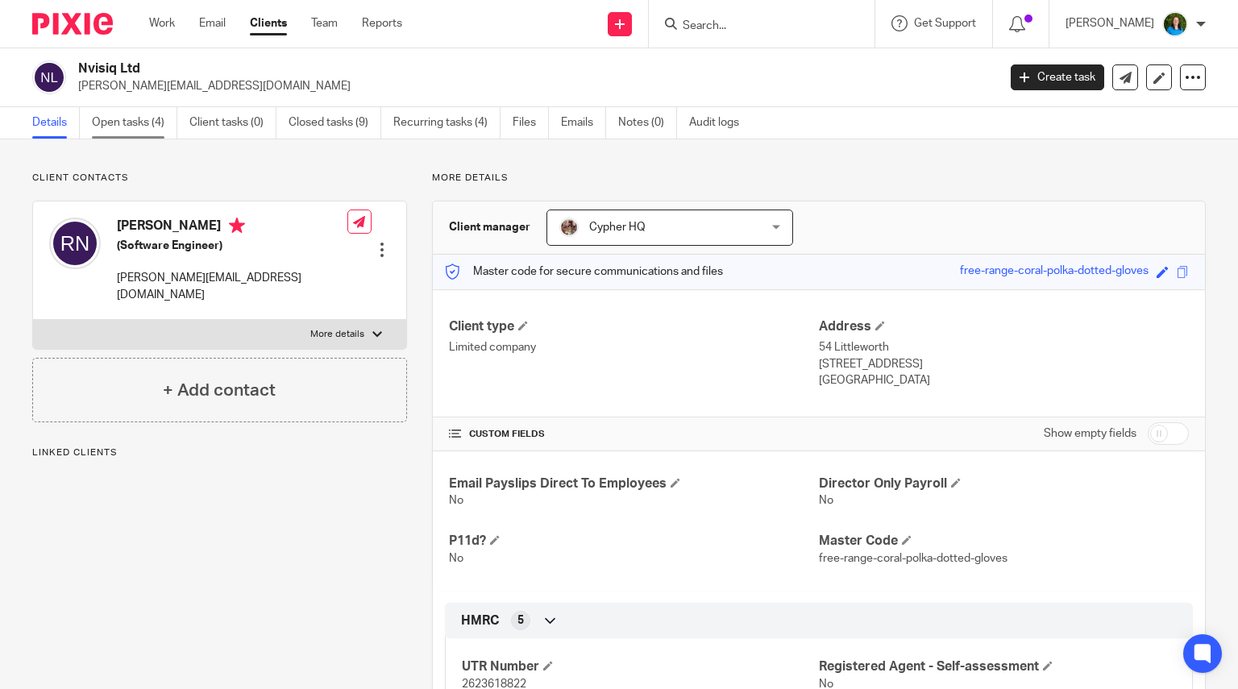
click at [135, 122] on link "Open tasks (4)" at bounding box center [134, 122] width 85 height 31
click at [135, 125] on link "Open tasks (4)" at bounding box center [134, 122] width 85 height 31
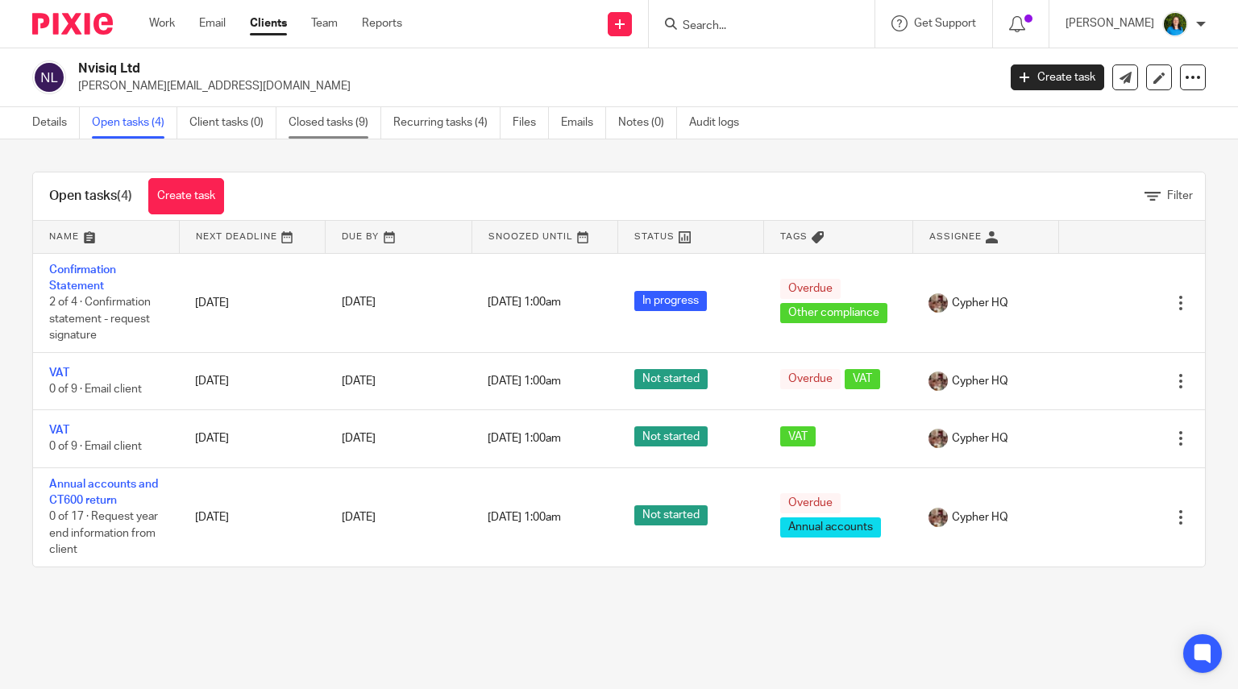
click at [330, 122] on link "Closed tasks (9)" at bounding box center [334, 122] width 93 height 31
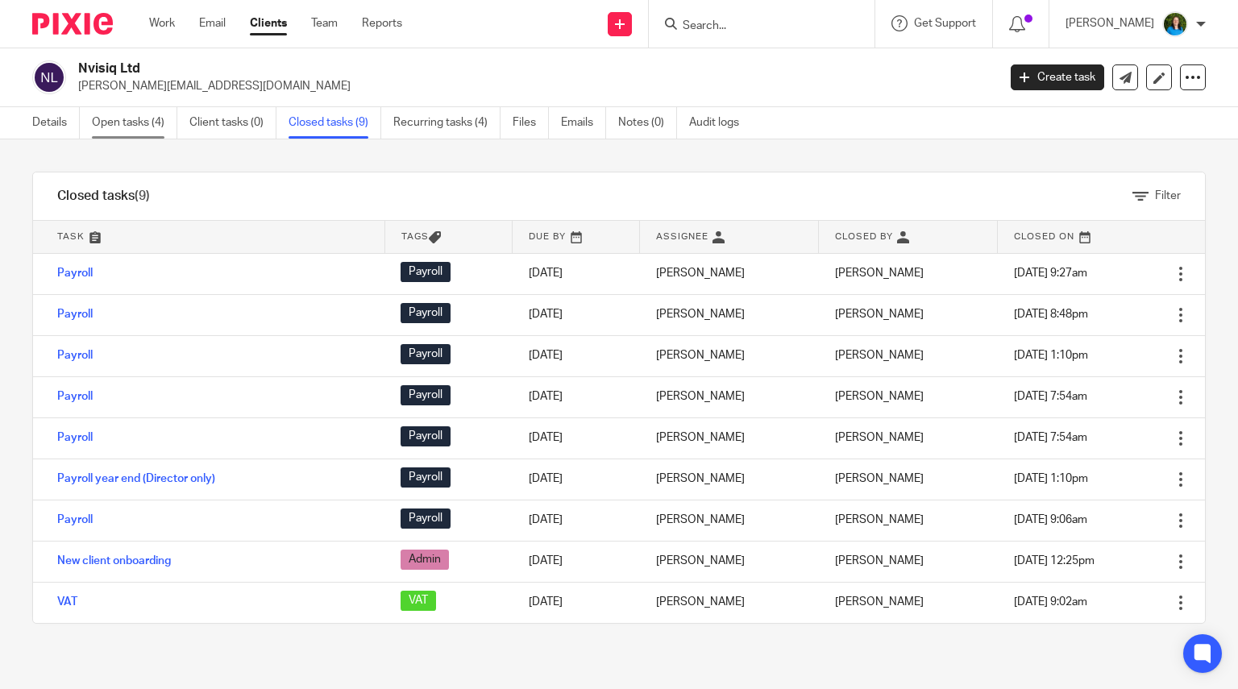
click at [158, 115] on link "Open tasks (4)" at bounding box center [134, 122] width 85 height 31
